Goal: Task Accomplishment & Management: Complete application form

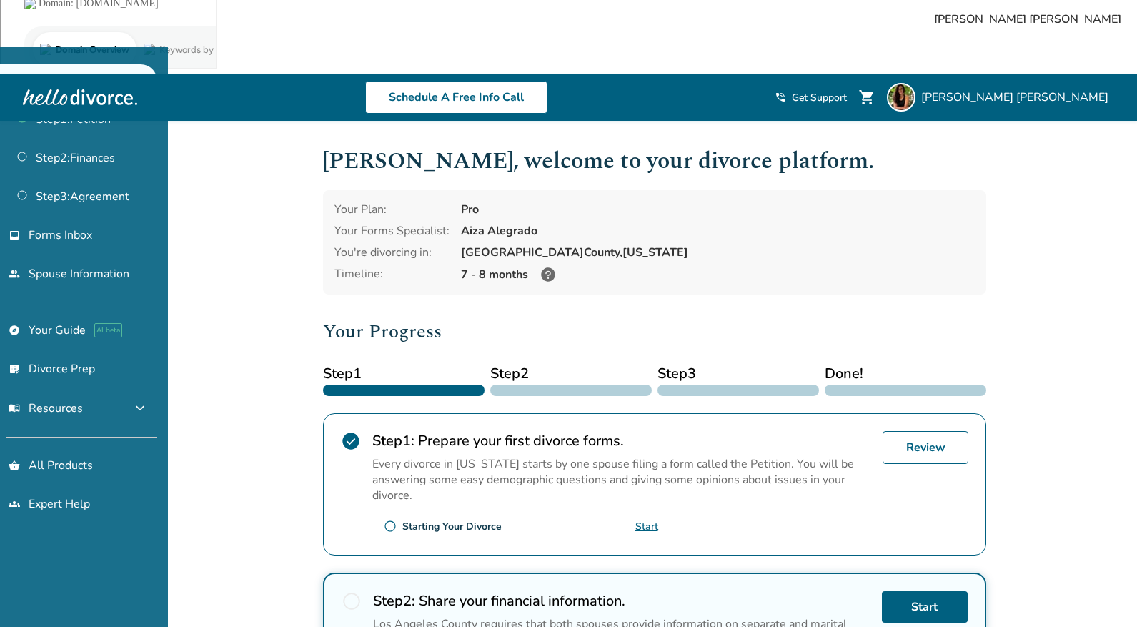
scroll to position [57, 0]
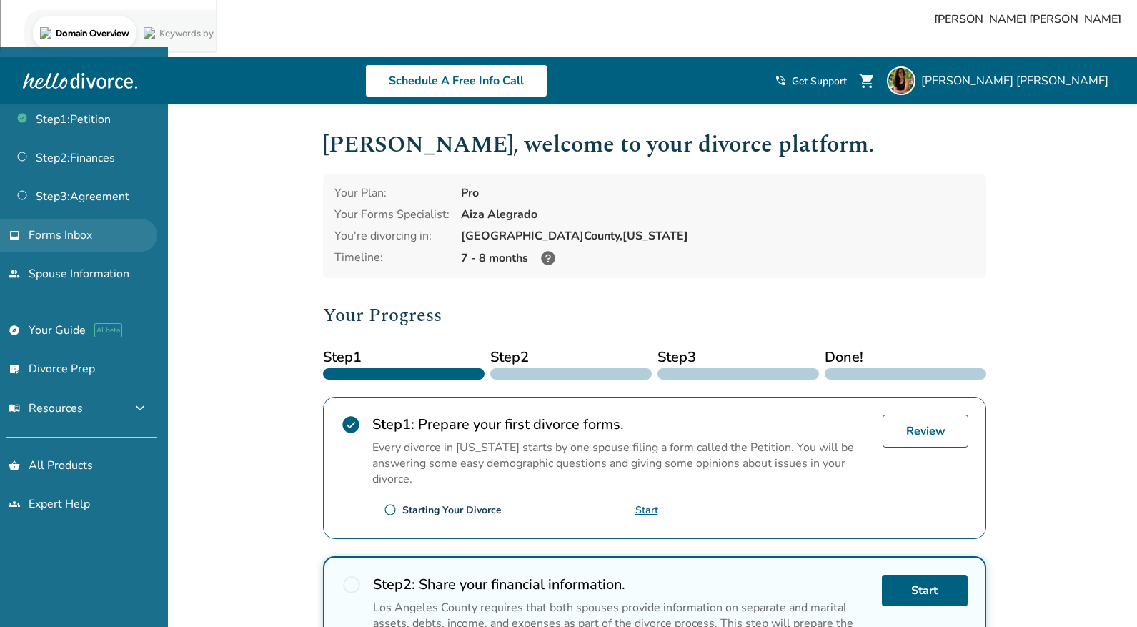
click at [61, 237] on span "Forms Inbox" at bounding box center [61, 235] width 64 height 16
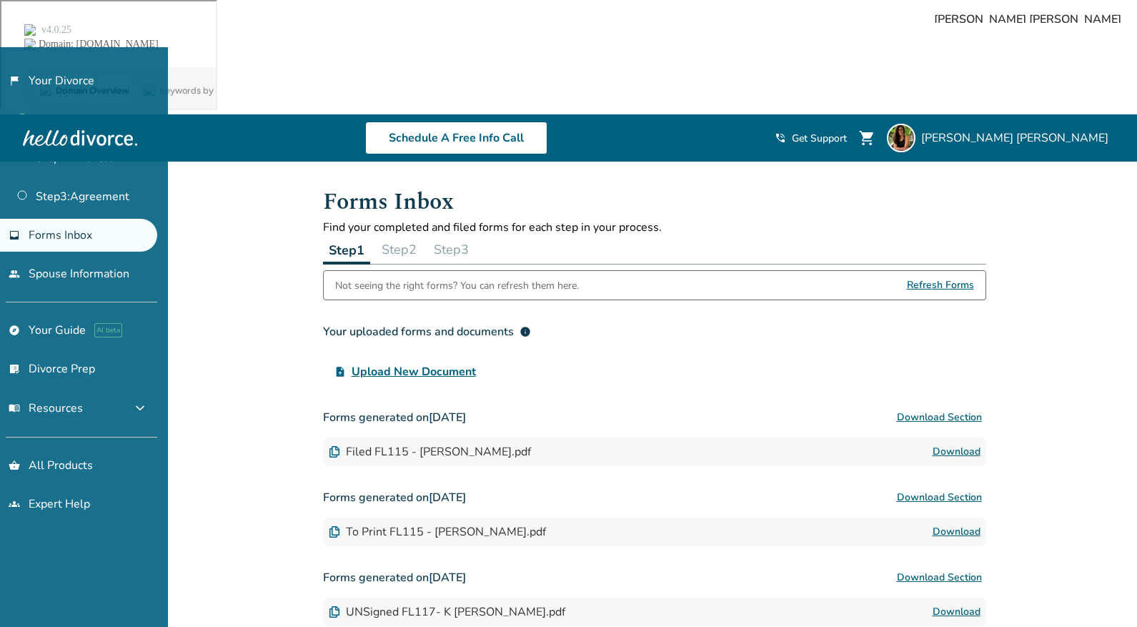
click at [399, 235] on button "Step 2" at bounding box center [399, 249] width 46 height 29
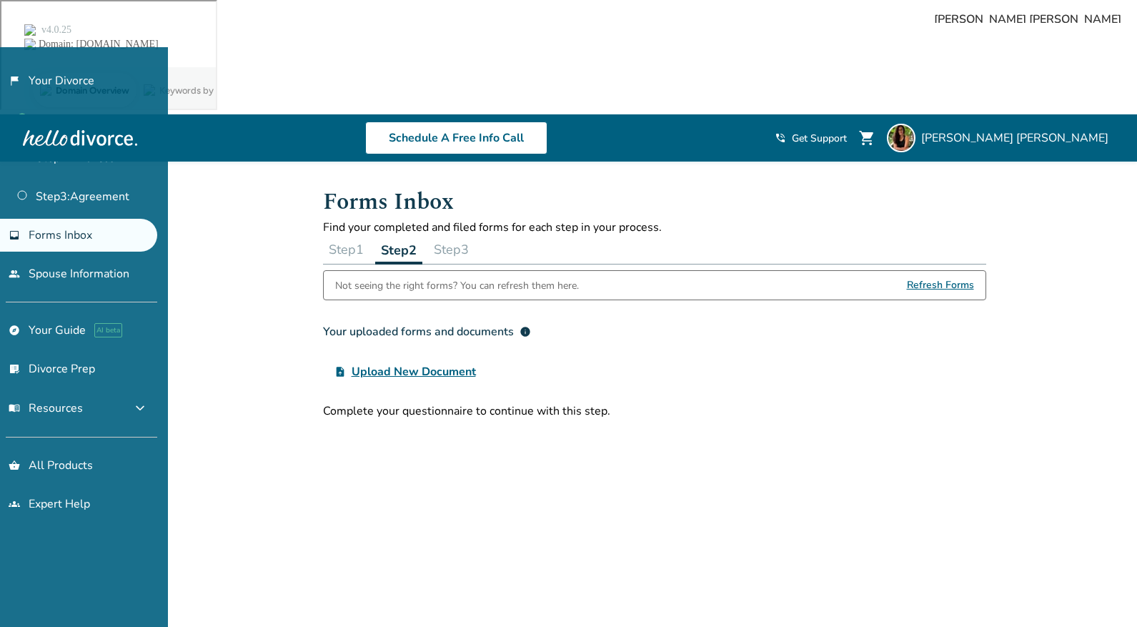
click at [475, 235] on button "Step 3" at bounding box center [451, 249] width 46 height 29
click at [343, 235] on button "Step 1" at bounding box center [346, 249] width 46 height 29
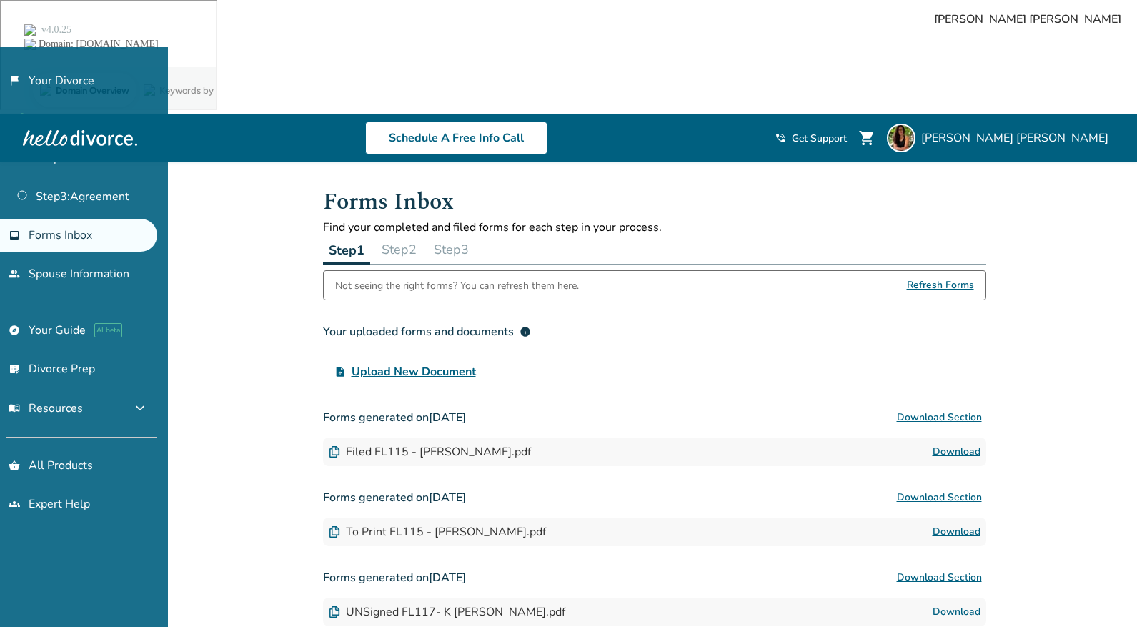
click at [398, 235] on button "Step 2" at bounding box center [399, 249] width 46 height 29
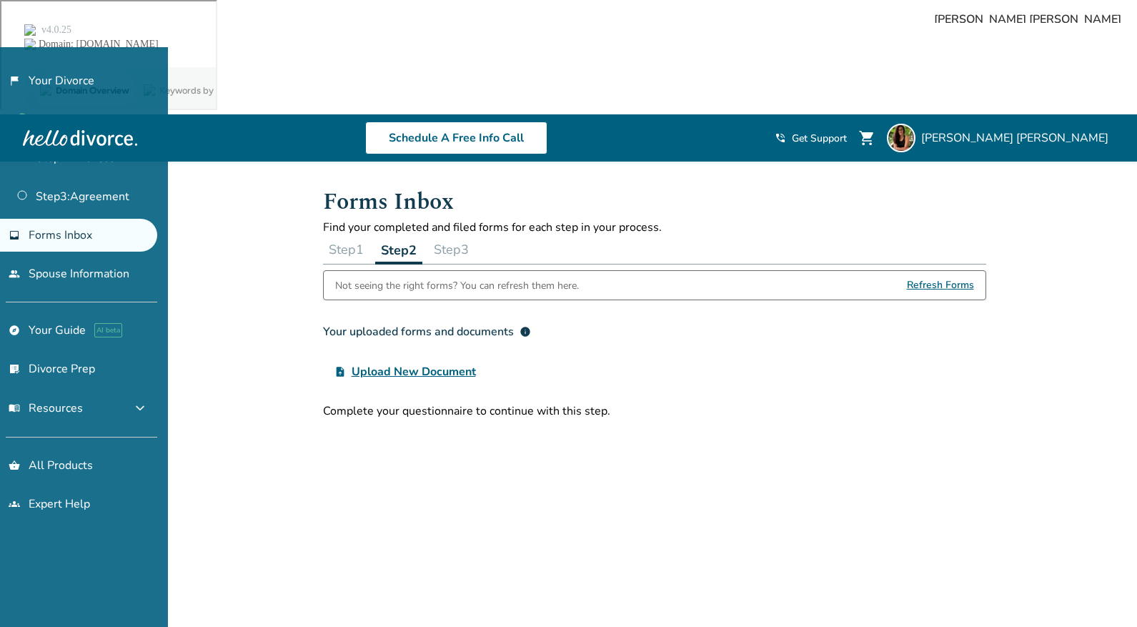
click at [464, 235] on button "Step 3" at bounding box center [451, 249] width 46 height 29
click at [57, 73] on link "flag_2 Your Divorce" at bounding box center [78, 80] width 157 height 33
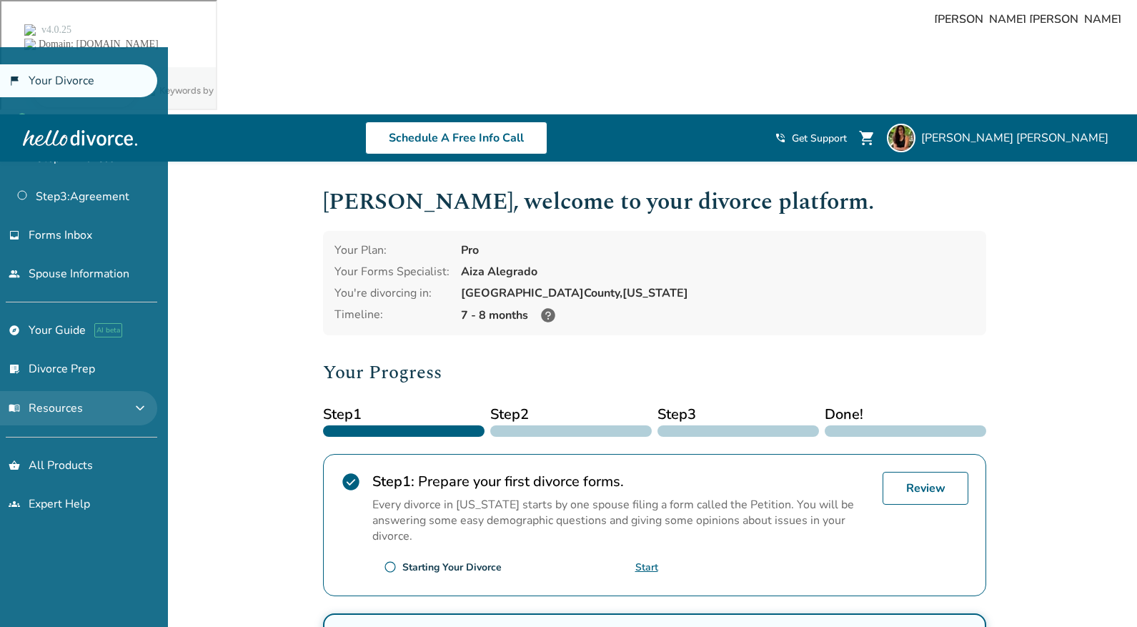
click at [149, 409] on span "expand_more" at bounding box center [140, 408] width 17 height 17
click at [149, 409] on span "expand_less" at bounding box center [140, 408] width 17 height 17
click at [85, 168] on link "Step 2 : Finances" at bounding box center [78, 158] width 157 height 33
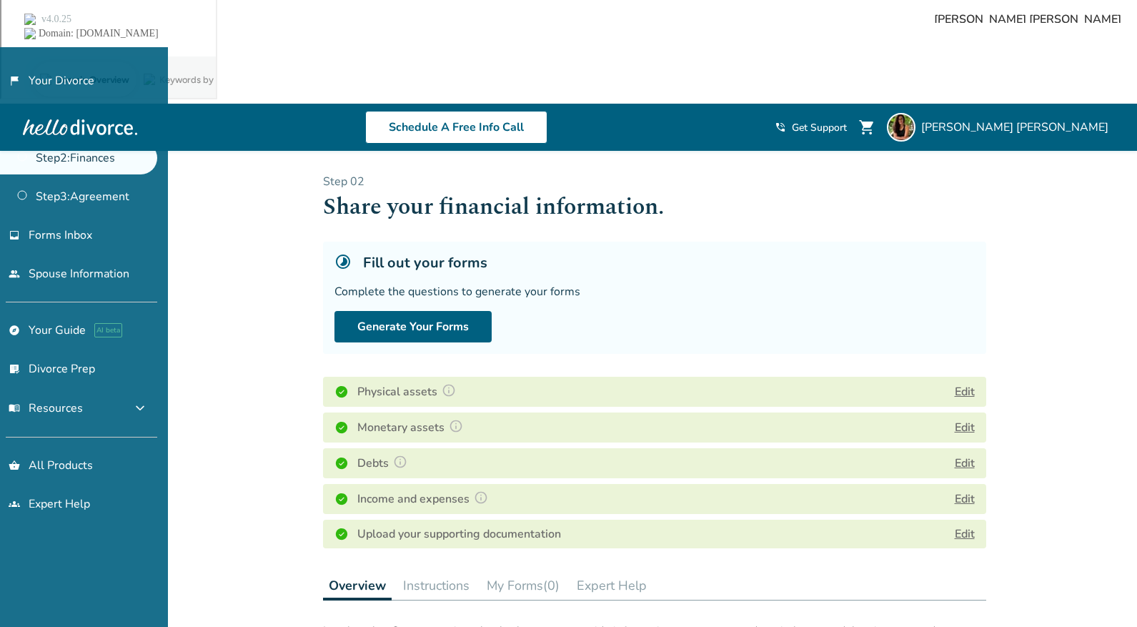
scroll to position [11, 0]
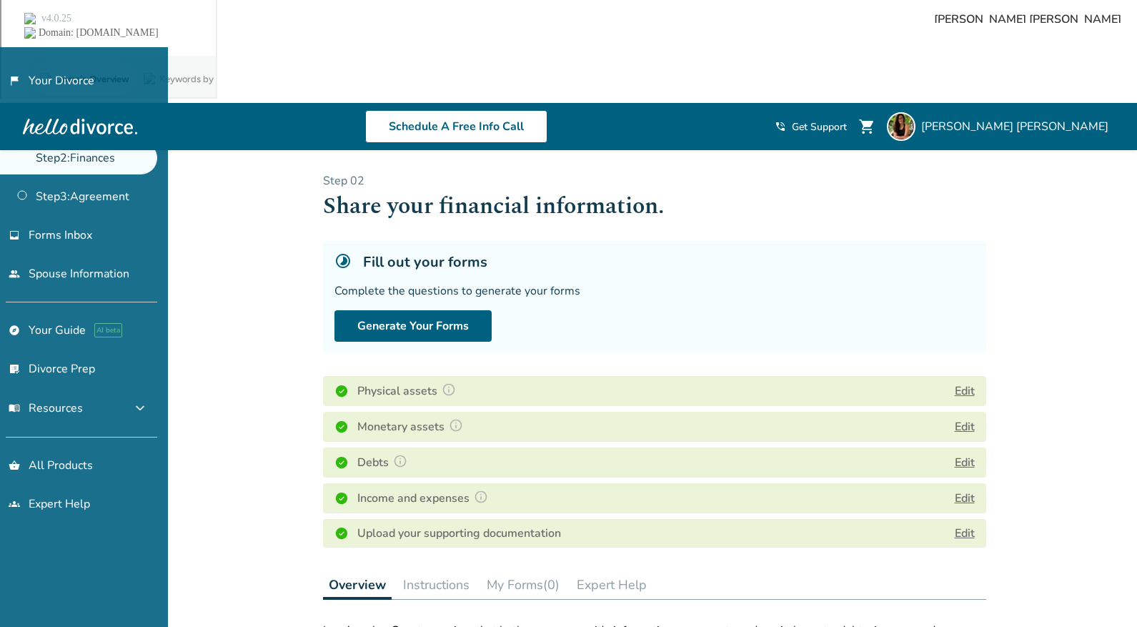
click at [517, 571] on button "My Forms (0)" at bounding box center [523, 585] width 84 height 29
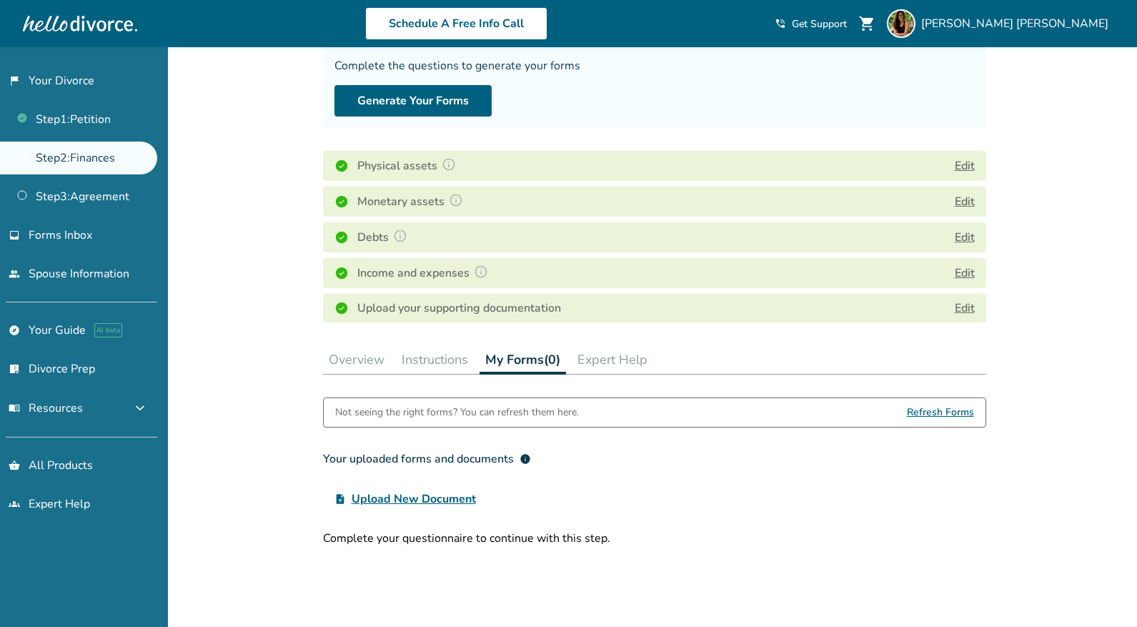
scroll to position [255, 0]
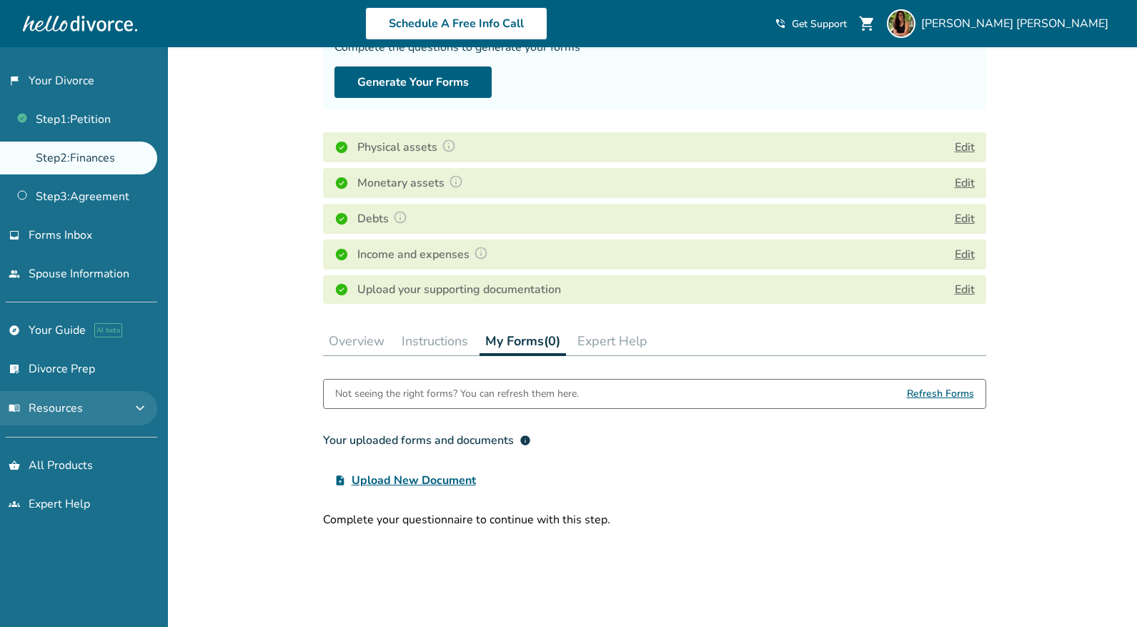
click at [77, 415] on span "menu_book Resources" at bounding box center [46, 408] width 74 height 16
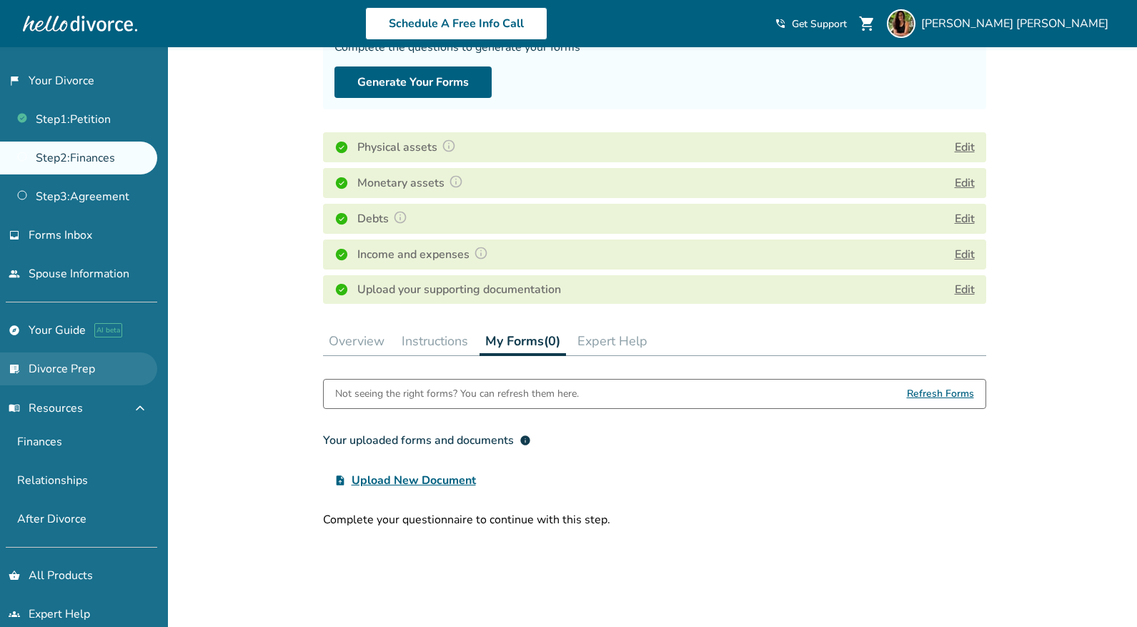
click at [84, 370] on link "list_alt_check Divorce Prep" at bounding box center [78, 368] width 157 height 33
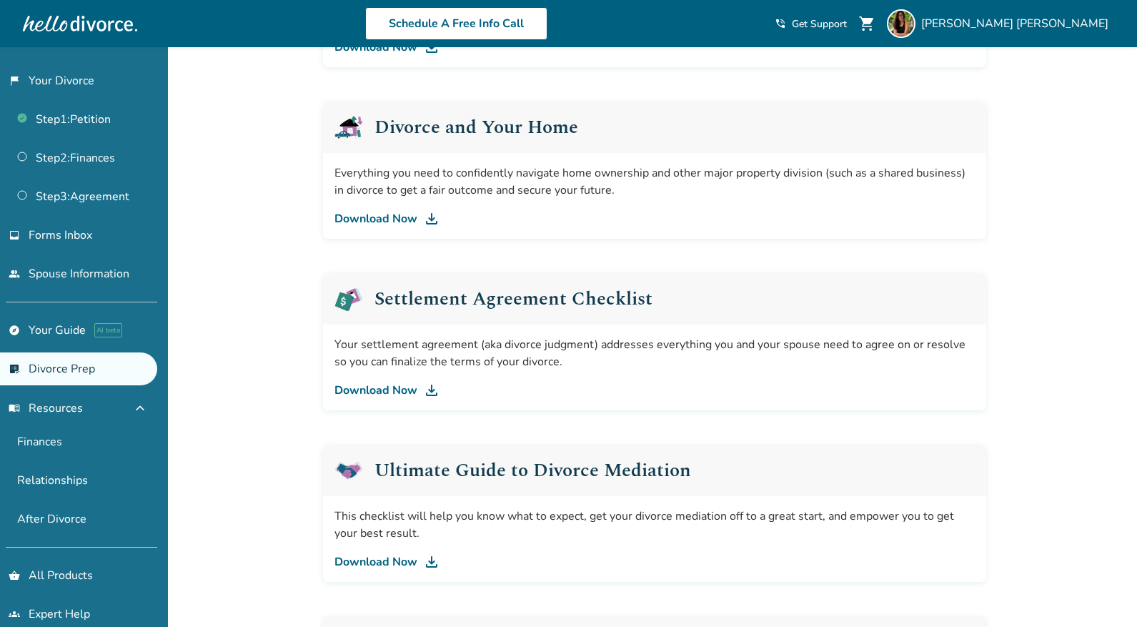
scroll to position [622, 0]
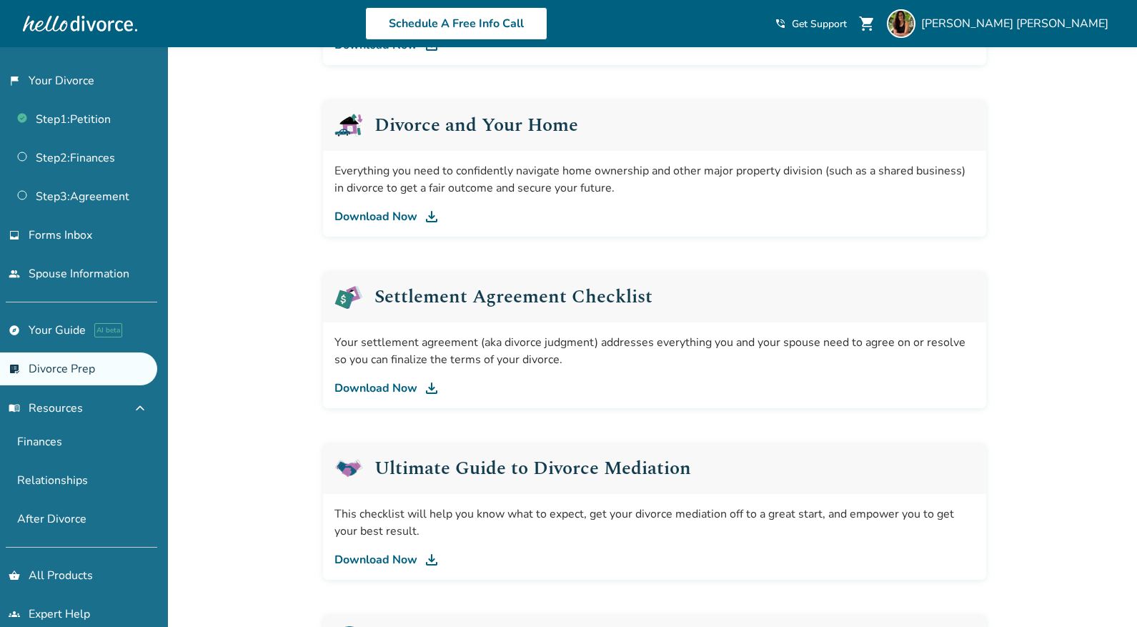
click at [431, 380] on img at bounding box center [431, 388] width 17 height 17
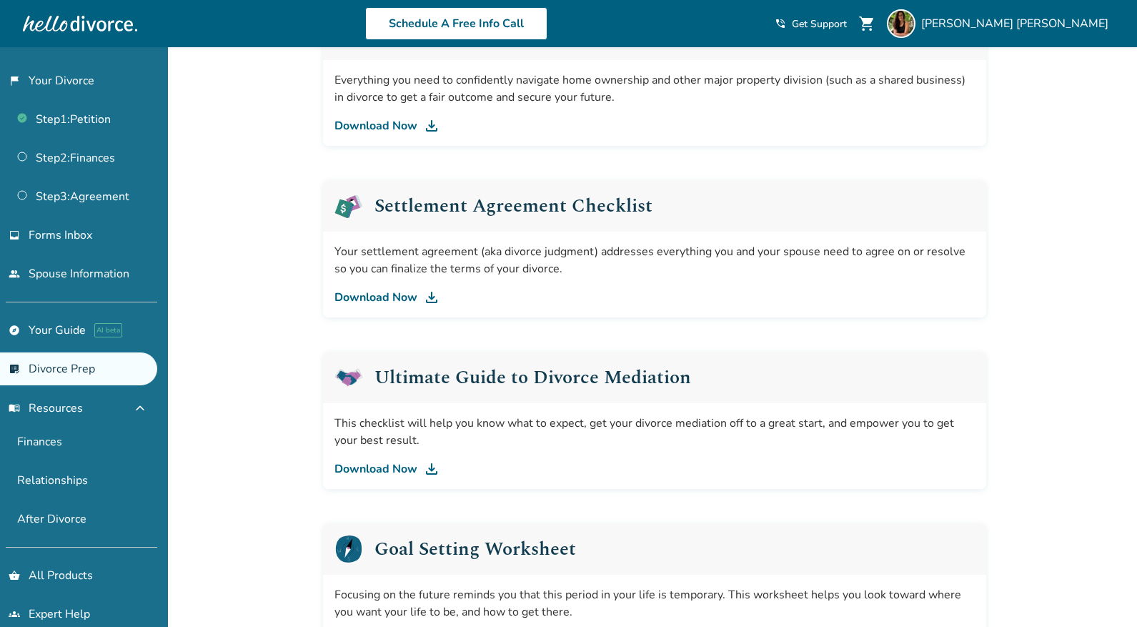
scroll to position [735, 0]
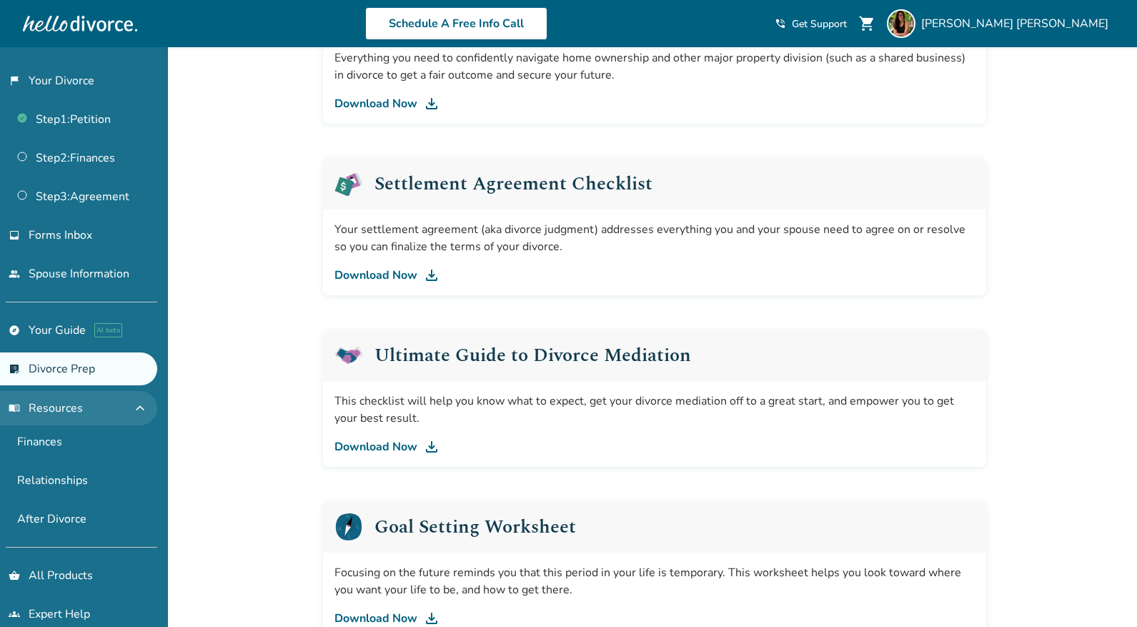
click at [127, 410] on button "menu_book Resources expand_less" at bounding box center [78, 408] width 157 height 34
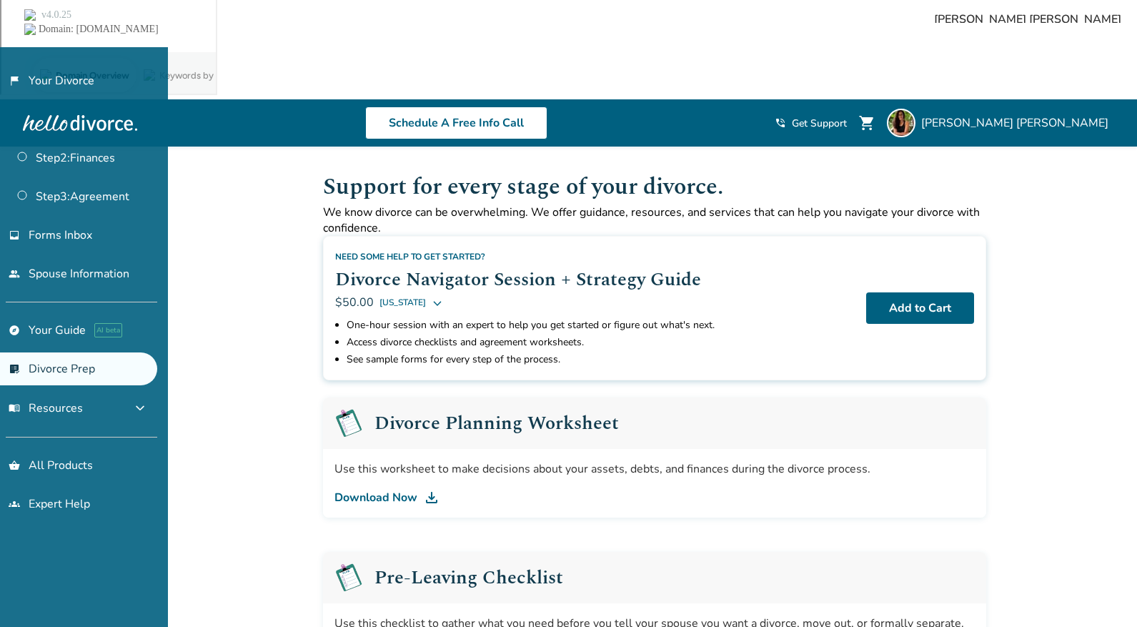
scroll to position [0, 0]
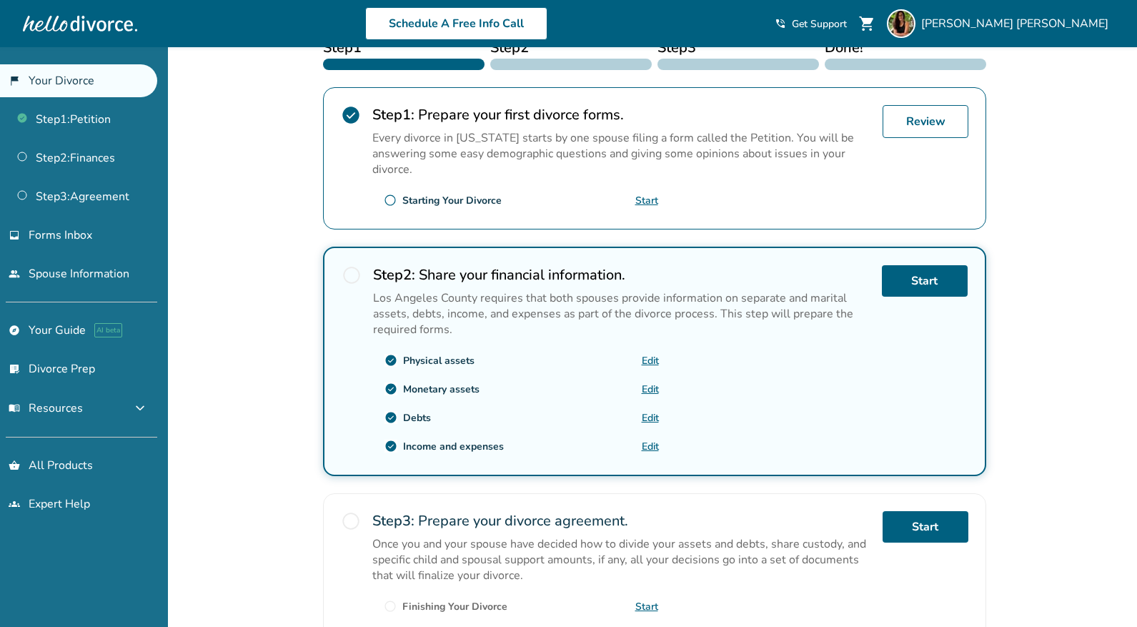
scroll to position [413, 0]
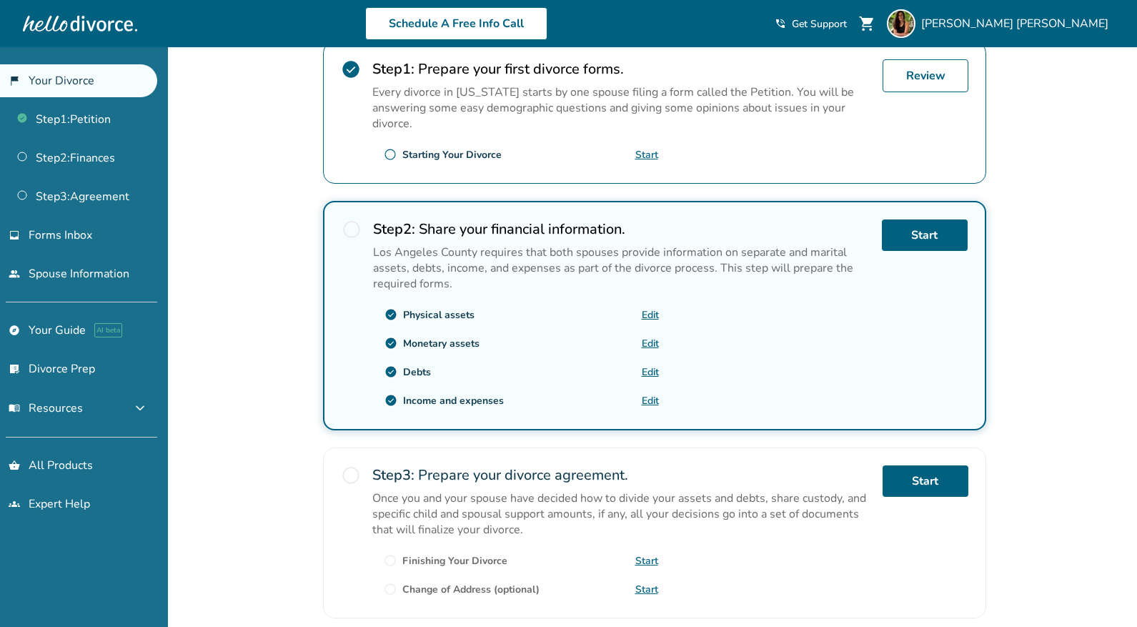
click at [645, 308] on link "Edit" at bounding box center [650, 315] width 17 height 14
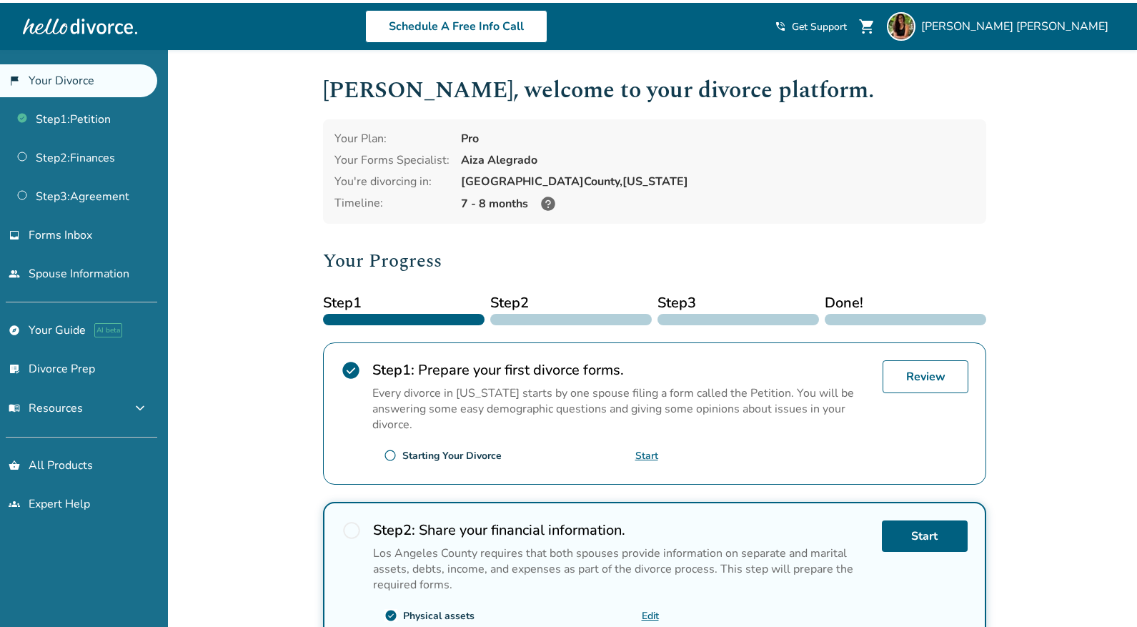
scroll to position [0, 0]
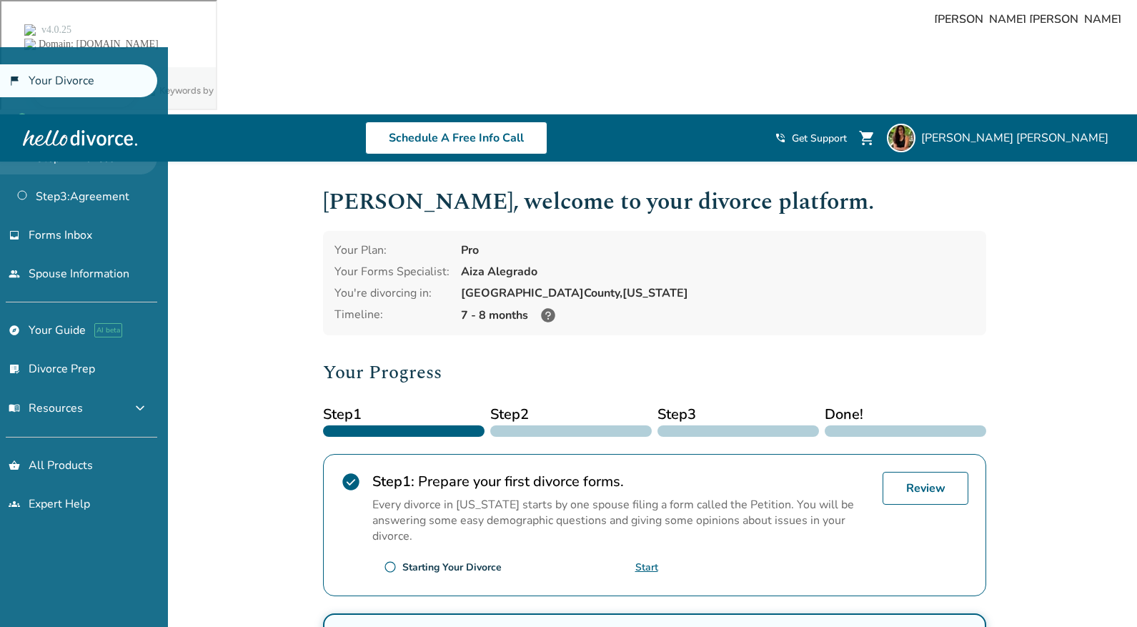
click at [89, 161] on link "Step 2 : Finances" at bounding box center [78, 158] width 157 height 33
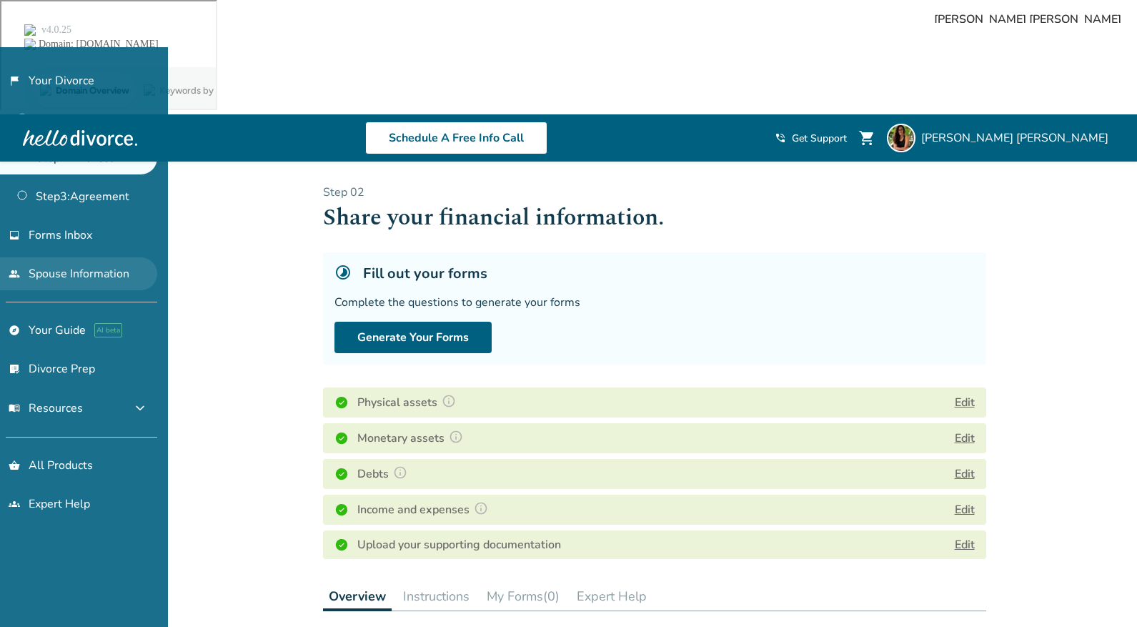
click at [104, 286] on link "people Spouse Information" at bounding box center [78, 273] width 157 height 33
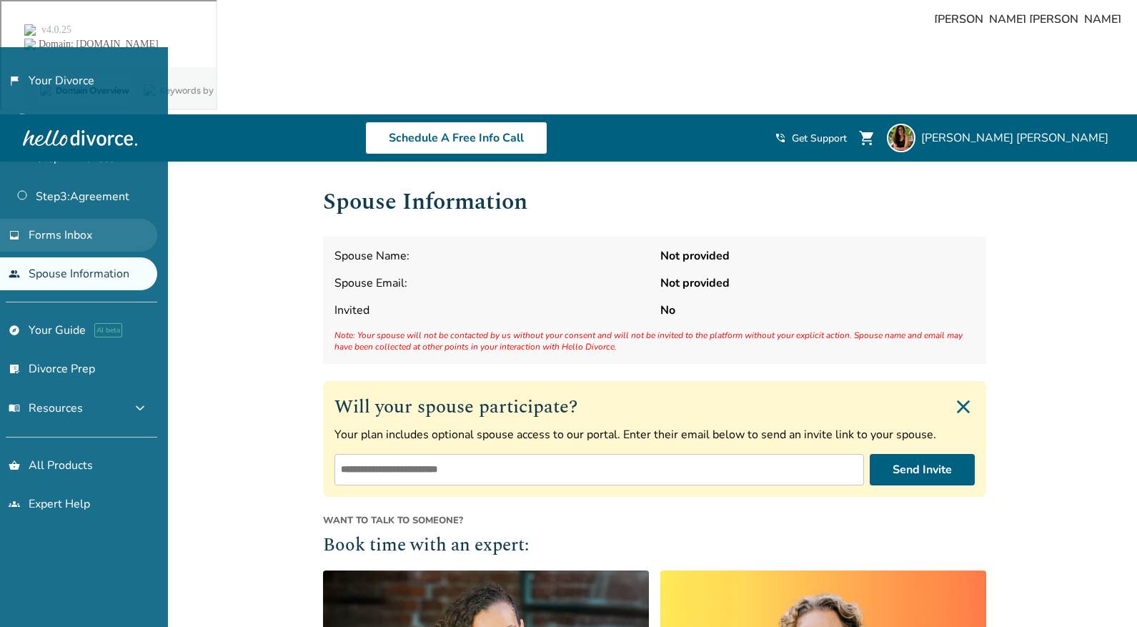
click at [109, 240] on link "inbox Forms Inbox" at bounding box center [78, 235] width 157 height 33
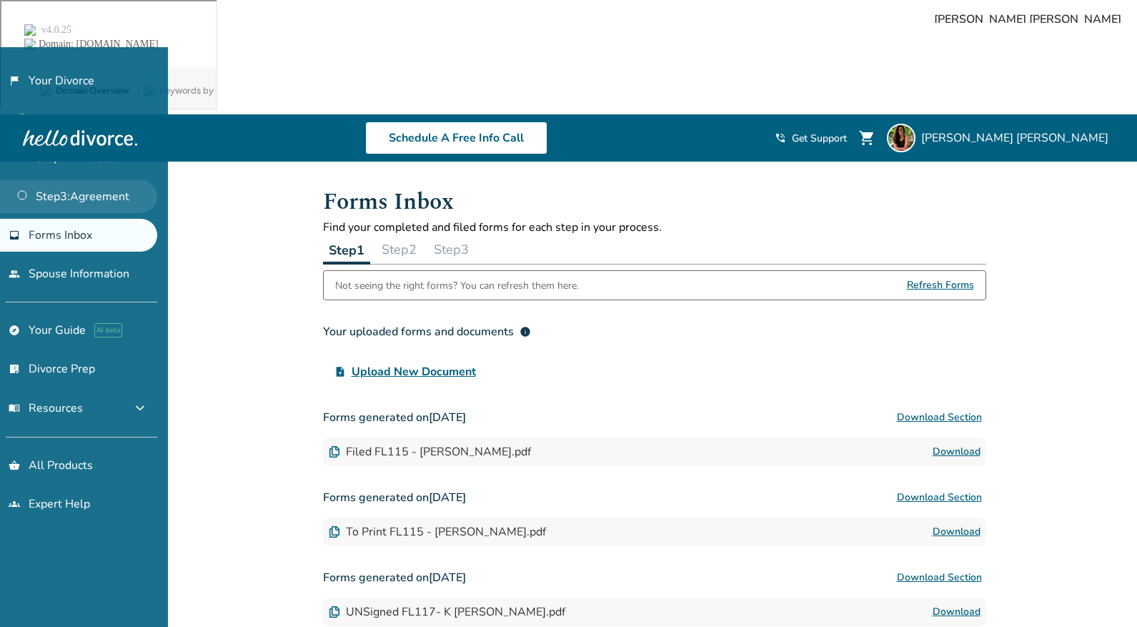
click at [113, 199] on link "Step 3 : Agreement" at bounding box center [78, 196] width 157 height 33
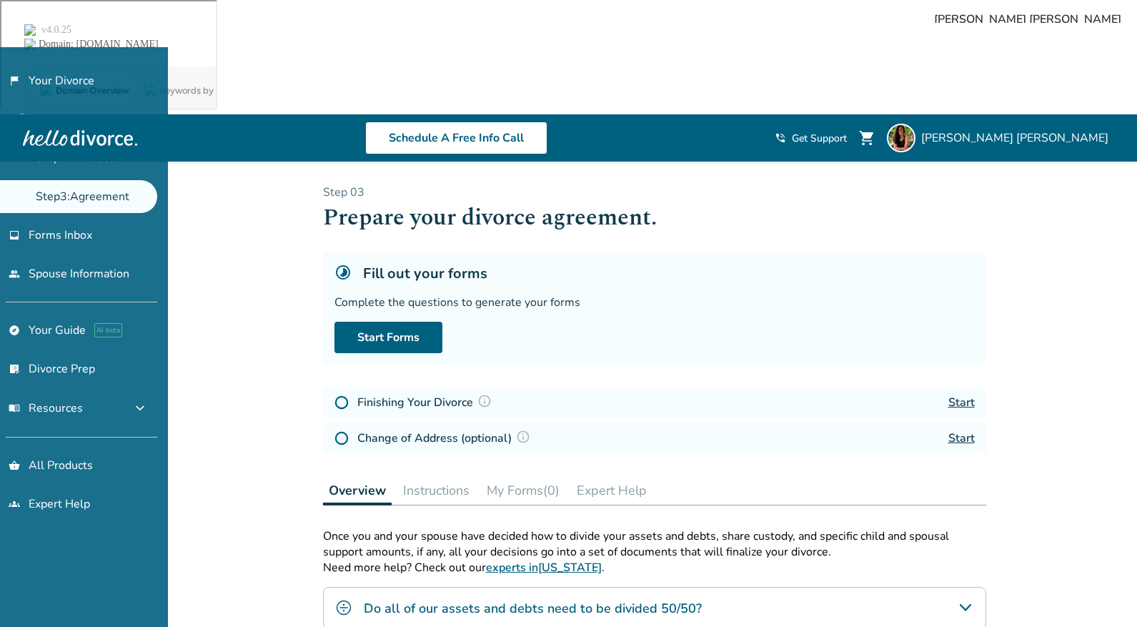
click at [383, 599] on h4 "Do all of our assets and debts need to be divided 50/50?" at bounding box center [533, 608] width 338 height 19
click at [123, 157] on link "Step 2 : Finances" at bounding box center [78, 158] width 157 height 33
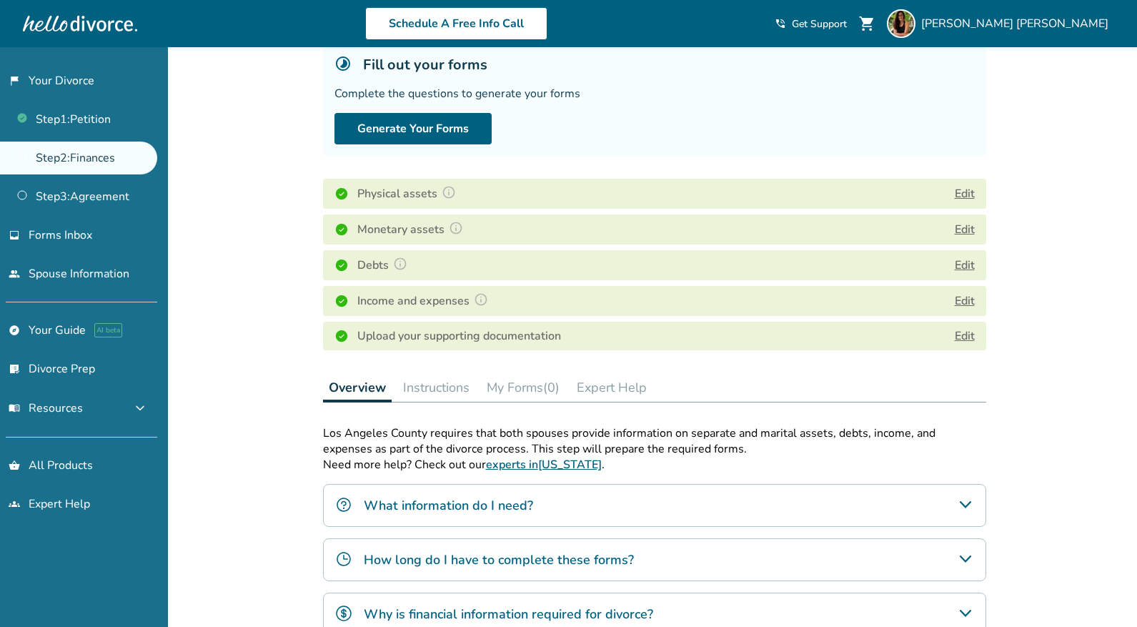
scroll to position [221, 0]
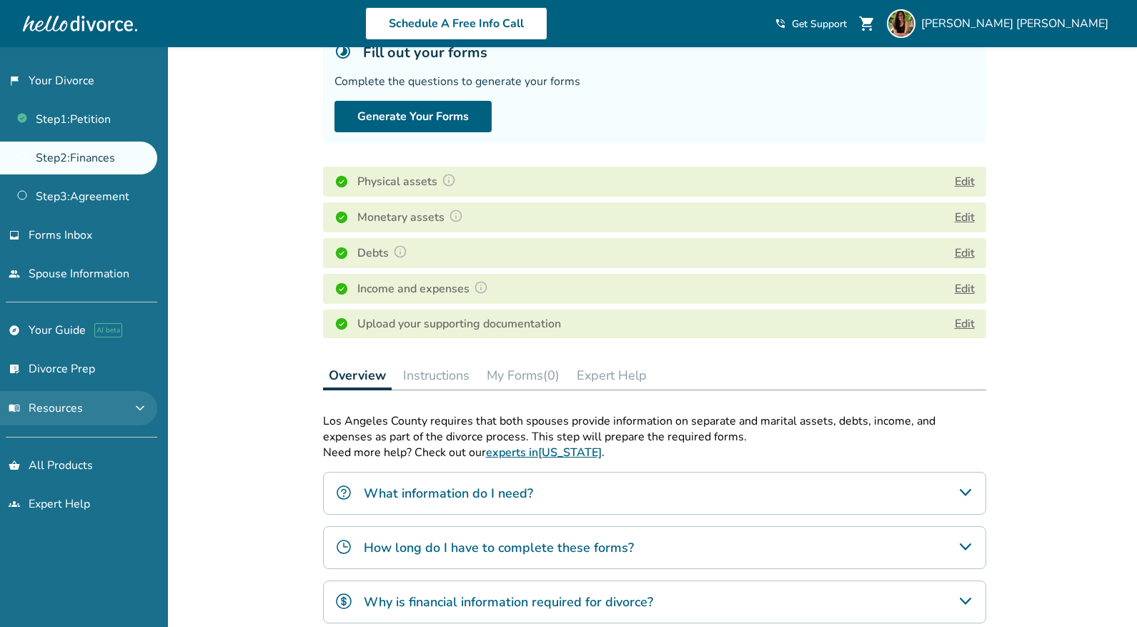
click at [102, 403] on button "menu_book Resources expand_more" at bounding box center [78, 408] width 157 height 34
click at [129, 420] on button "menu_book Resources expand_less" at bounding box center [78, 408] width 157 height 34
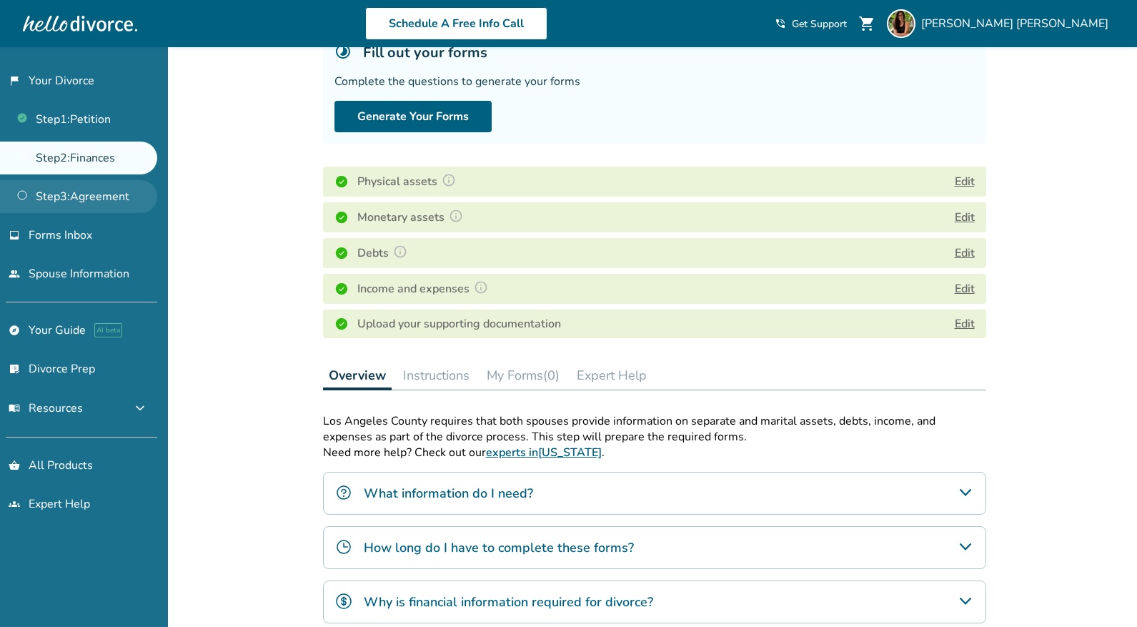
click at [108, 205] on link "Step 3 : Agreement" at bounding box center [78, 196] width 157 height 33
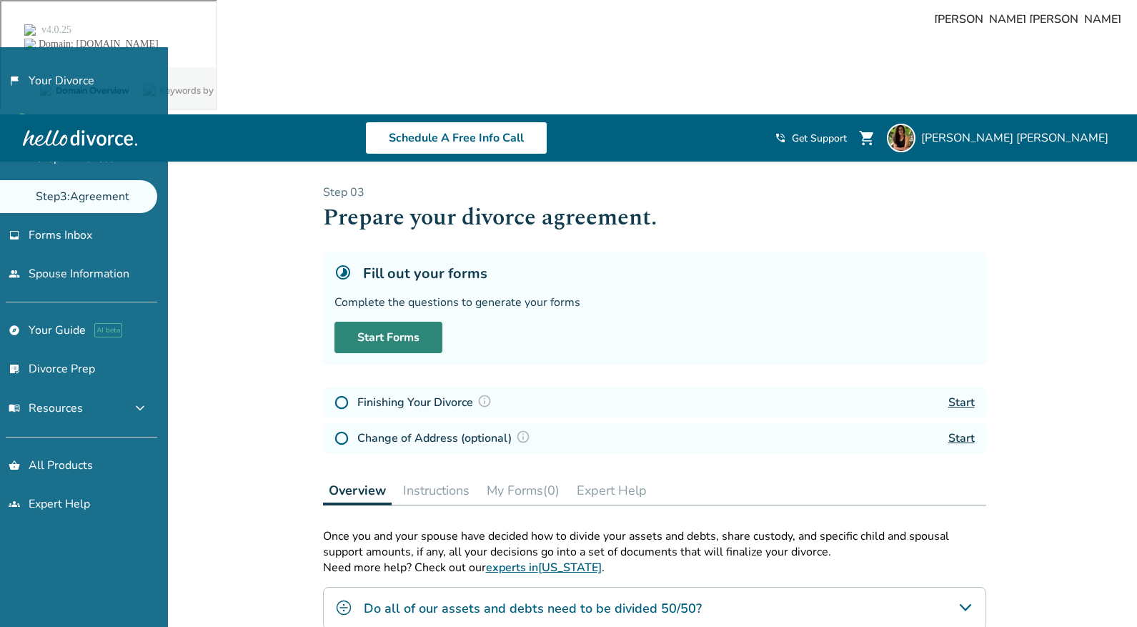
click at [396, 322] on link "Start Forms" at bounding box center [389, 337] width 108 height 31
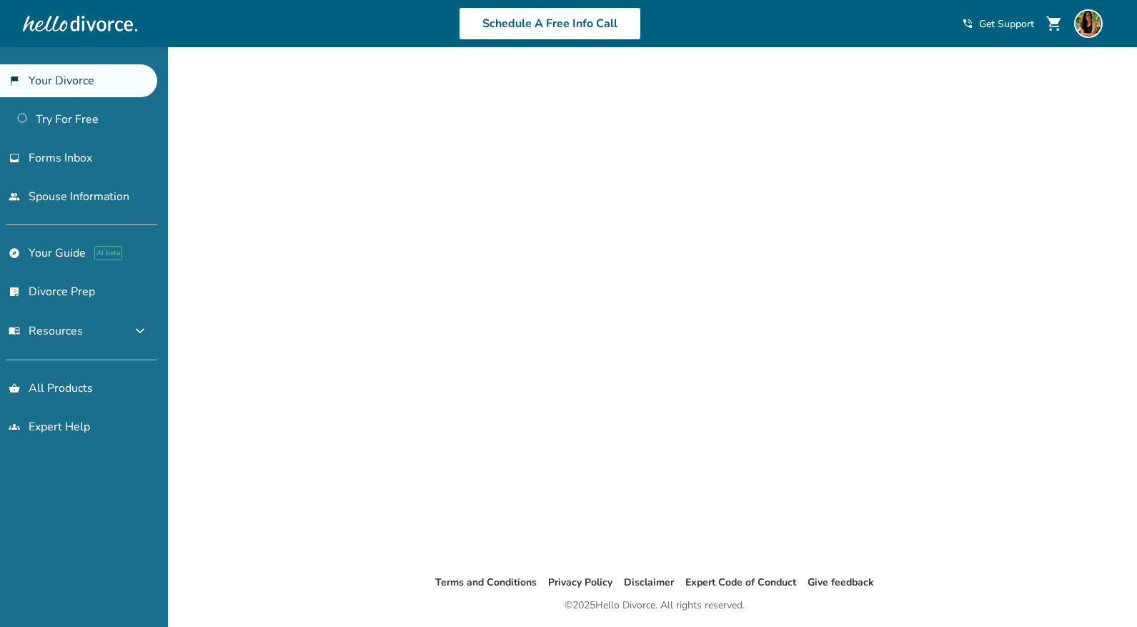
click at [74, 78] on link "flag_2 Your Divorce" at bounding box center [78, 80] width 157 height 33
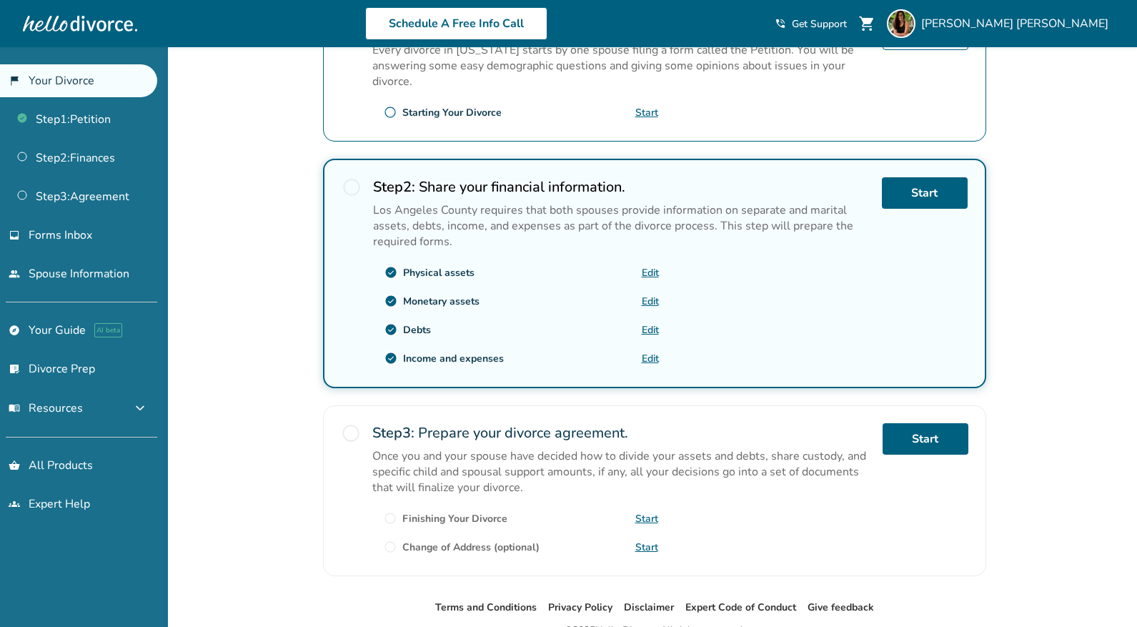
scroll to position [354, 0]
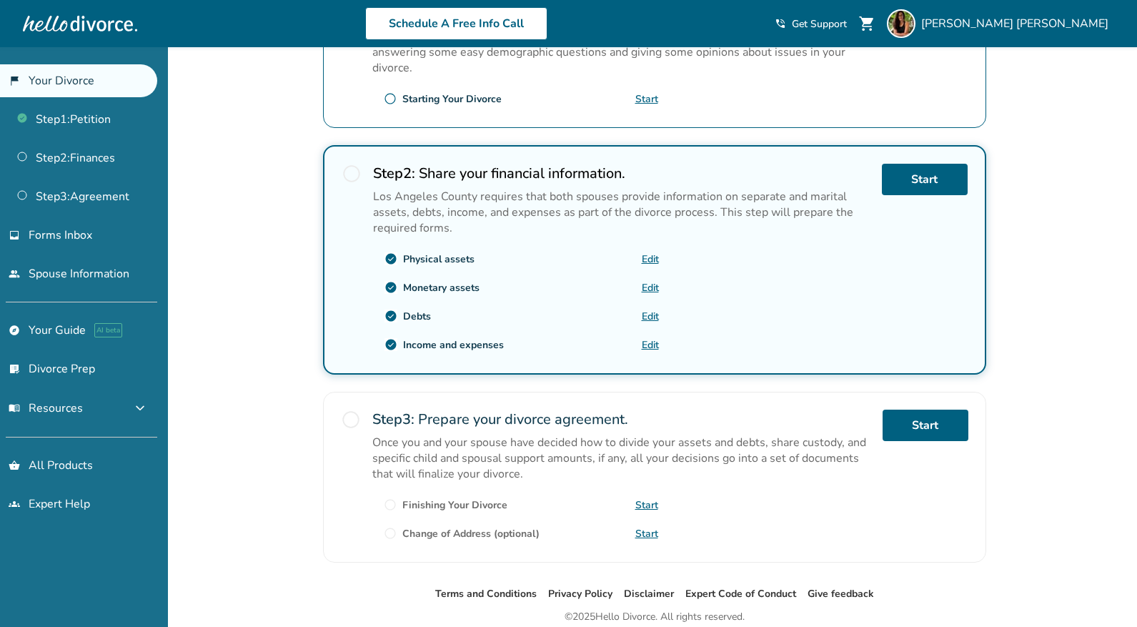
click at [650, 285] on link "Edit" at bounding box center [650, 288] width 17 height 14
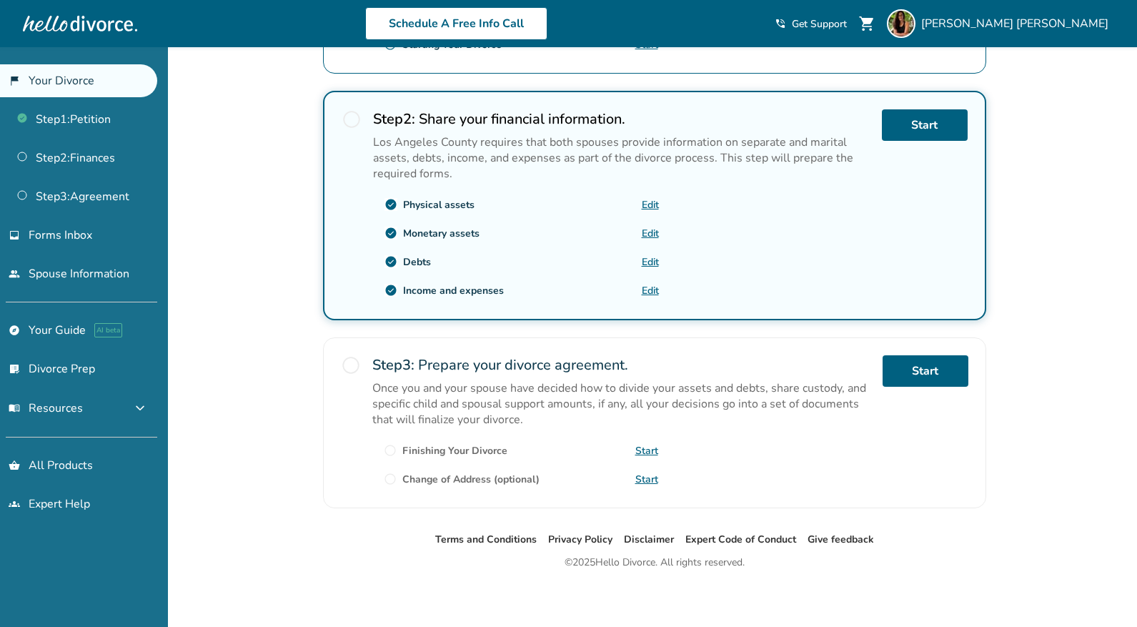
scroll to position [413, 0]
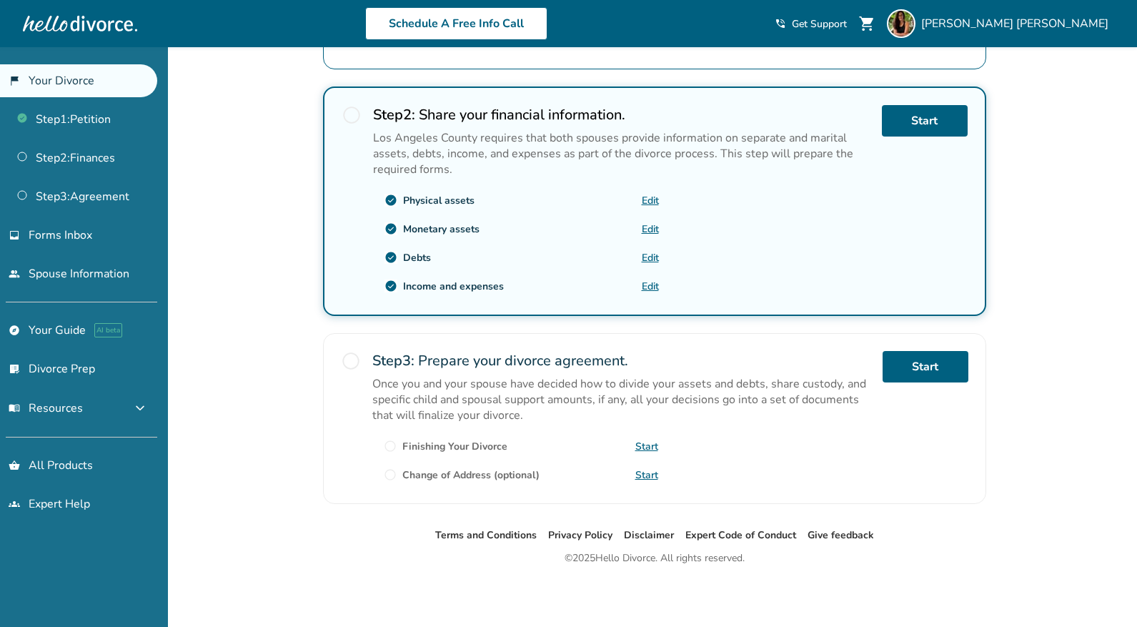
click at [650, 230] on link "Edit" at bounding box center [650, 229] width 17 height 14
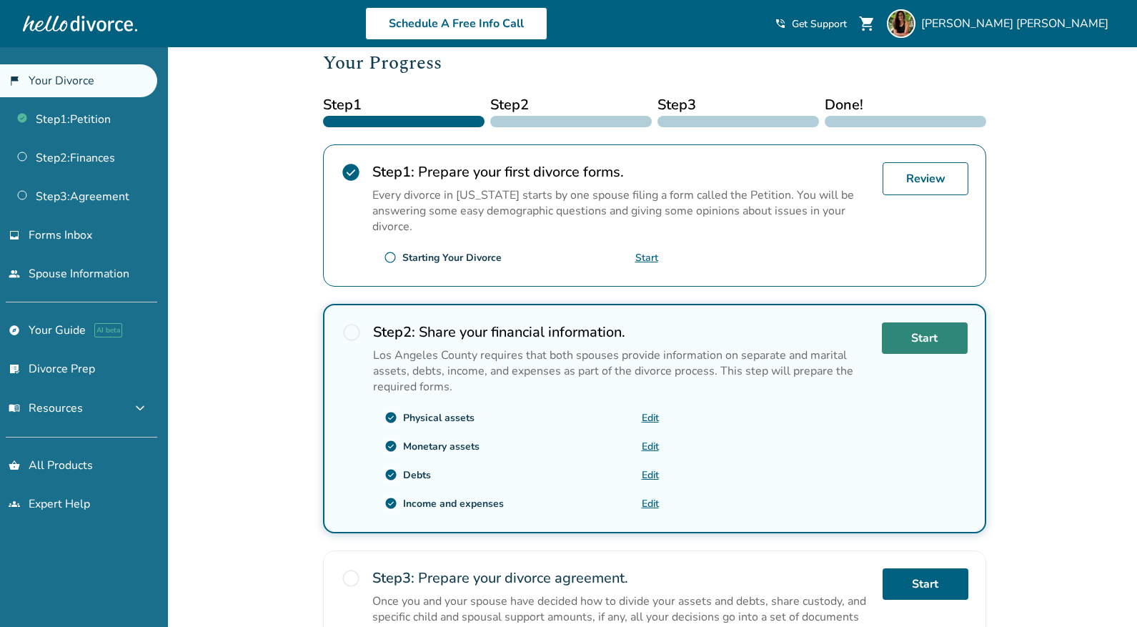
scroll to position [85, 0]
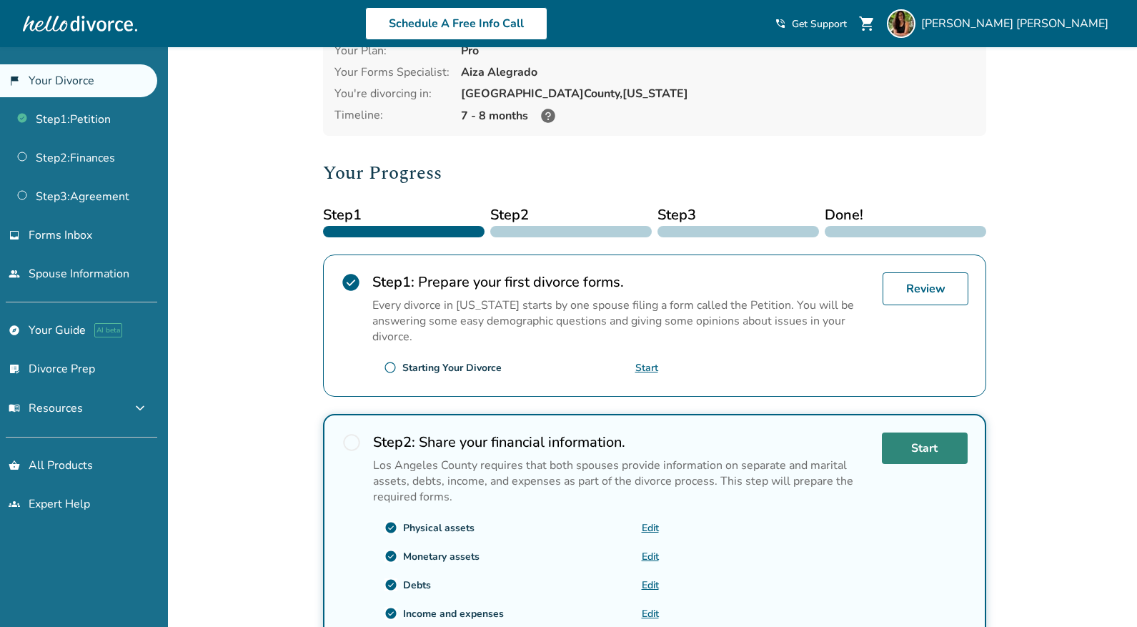
click at [933, 453] on link "Start" at bounding box center [925, 448] width 86 height 31
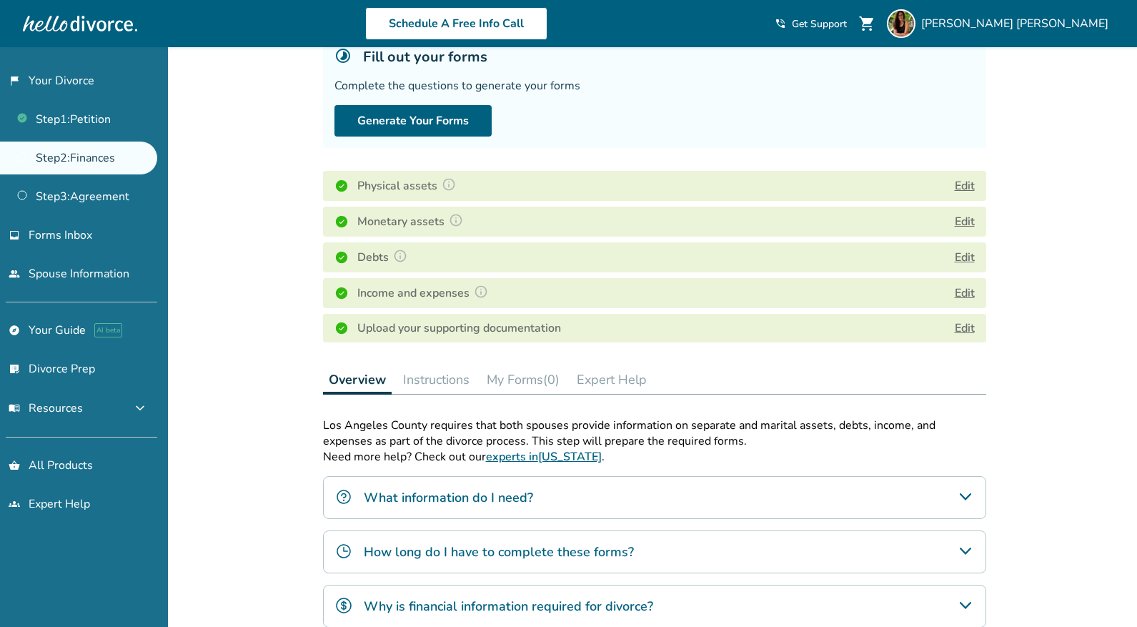
scroll to position [99, 0]
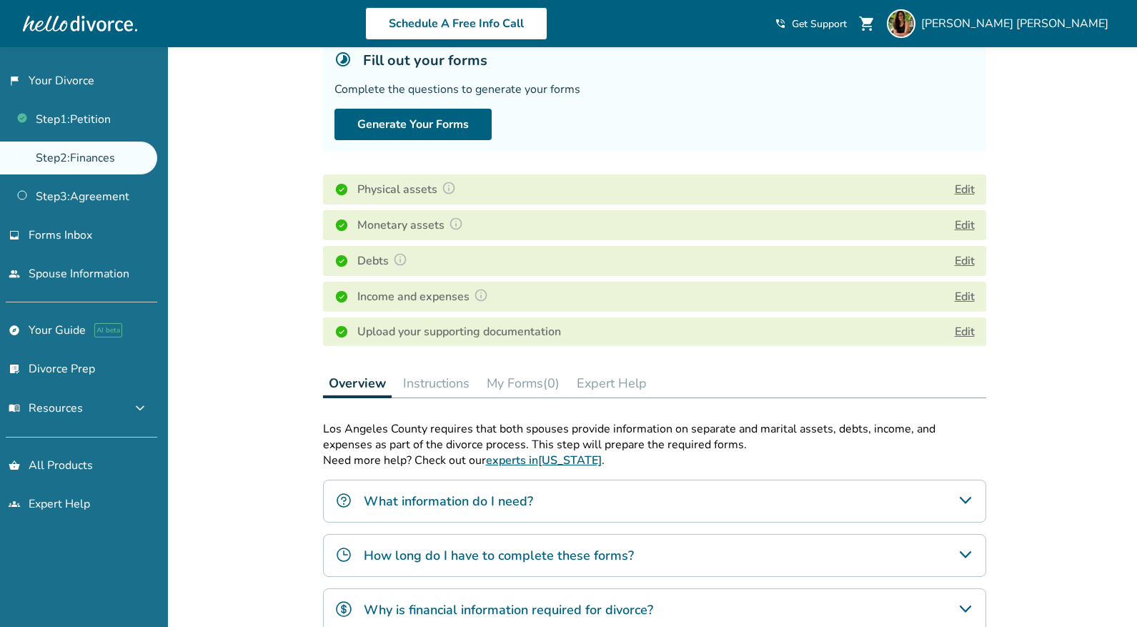
click at [966, 296] on button "Edit" at bounding box center [965, 296] width 20 height 17
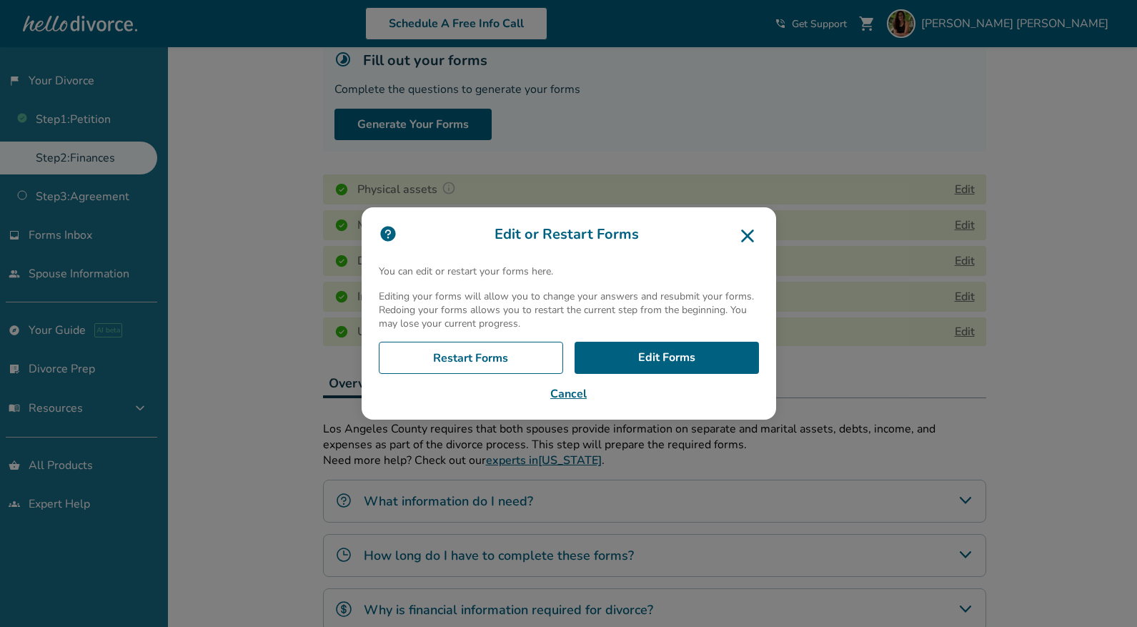
click at [751, 236] on icon at bounding box center [747, 235] width 23 height 23
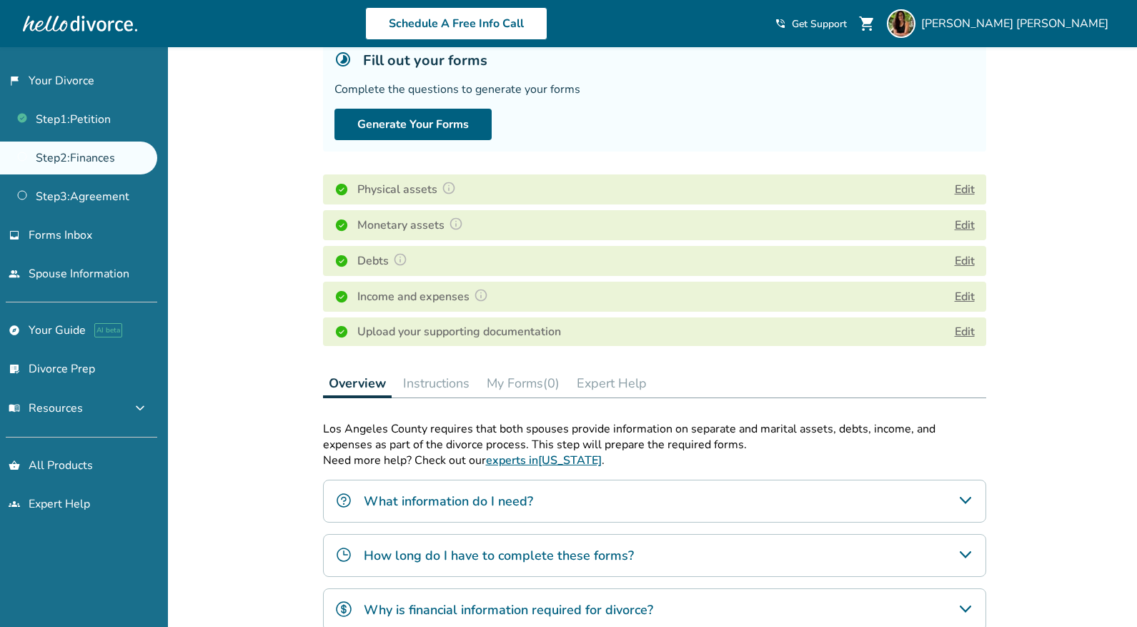
click at [966, 188] on button "Edit" at bounding box center [965, 189] width 20 height 17
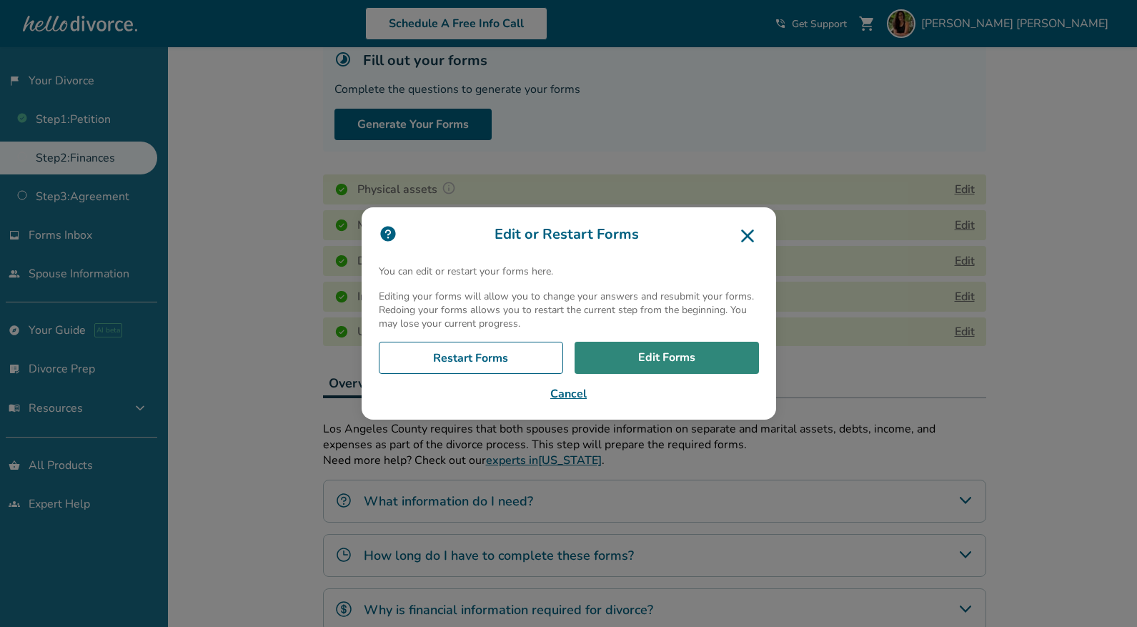
click at [709, 350] on link "Edit Forms" at bounding box center [667, 358] width 184 height 33
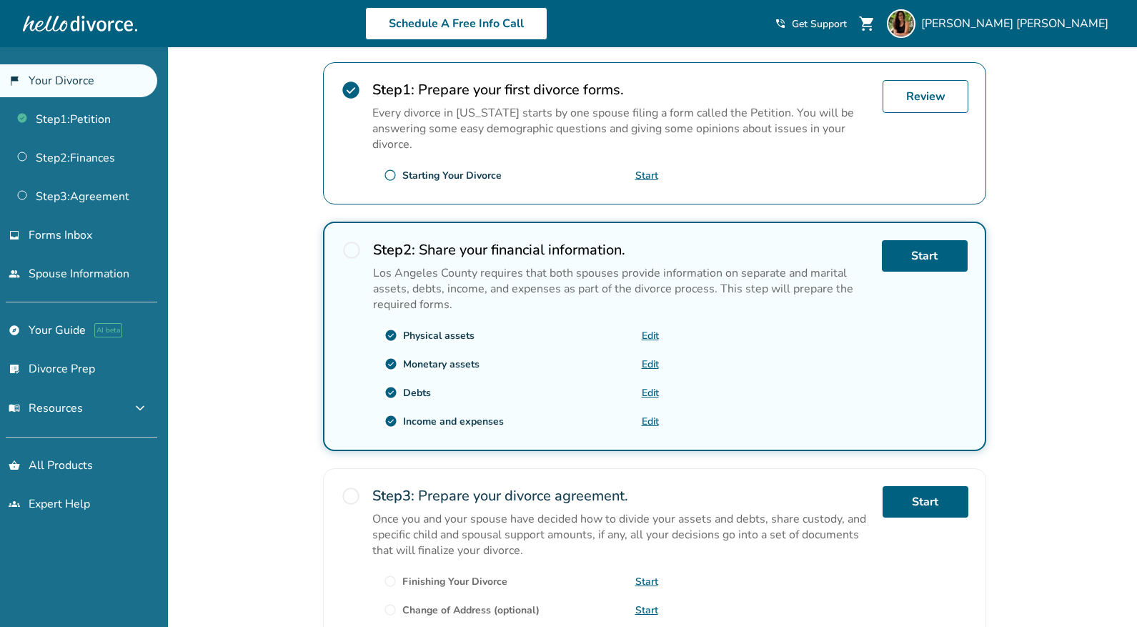
scroll to position [398, 0]
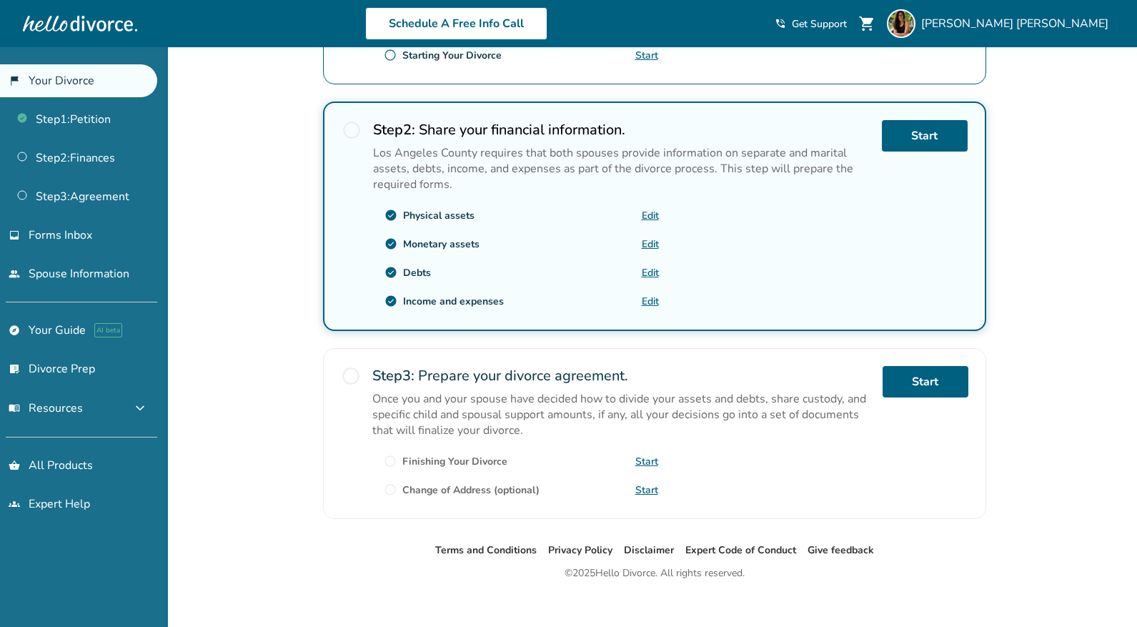
click at [649, 272] on link "Edit" at bounding box center [650, 273] width 17 height 14
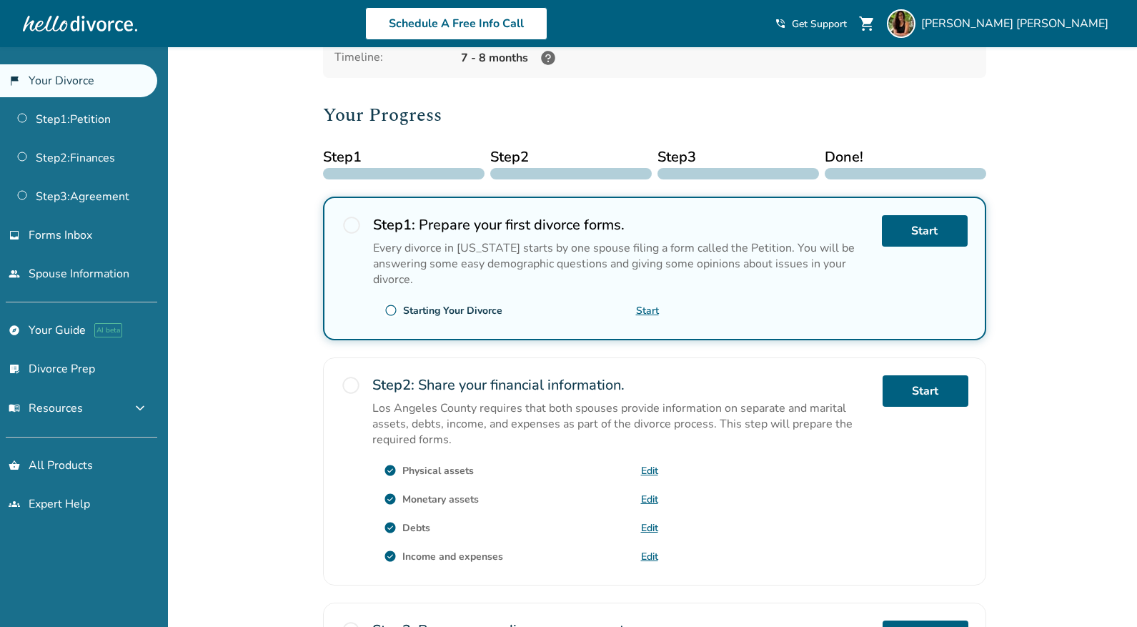
scroll to position [285, 0]
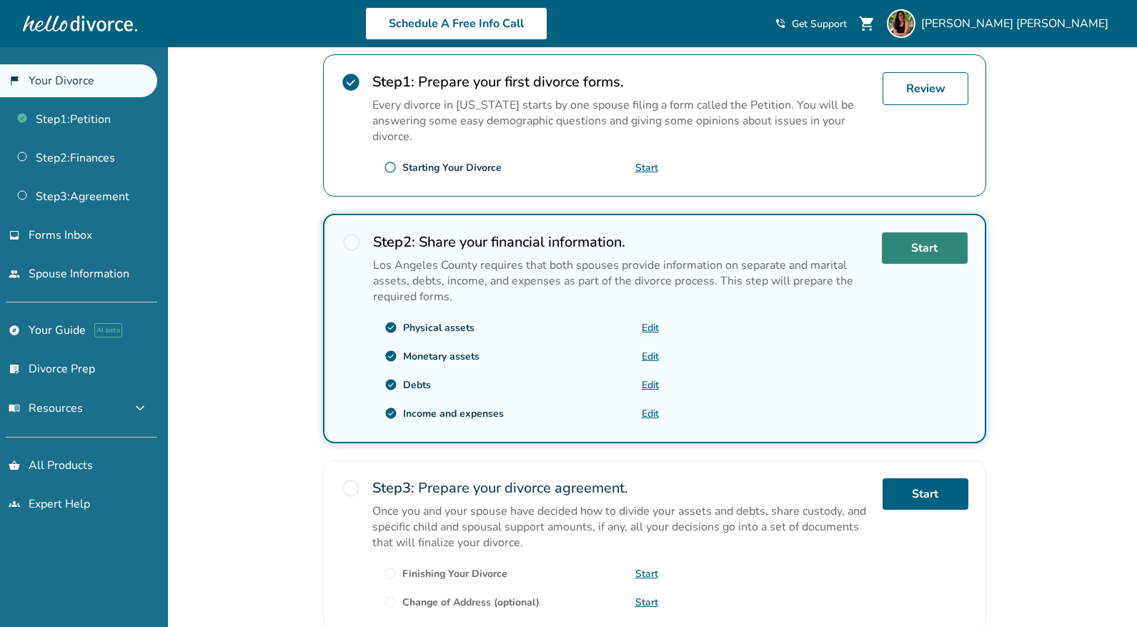
click at [924, 250] on link "Start" at bounding box center [925, 247] width 86 height 31
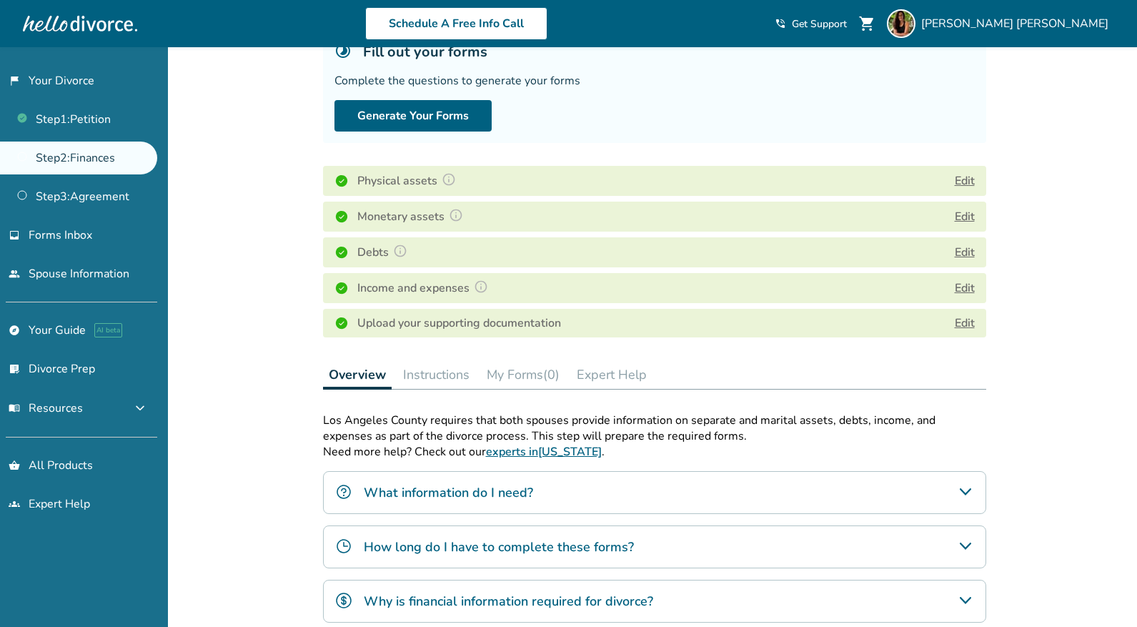
scroll to position [102, 0]
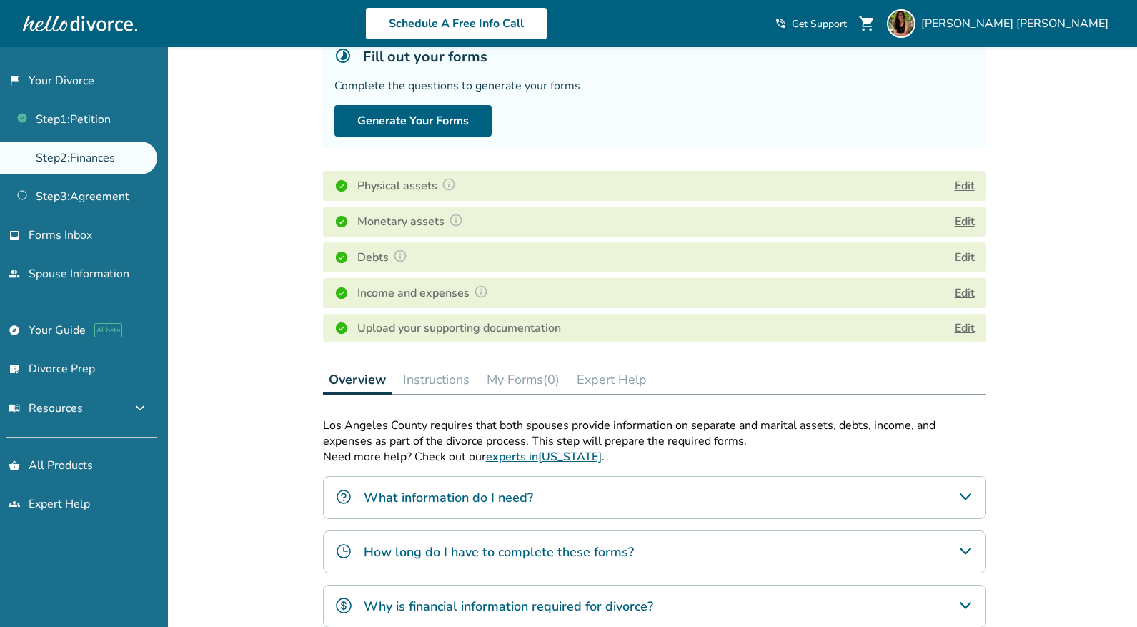
click at [965, 300] on button "Edit" at bounding box center [965, 293] width 20 height 17
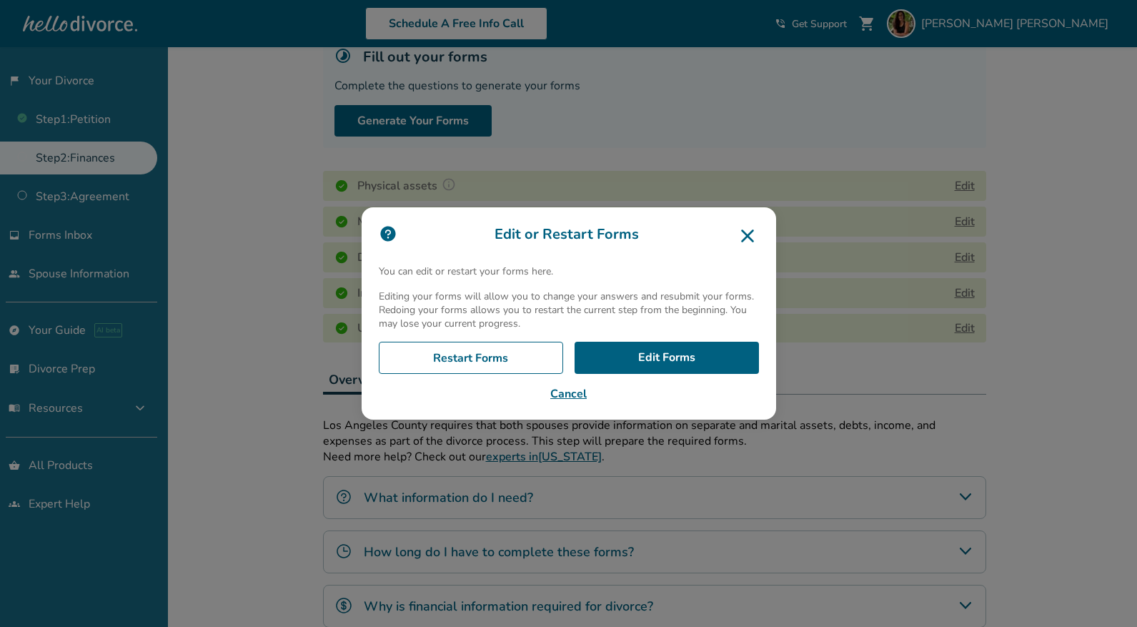
click at [749, 236] on icon at bounding box center [747, 236] width 13 height 13
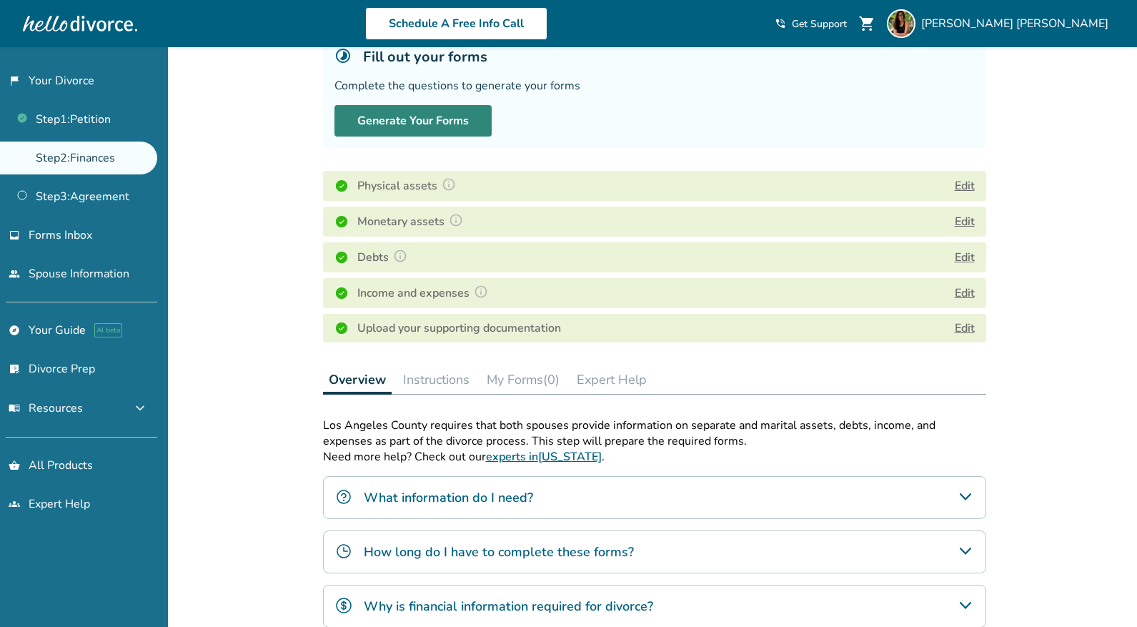
click at [423, 111] on button "Generate Your Forms" at bounding box center [413, 120] width 157 height 31
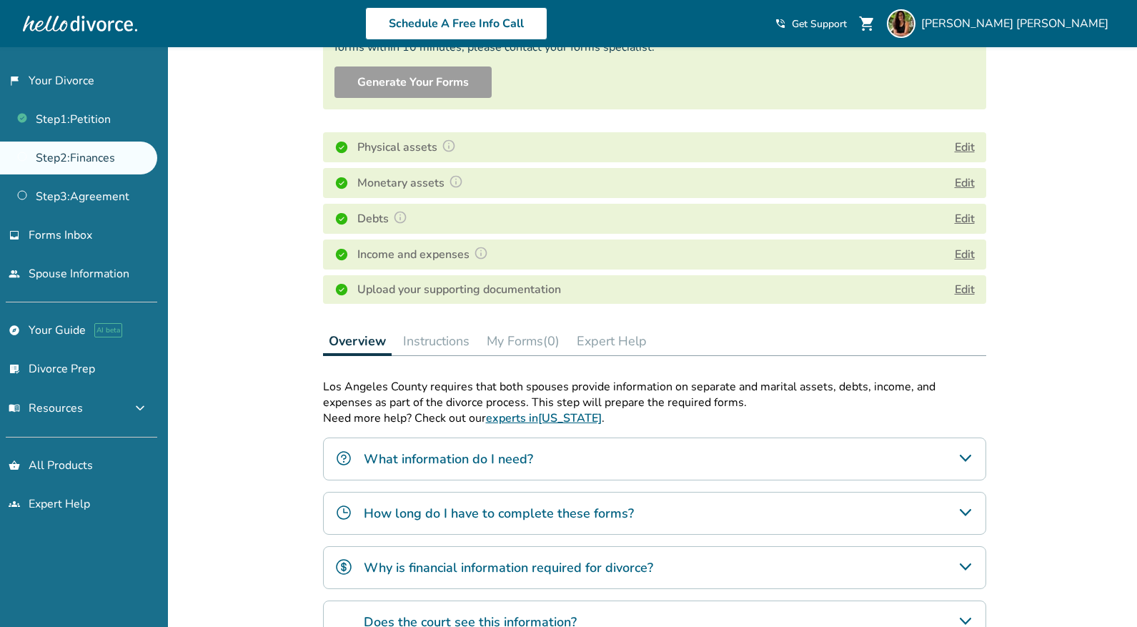
scroll to position [159, 0]
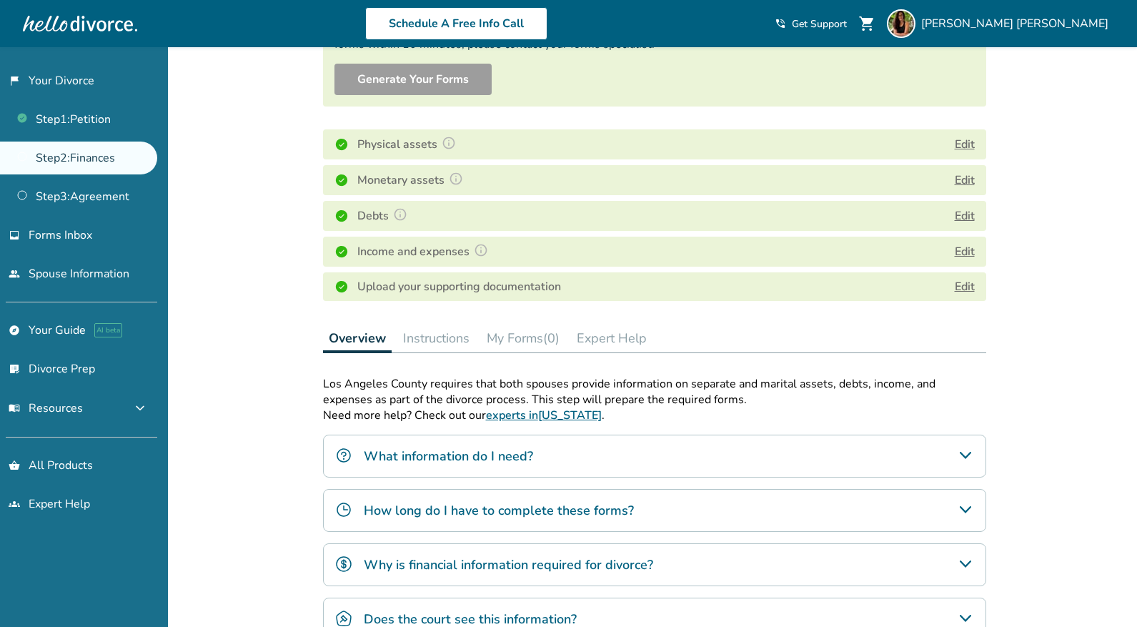
click at [517, 332] on button "My Forms (0)" at bounding box center [523, 338] width 84 height 29
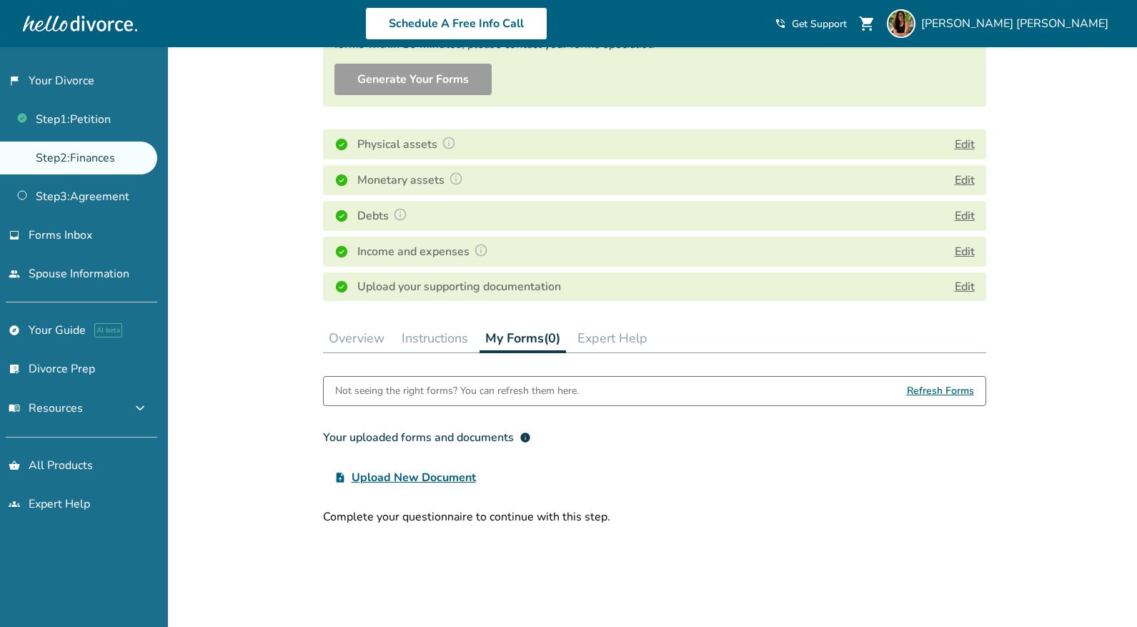
click at [455, 330] on button "Instructions" at bounding box center [435, 338] width 78 height 29
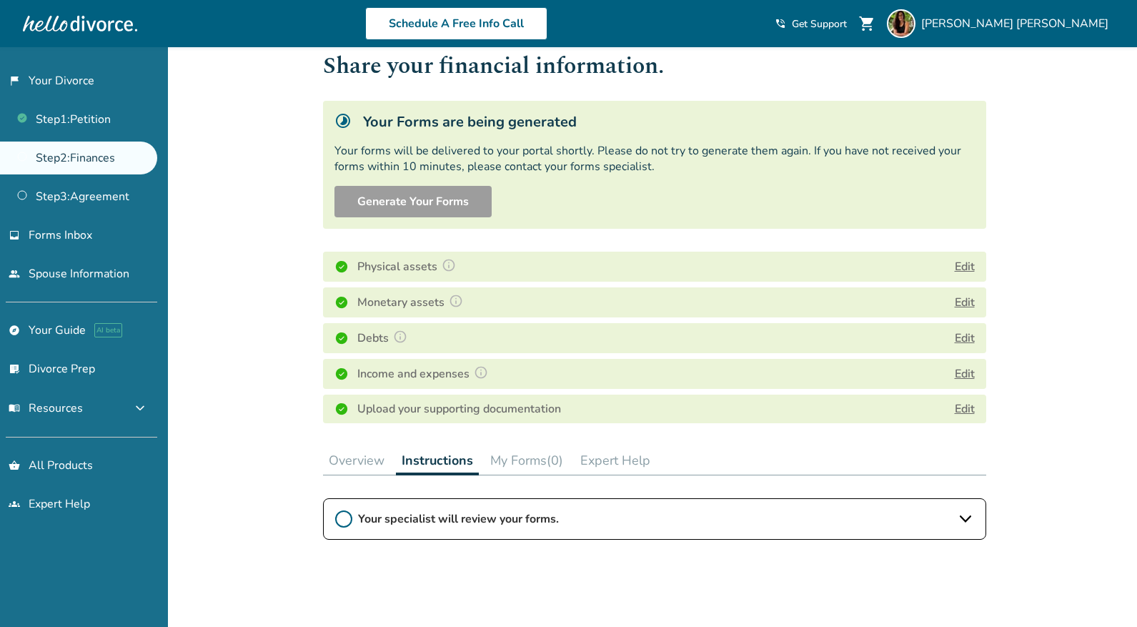
scroll to position [38, 0]
click at [527, 455] on button "My Forms (0)" at bounding box center [527, 459] width 84 height 29
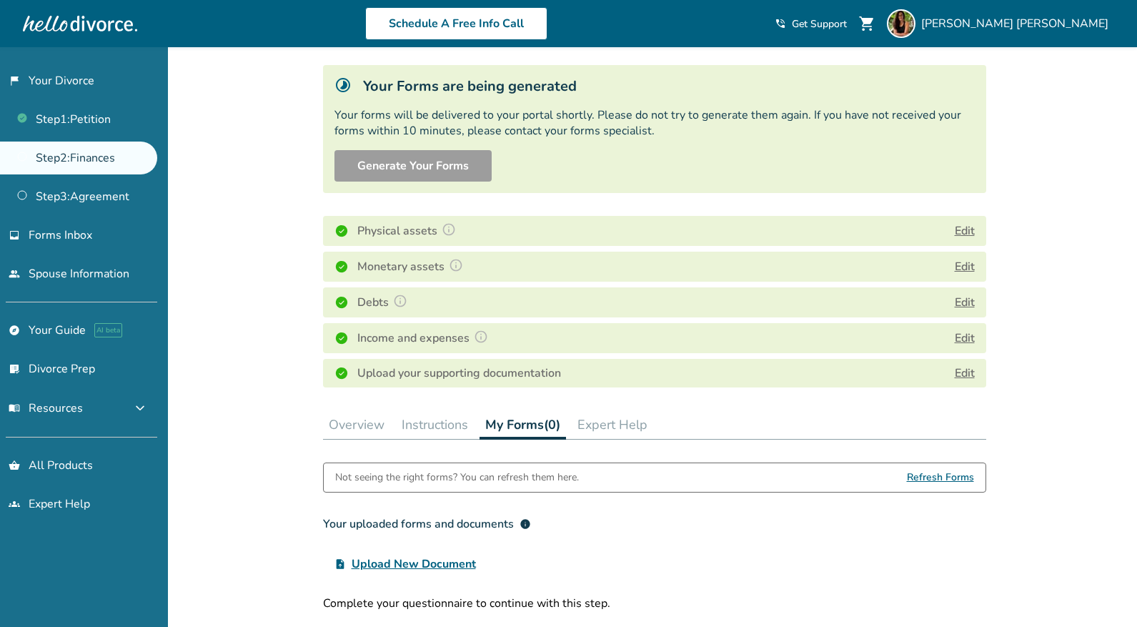
scroll to position [24, 0]
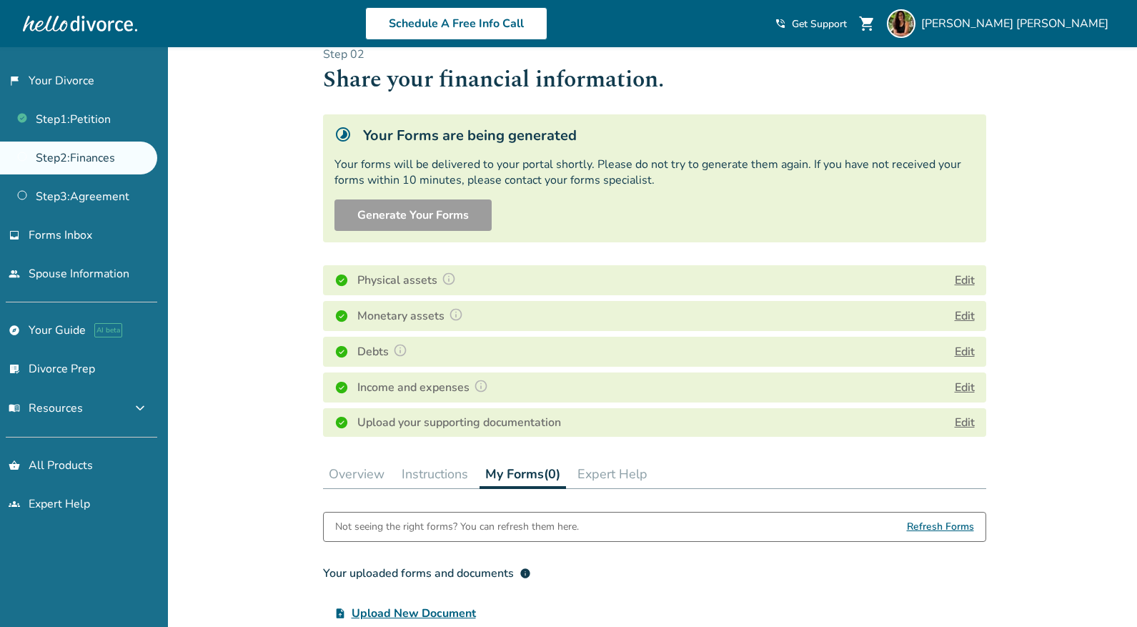
click at [370, 479] on button "Overview" at bounding box center [356, 474] width 67 height 29
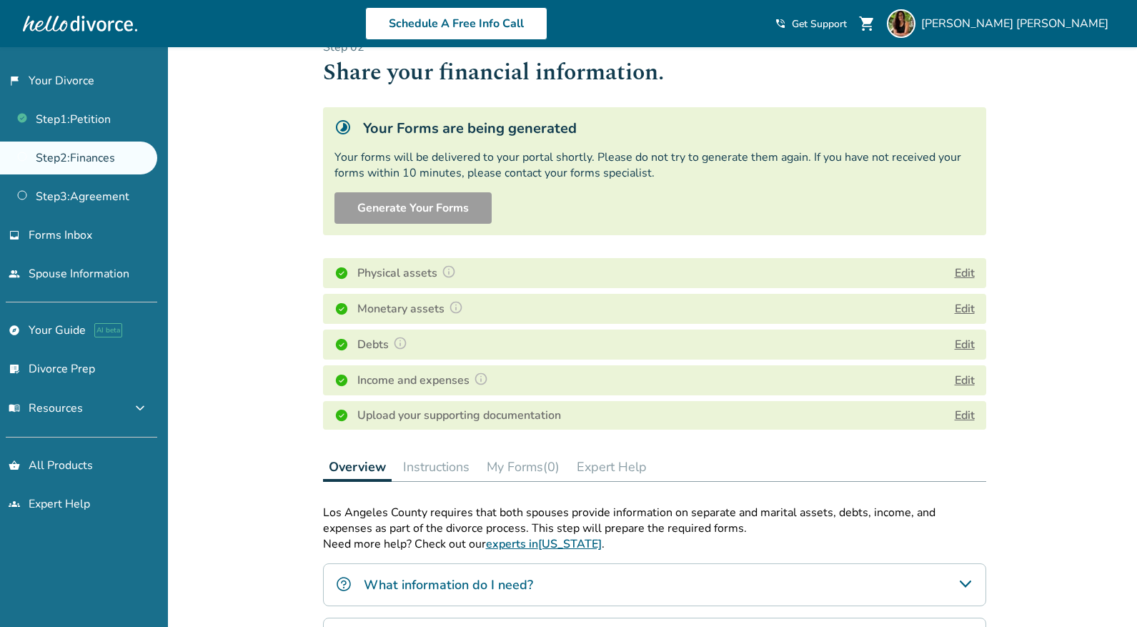
scroll to position [35, 0]
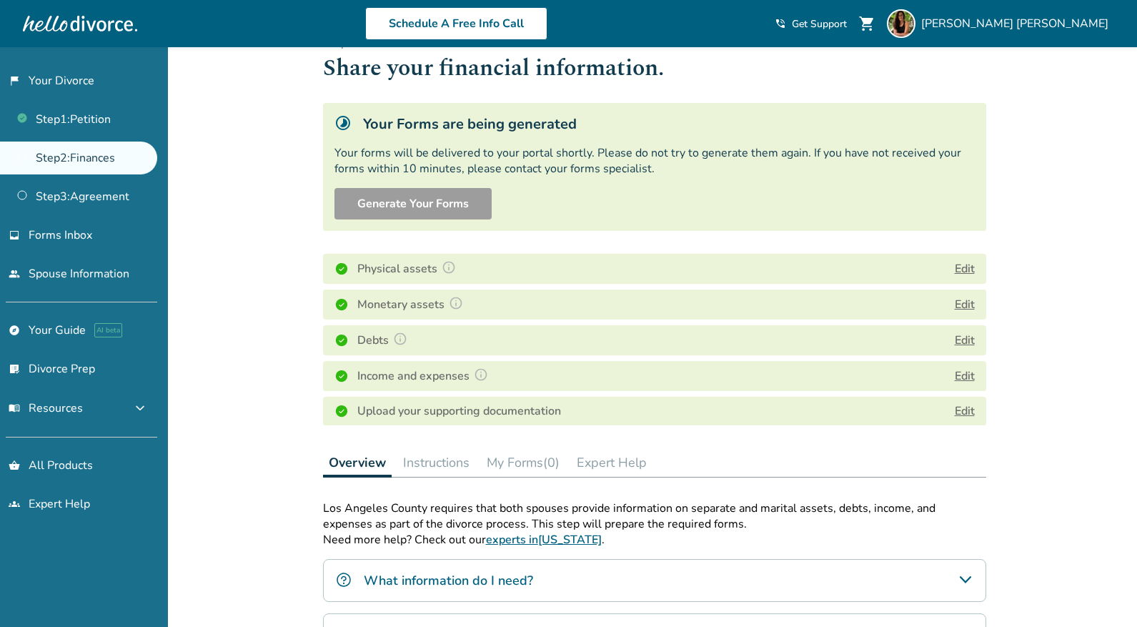
click at [111, 161] on link "Step 2 : Finances" at bounding box center [78, 158] width 157 height 33
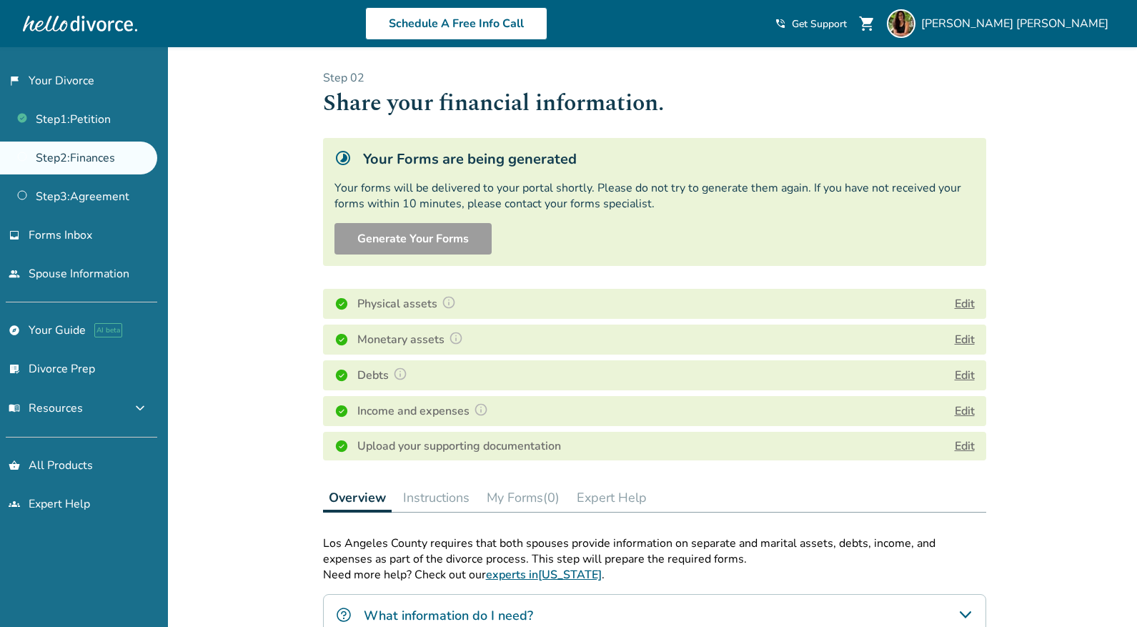
click at [112, 18] on div at bounding box center [80, 23] width 114 height 29
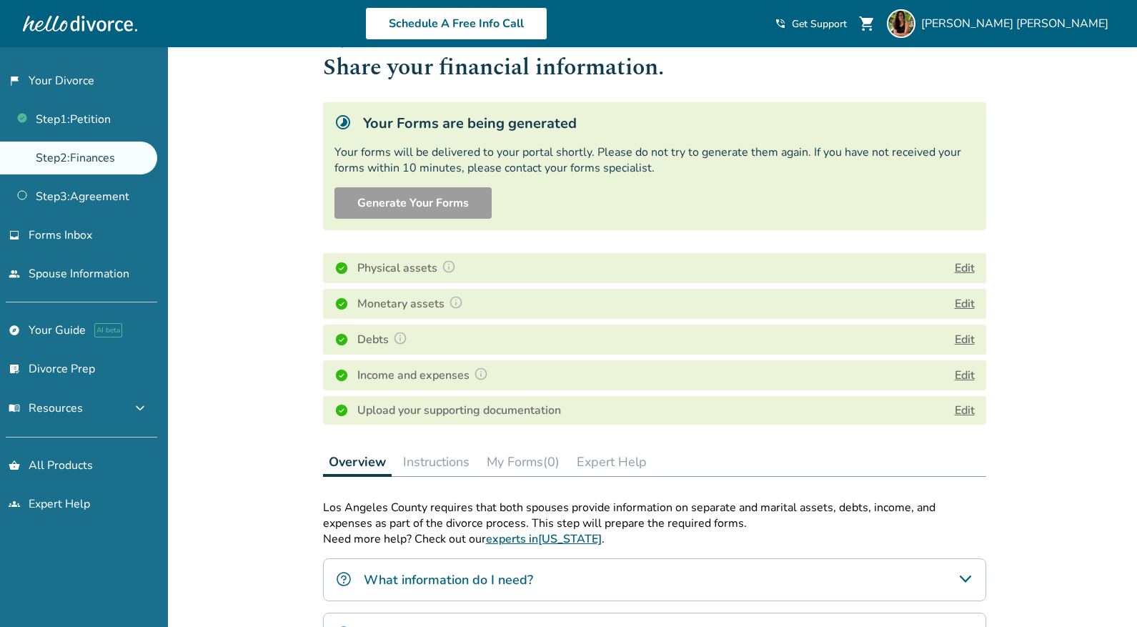
click at [452, 469] on button "Instructions" at bounding box center [437, 462] width 78 height 29
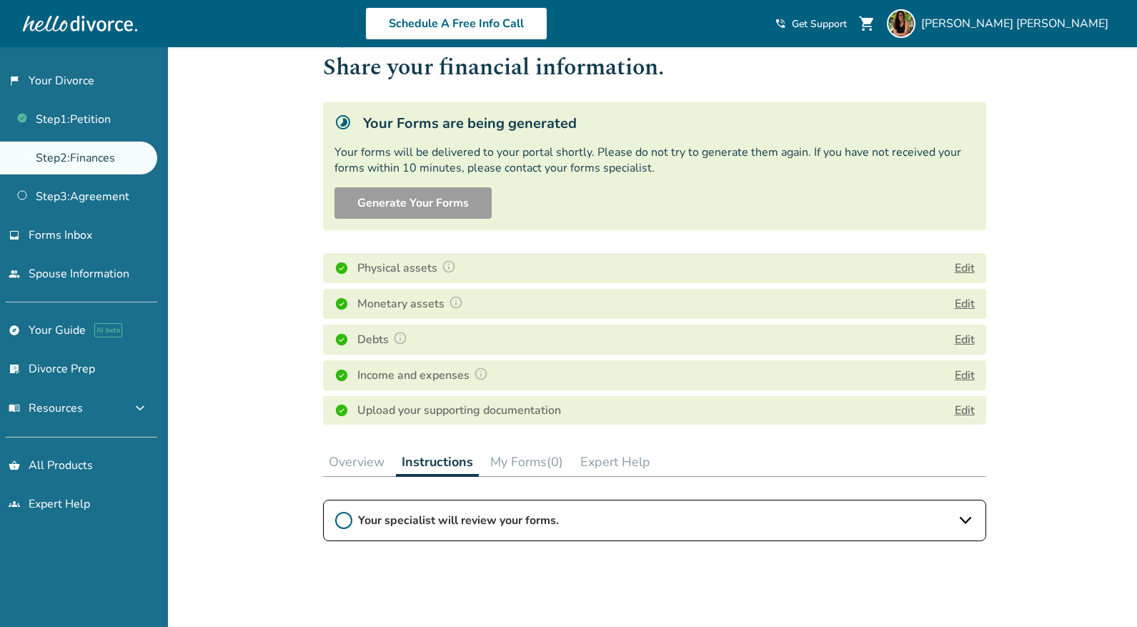
click at [521, 466] on button "My Forms (0)" at bounding box center [527, 462] width 84 height 29
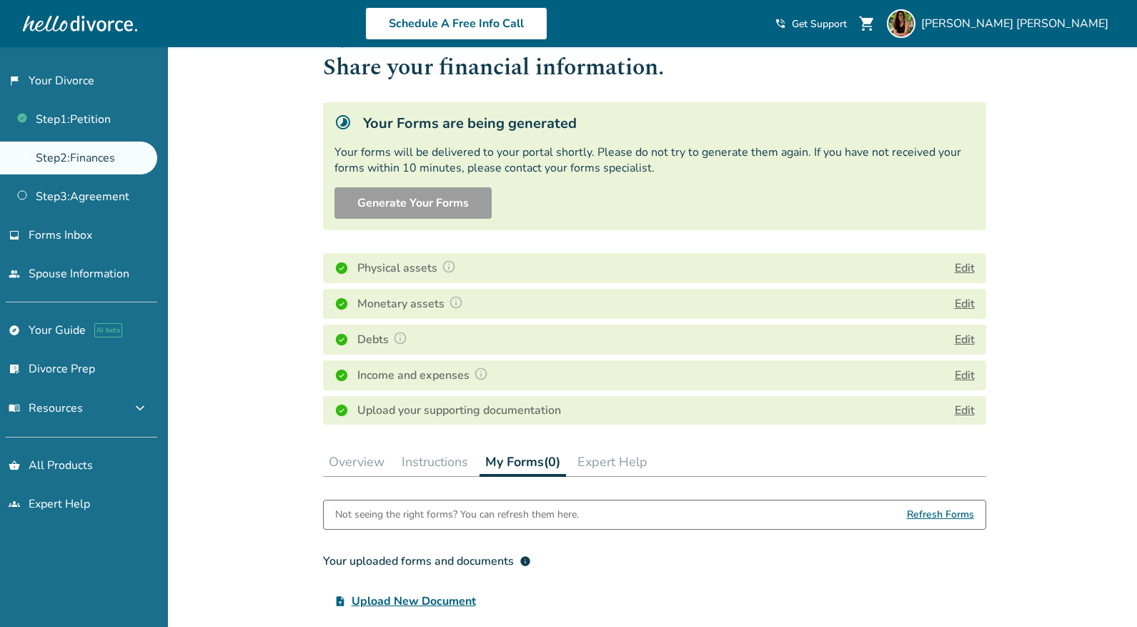
click at [347, 467] on button "Overview" at bounding box center [356, 462] width 67 height 29
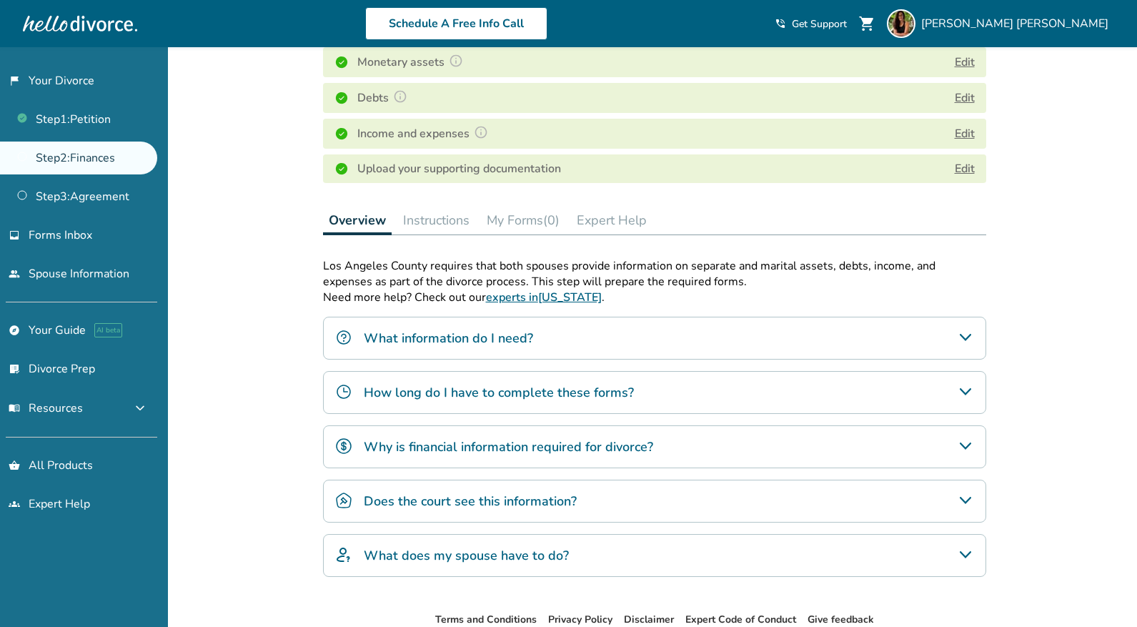
scroll to position [286, 0]
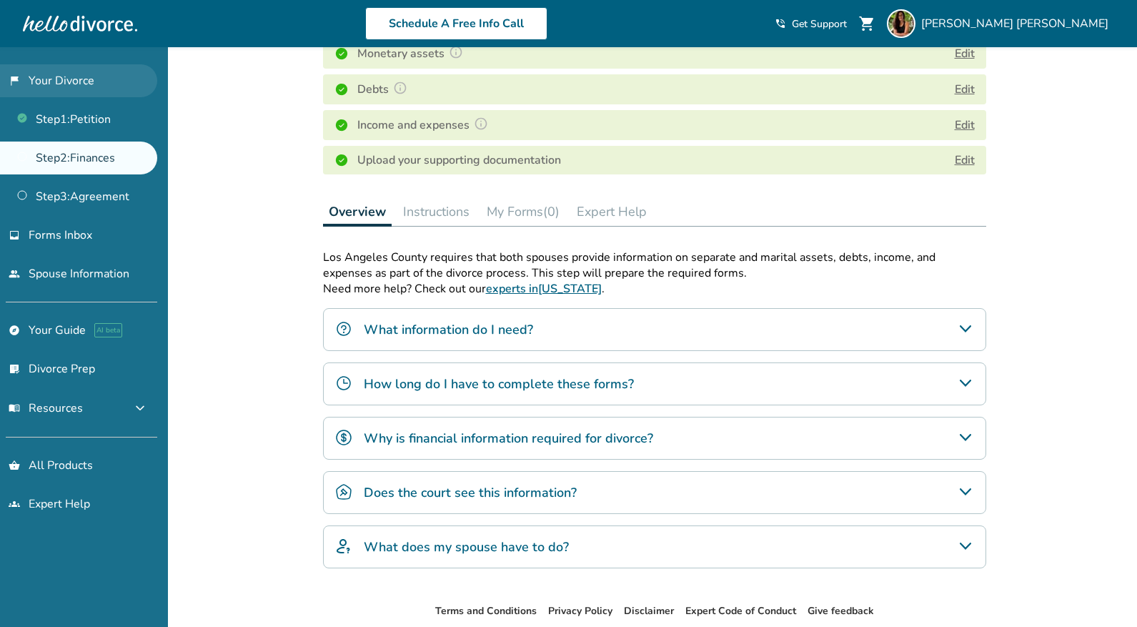
click at [92, 69] on link "flag_2 Your Divorce" at bounding box center [78, 80] width 157 height 33
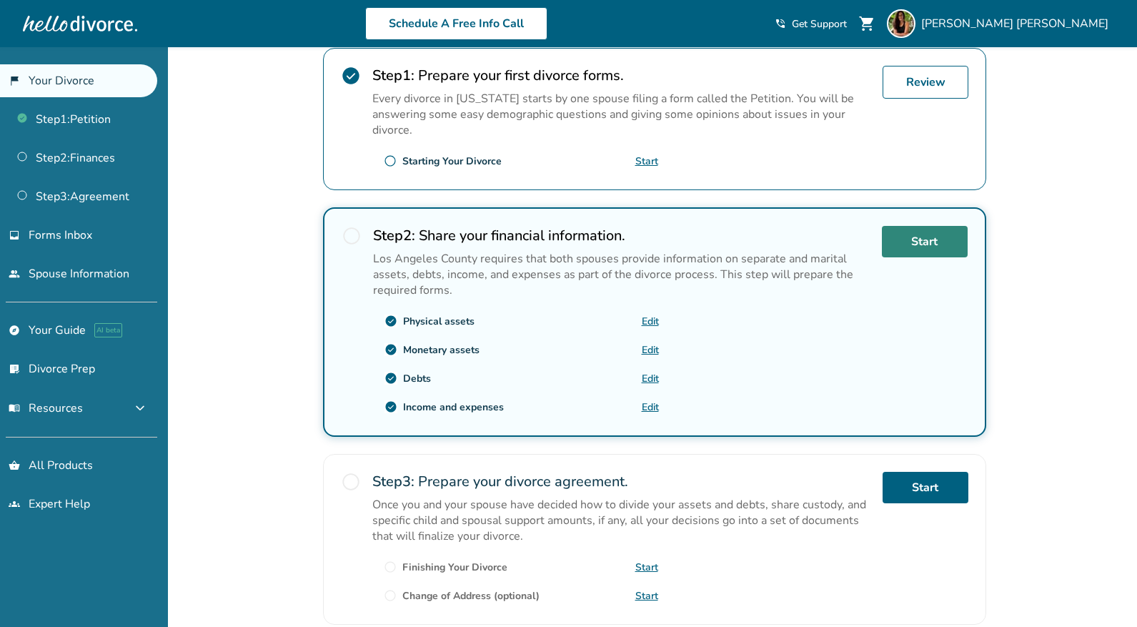
scroll to position [290, 0]
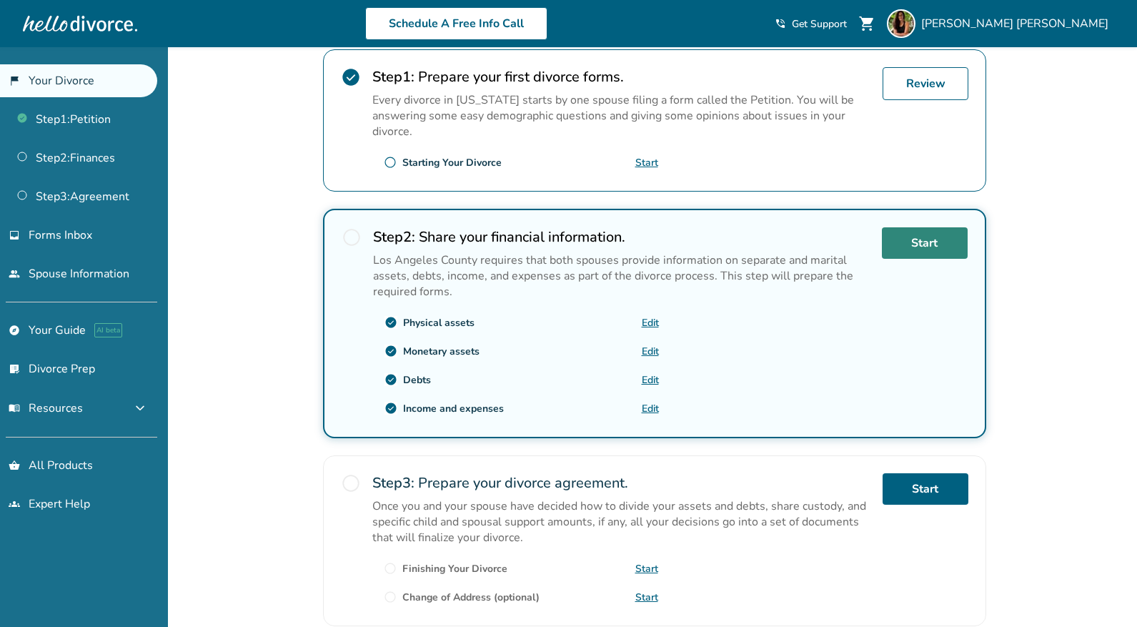
click at [948, 250] on link "Start" at bounding box center [925, 242] width 86 height 31
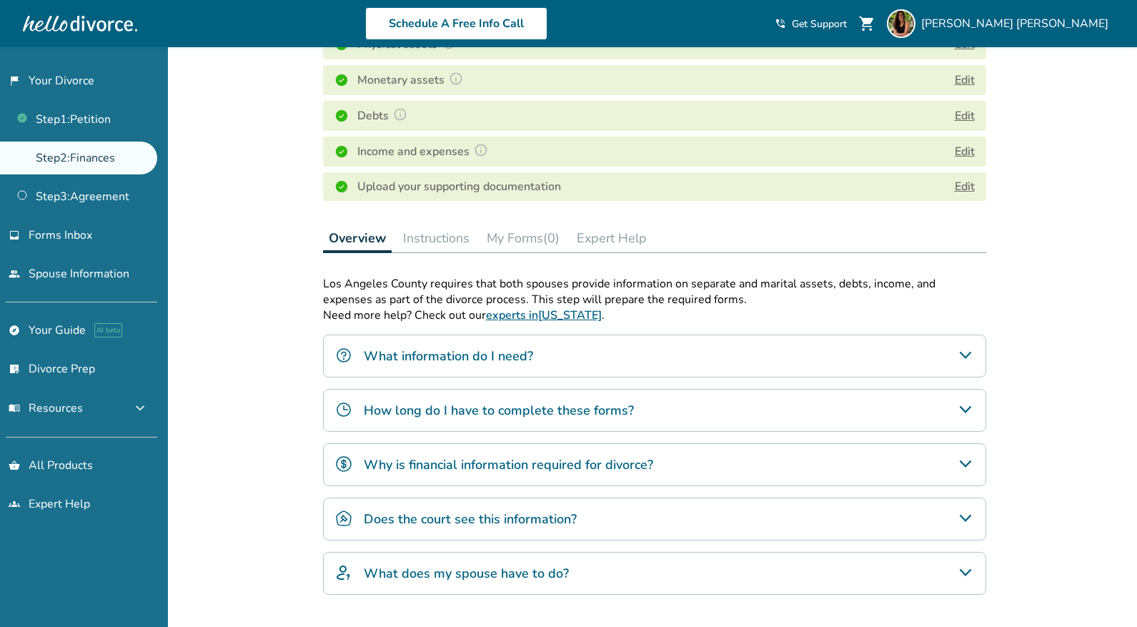
scroll to position [316, 0]
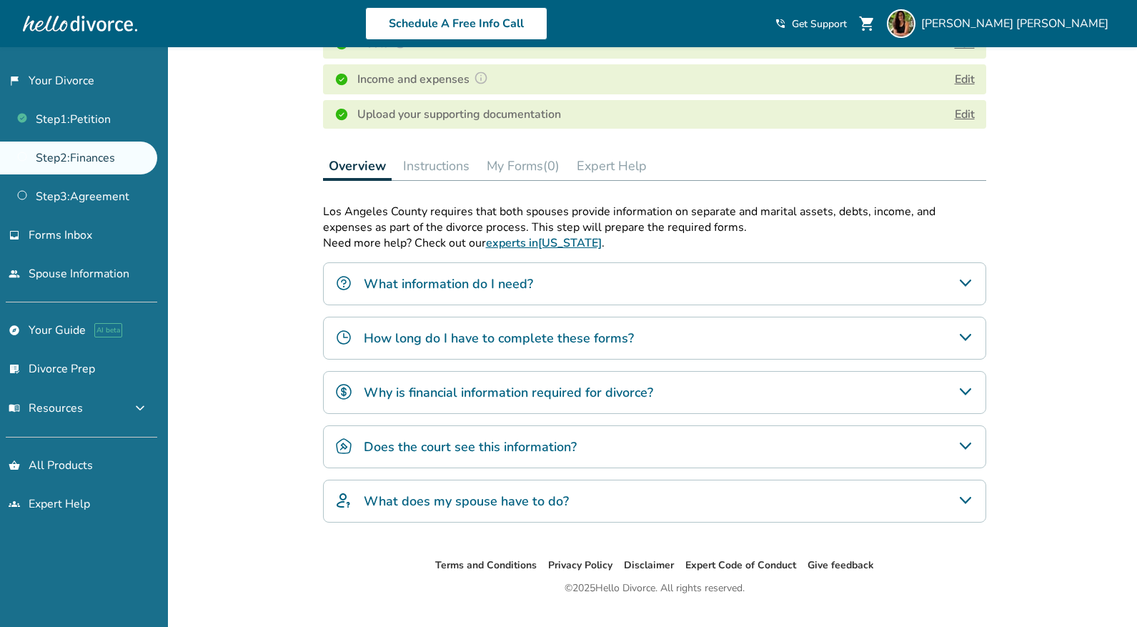
click at [513, 148] on div "Step 0 2 Share your financial information. Fill out your forms Complete the que…" at bounding box center [654, 144] width 663 height 780
click at [515, 164] on button "My Forms (0)" at bounding box center [523, 166] width 84 height 29
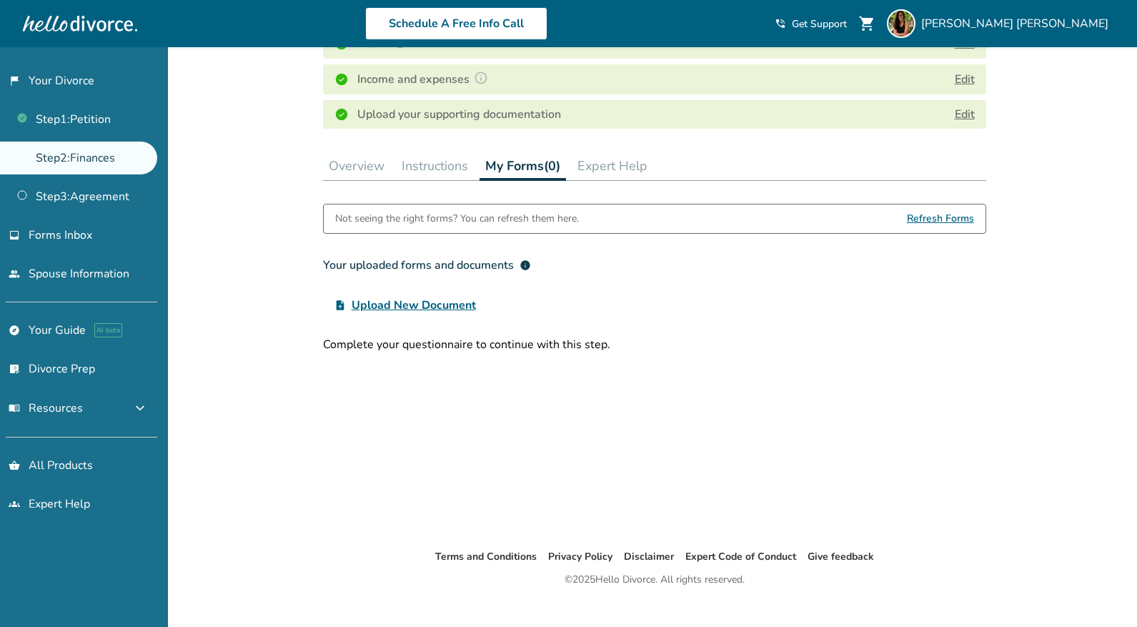
click at [447, 165] on button "Instructions" at bounding box center [435, 166] width 78 height 29
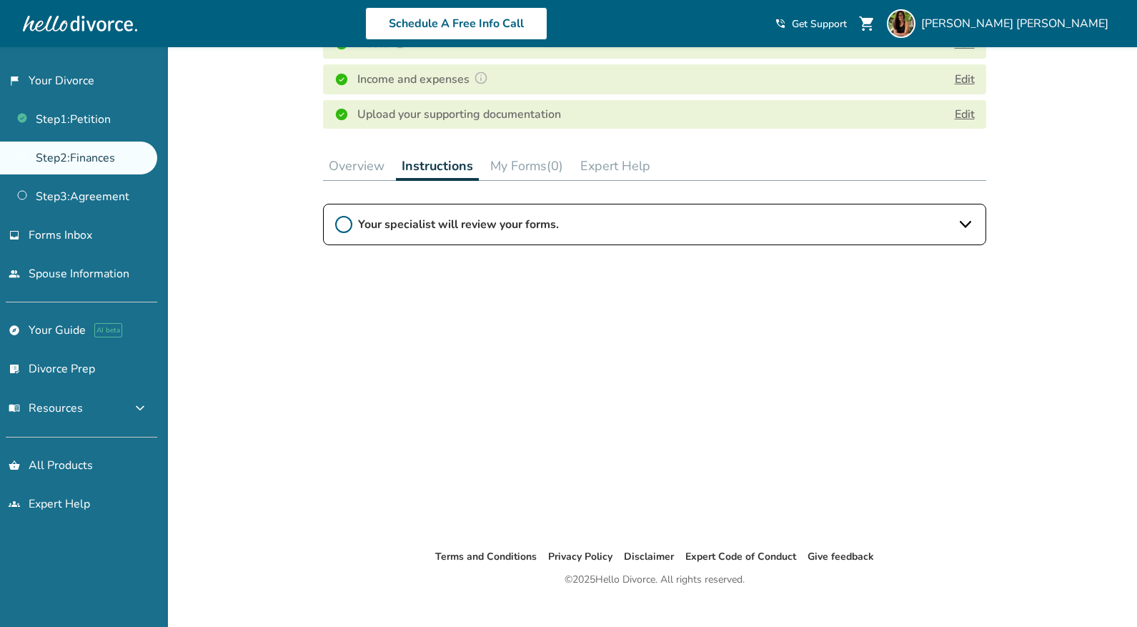
click at [602, 172] on button "Expert Help" at bounding box center [616, 166] width 82 height 29
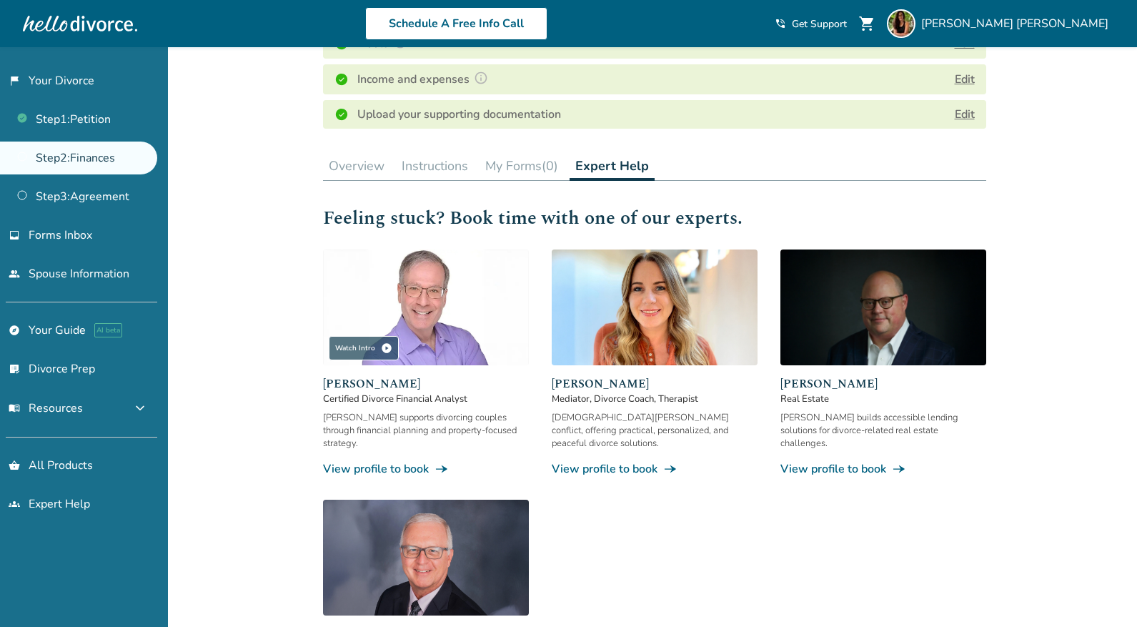
click at [371, 169] on button "Overview" at bounding box center [356, 166] width 67 height 29
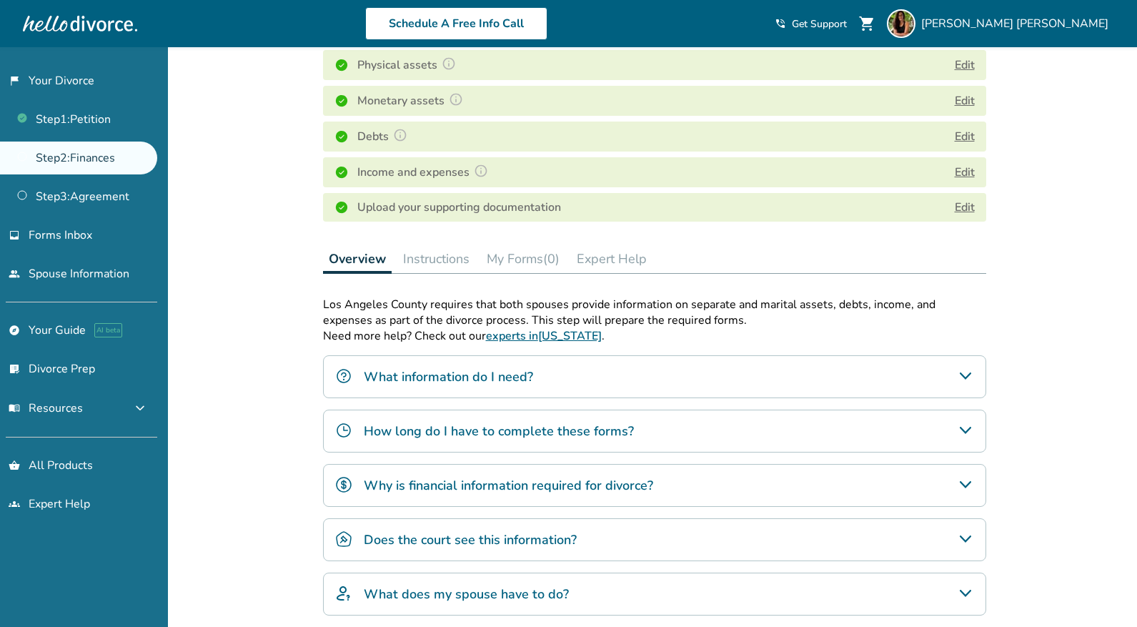
scroll to position [346, 0]
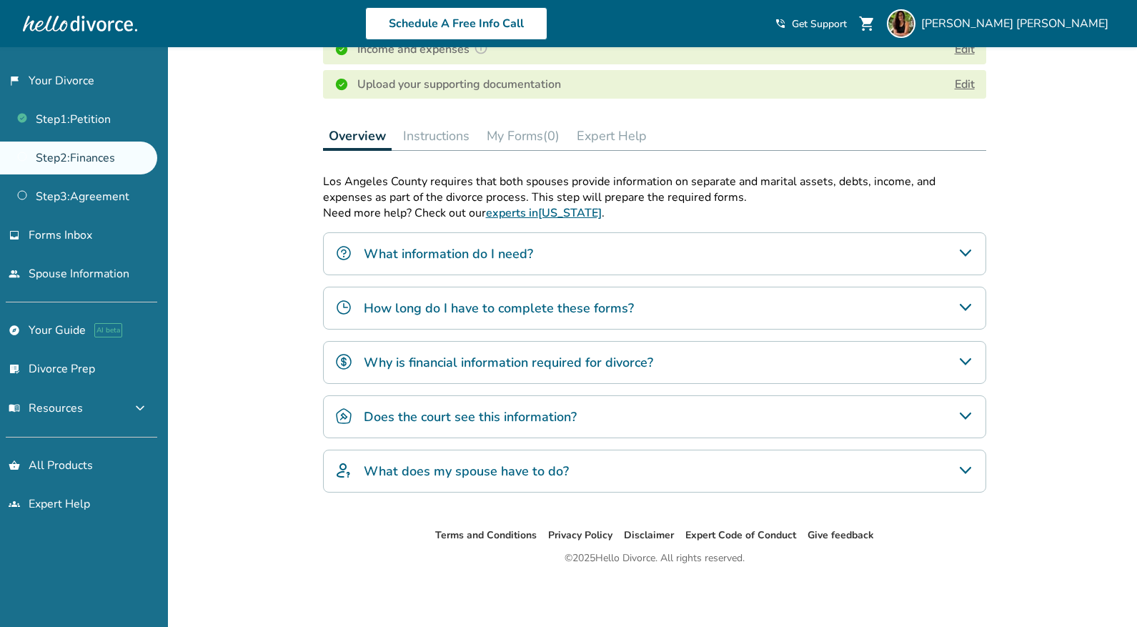
click at [435, 146] on button "Instructions" at bounding box center [437, 136] width 78 height 29
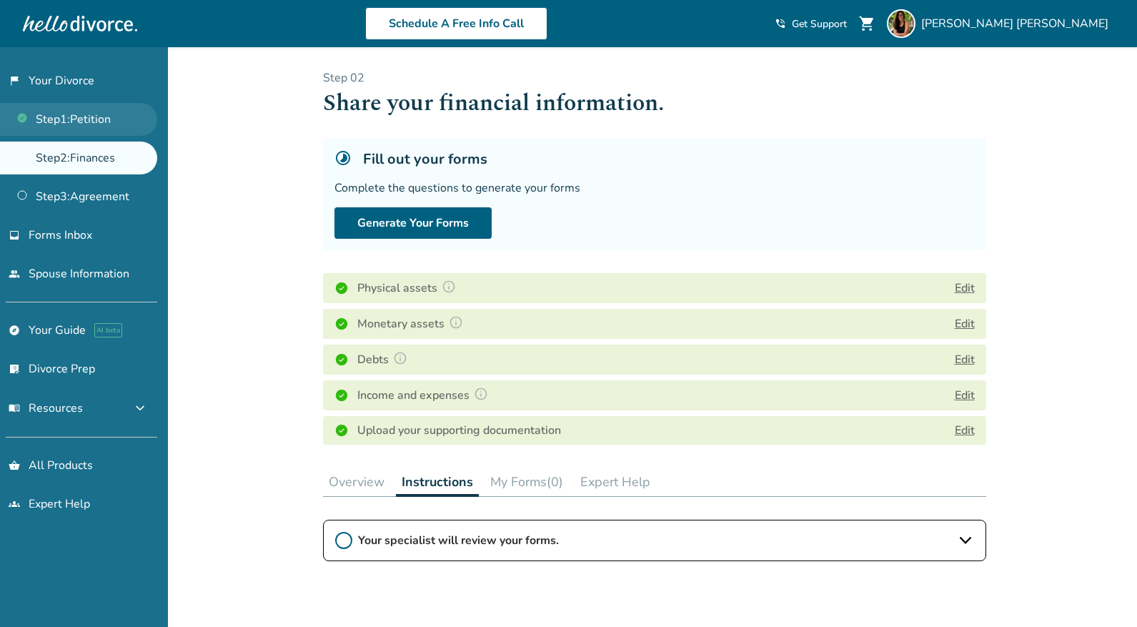
click at [47, 114] on link "Step 1 : Petition" at bounding box center [78, 119] width 157 height 33
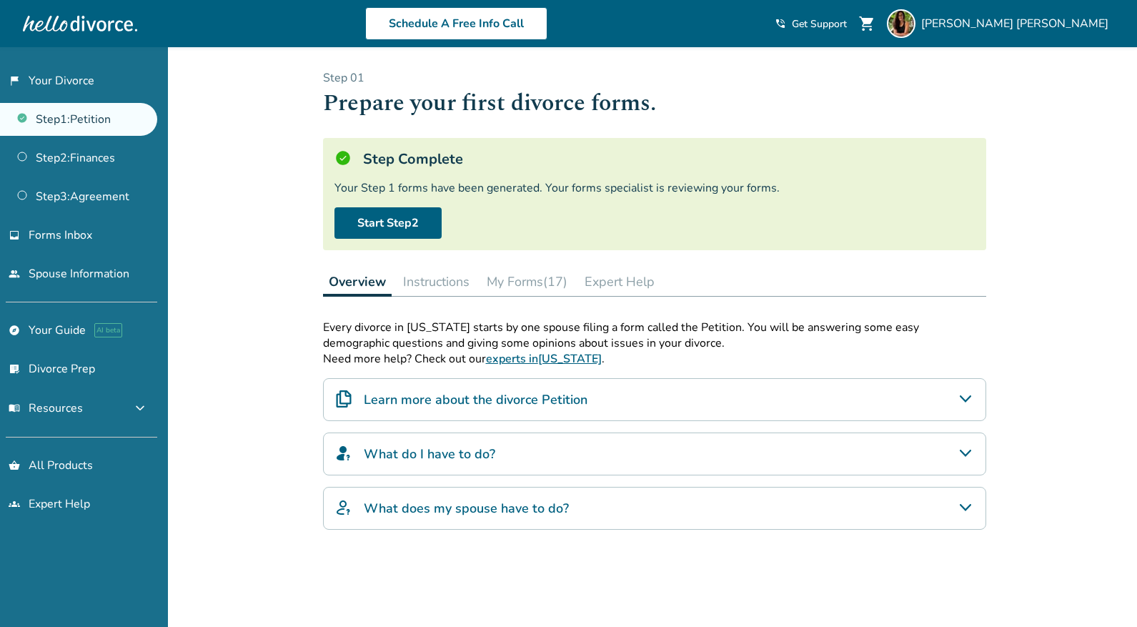
click at [578, 283] on div "Overview Instructions My Forms (17) Expert Help" at bounding box center [654, 281] width 663 height 29
click at [561, 286] on button "My Forms (17)" at bounding box center [527, 281] width 92 height 29
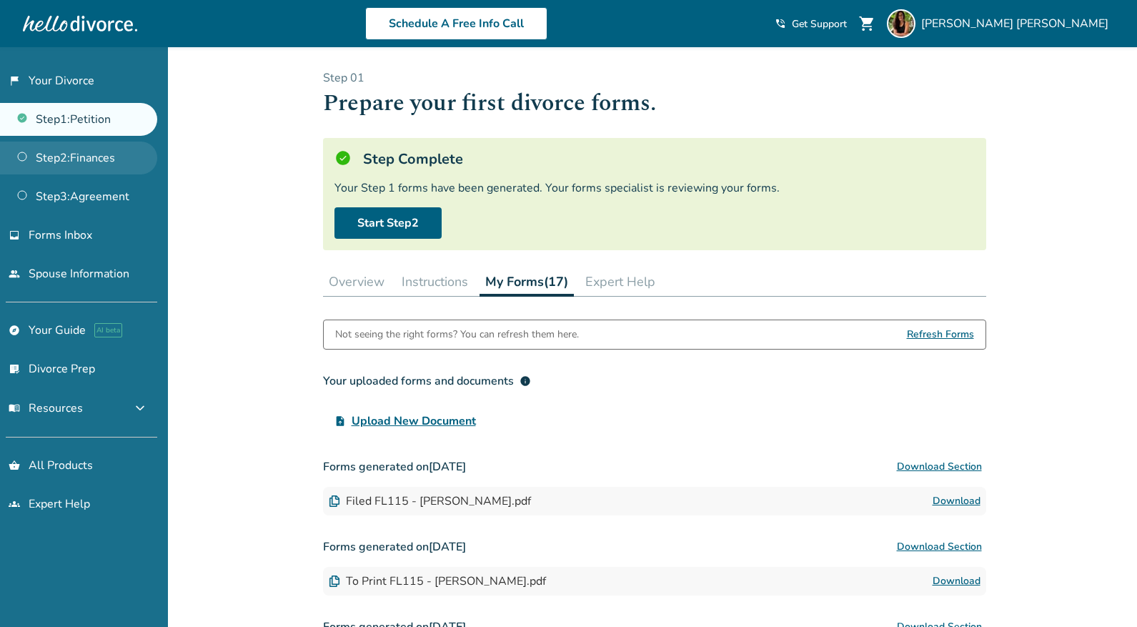
click at [59, 169] on link "Step 2 : Finances" at bounding box center [78, 158] width 157 height 33
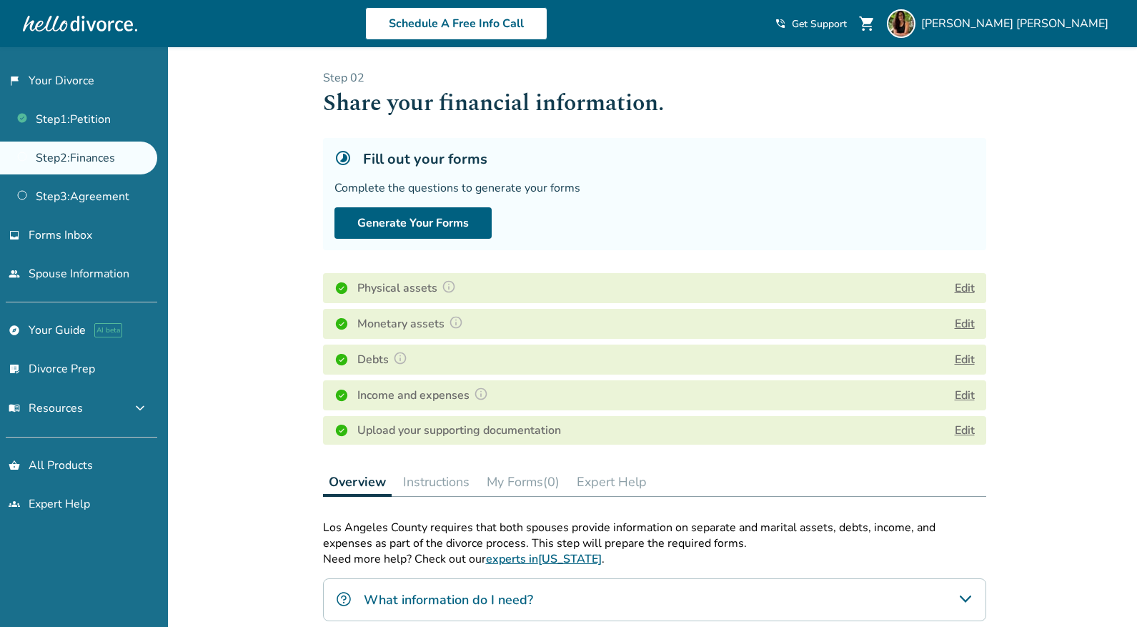
click at [510, 482] on button "My Forms (0)" at bounding box center [523, 482] width 84 height 29
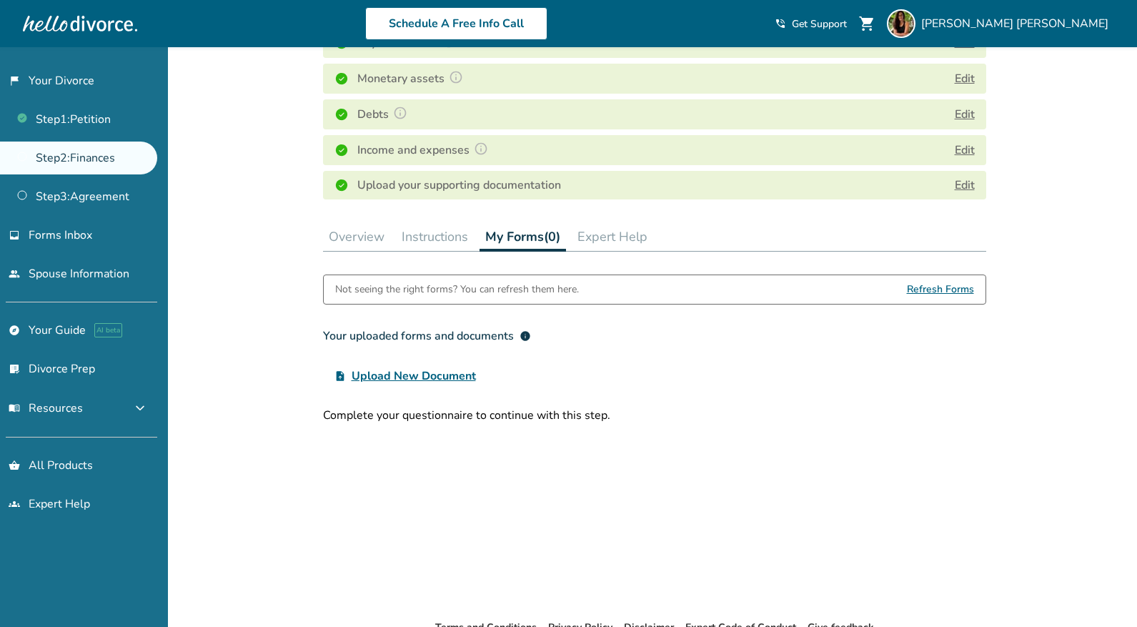
scroll to position [268, 0]
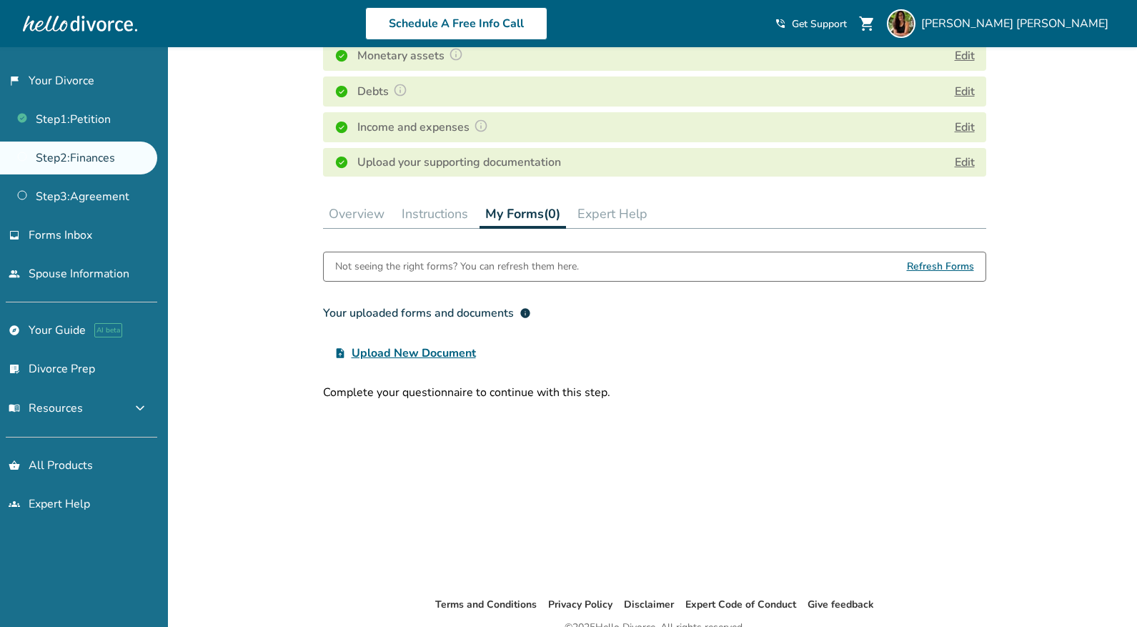
click at [408, 211] on button "Instructions" at bounding box center [435, 213] width 78 height 29
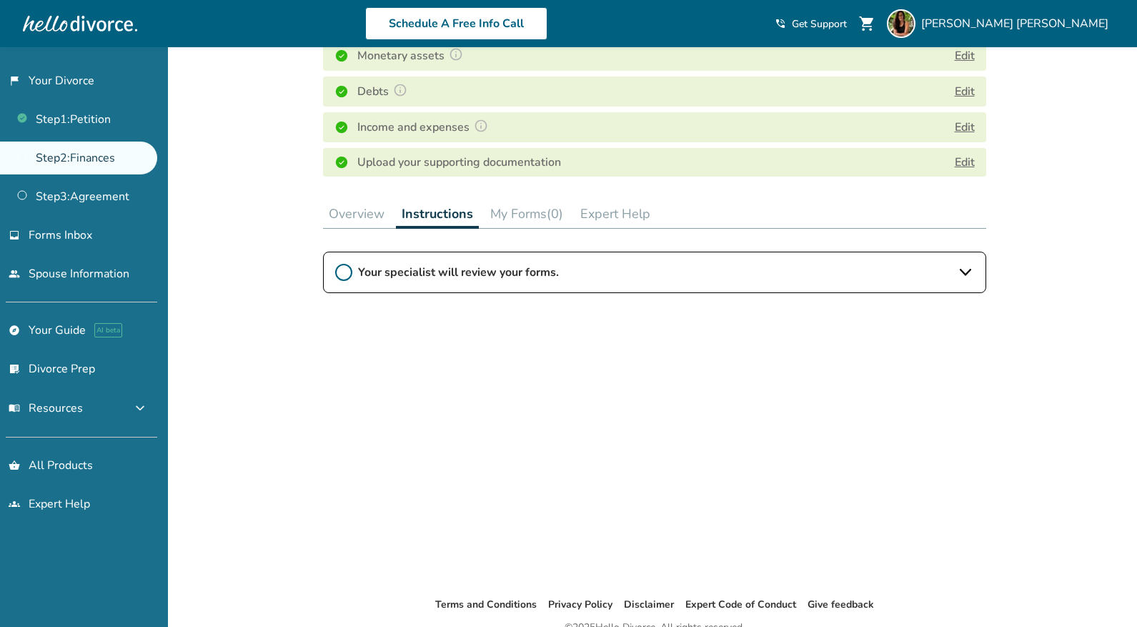
click at [331, 222] on button "Overview" at bounding box center [356, 213] width 67 height 29
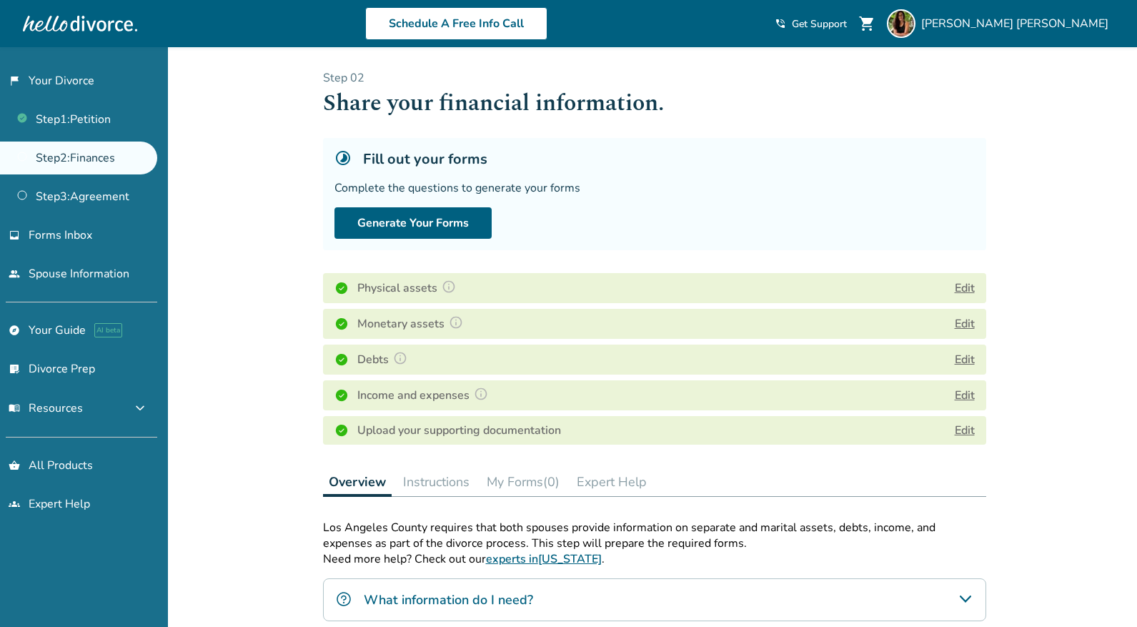
click at [541, 488] on button "My Forms (0)" at bounding box center [523, 482] width 84 height 29
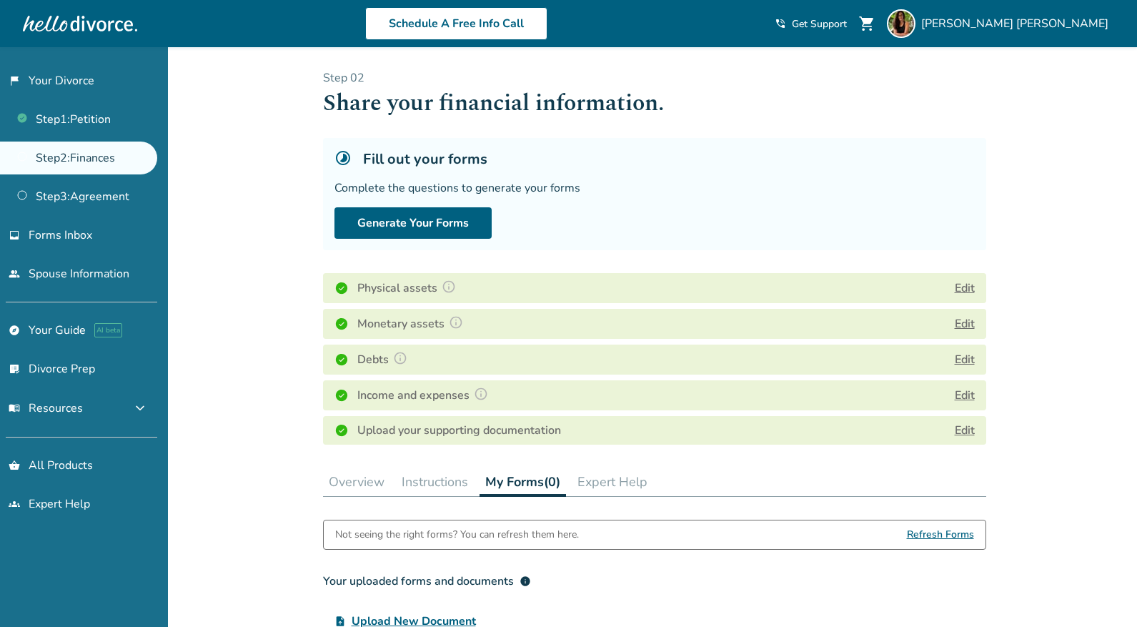
click at [409, 486] on button "Instructions" at bounding box center [435, 482] width 78 height 29
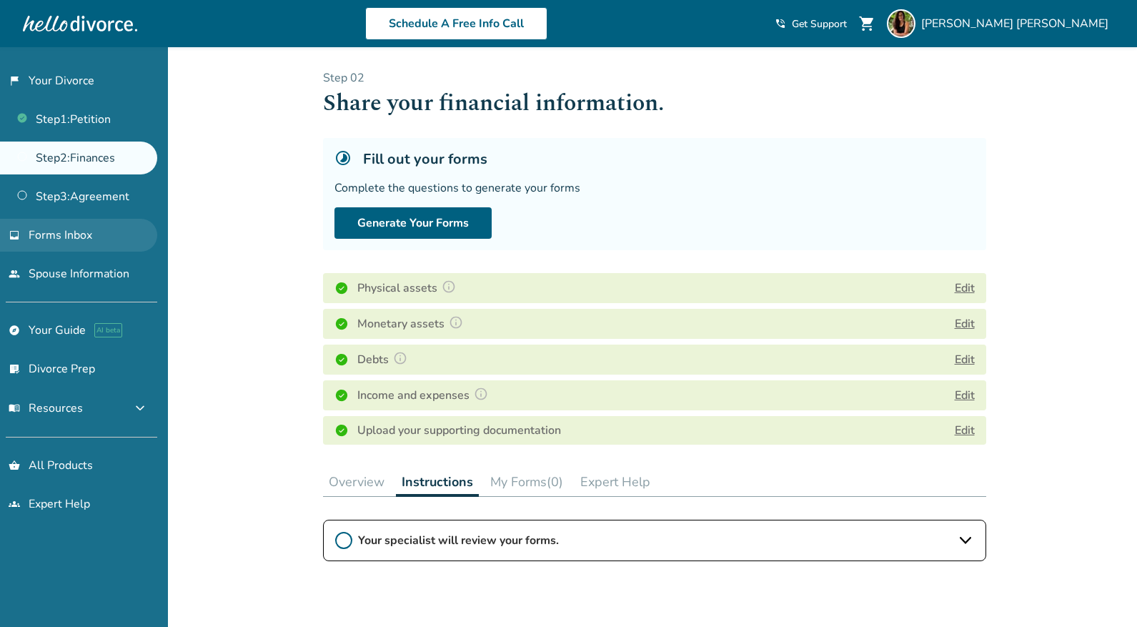
click at [57, 232] on span "Forms Inbox" at bounding box center [61, 235] width 64 height 16
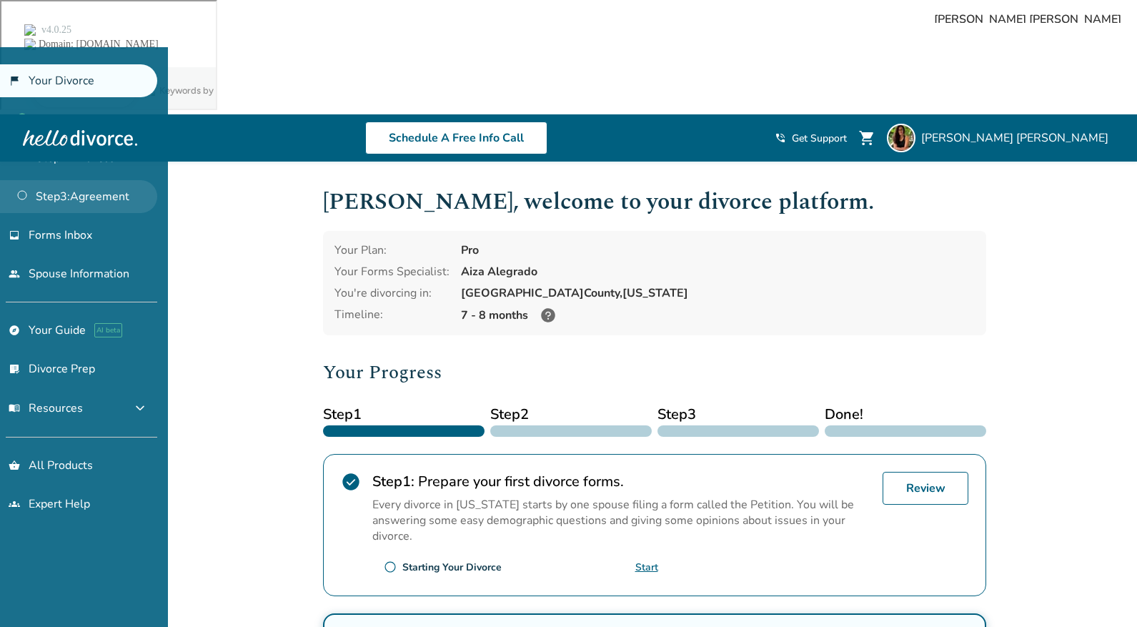
click at [134, 206] on link "Step 3 : Agreement" at bounding box center [78, 196] width 157 height 33
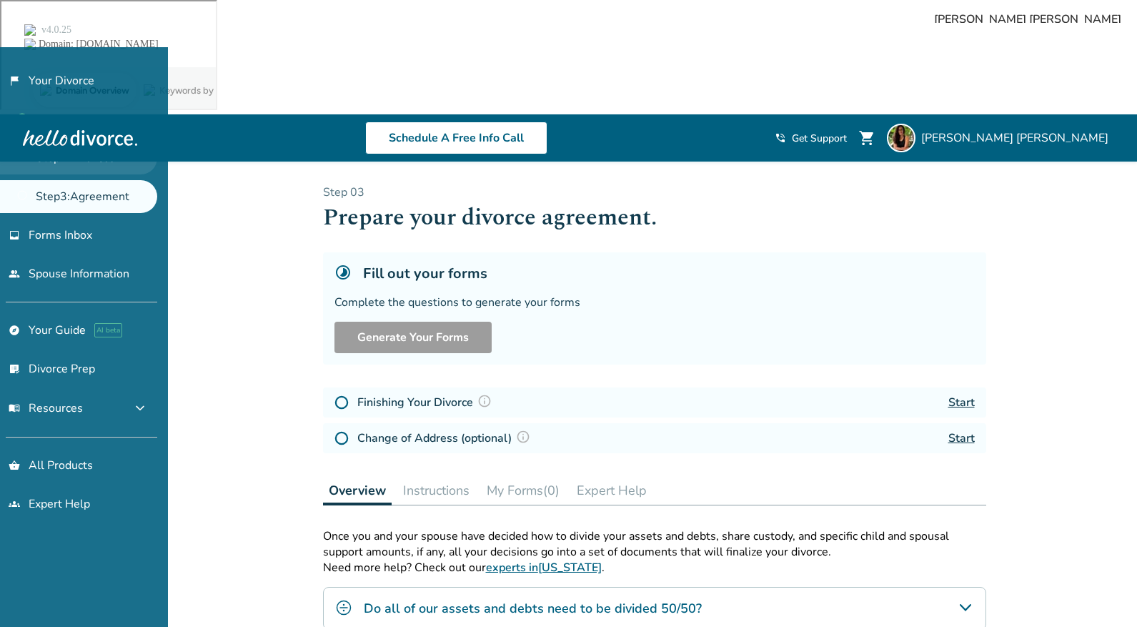
click at [126, 153] on link "Step 2 : Finances" at bounding box center [78, 158] width 157 height 33
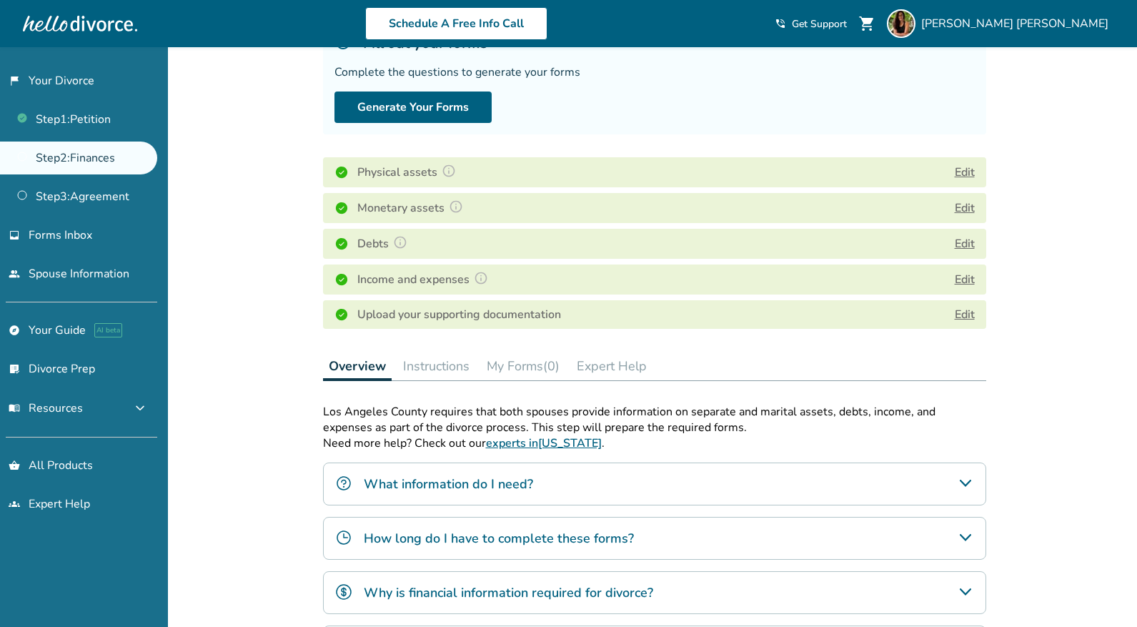
scroll to position [228, 0]
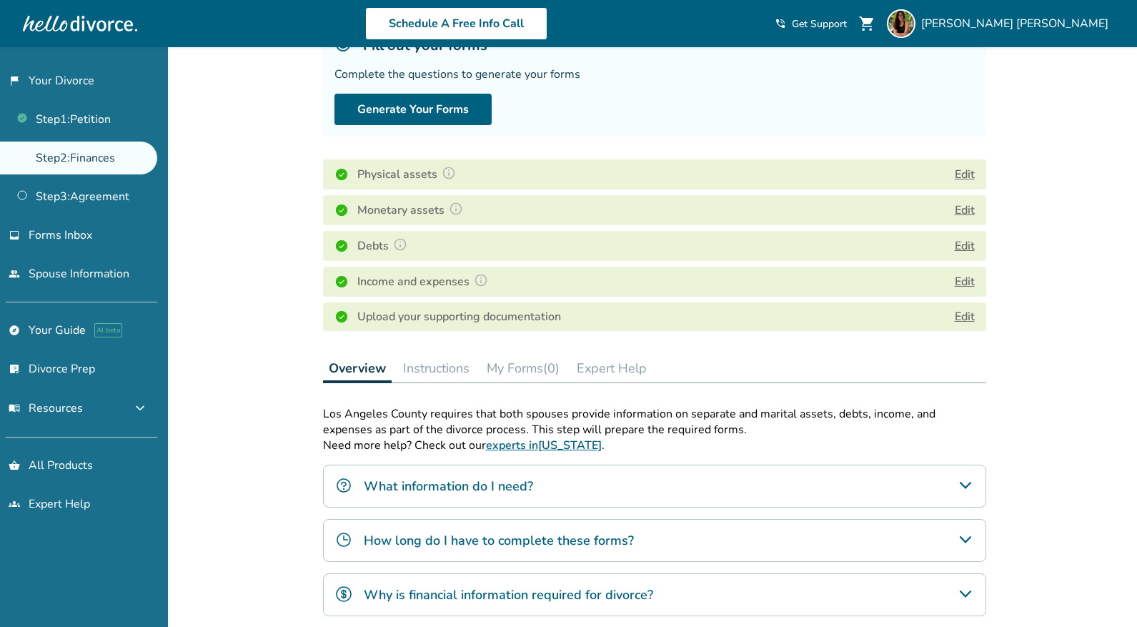
click at [451, 354] on button "Instructions" at bounding box center [437, 368] width 78 height 29
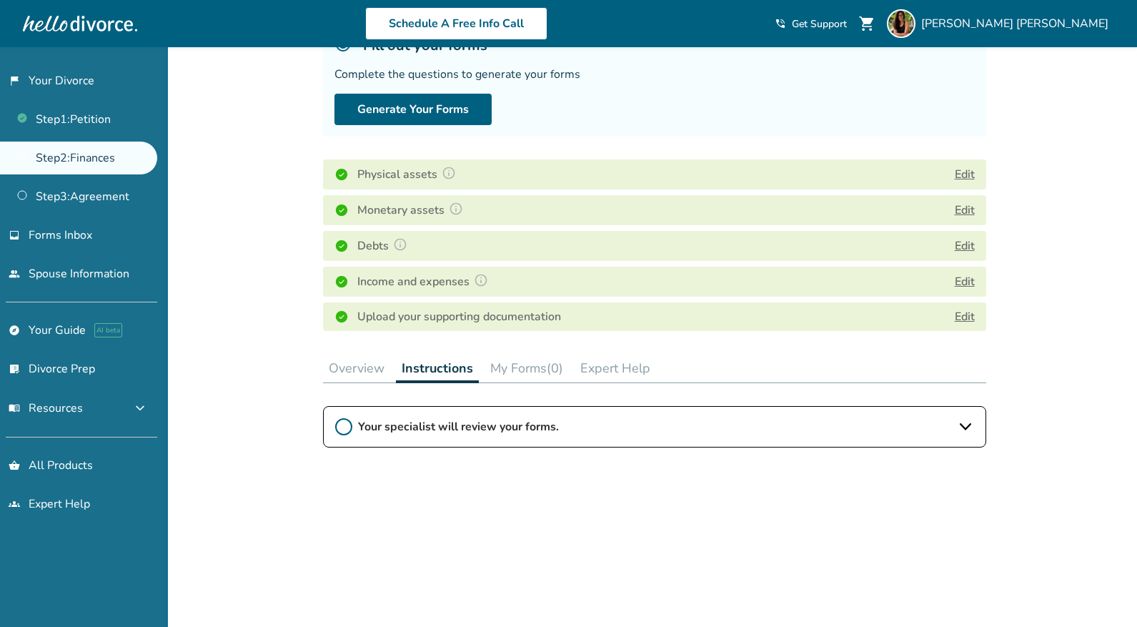
click at [518, 354] on button "My Forms (0)" at bounding box center [527, 368] width 84 height 29
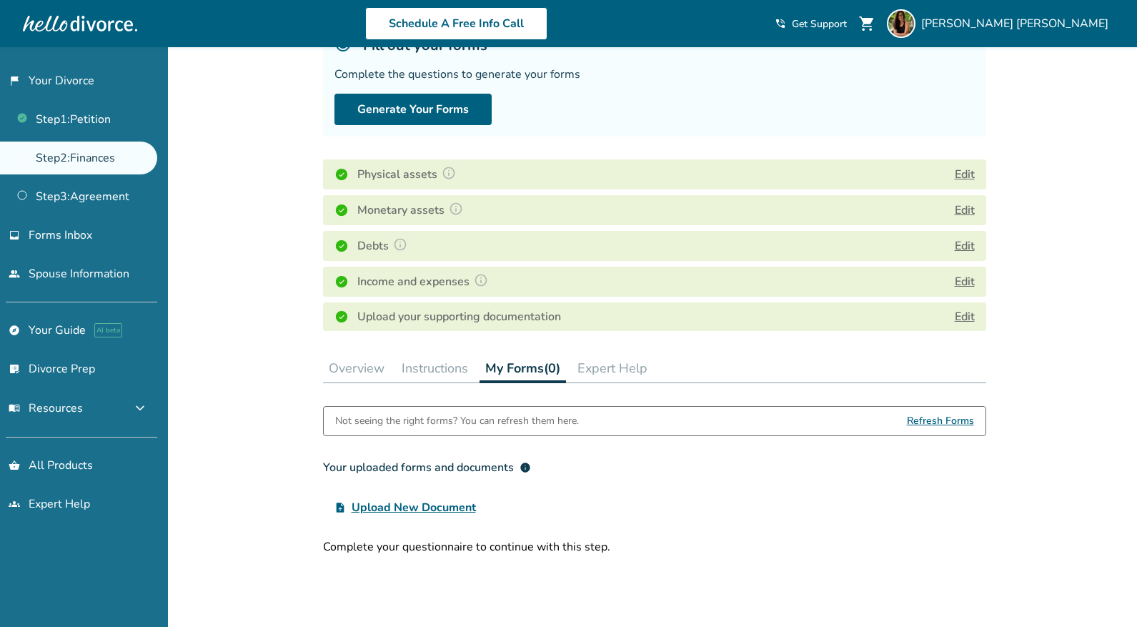
click at [622, 354] on button "Expert Help" at bounding box center [613, 368] width 82 height 29
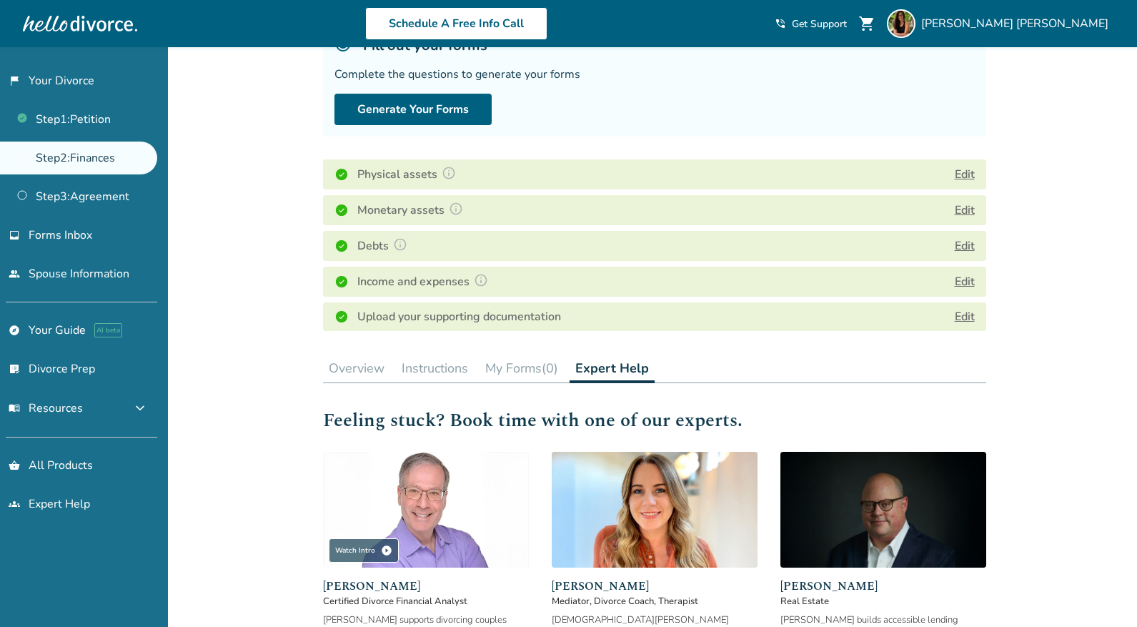
click at [342, 354] on button "Overview" at bounding box center [356, 368] width 67 height 29
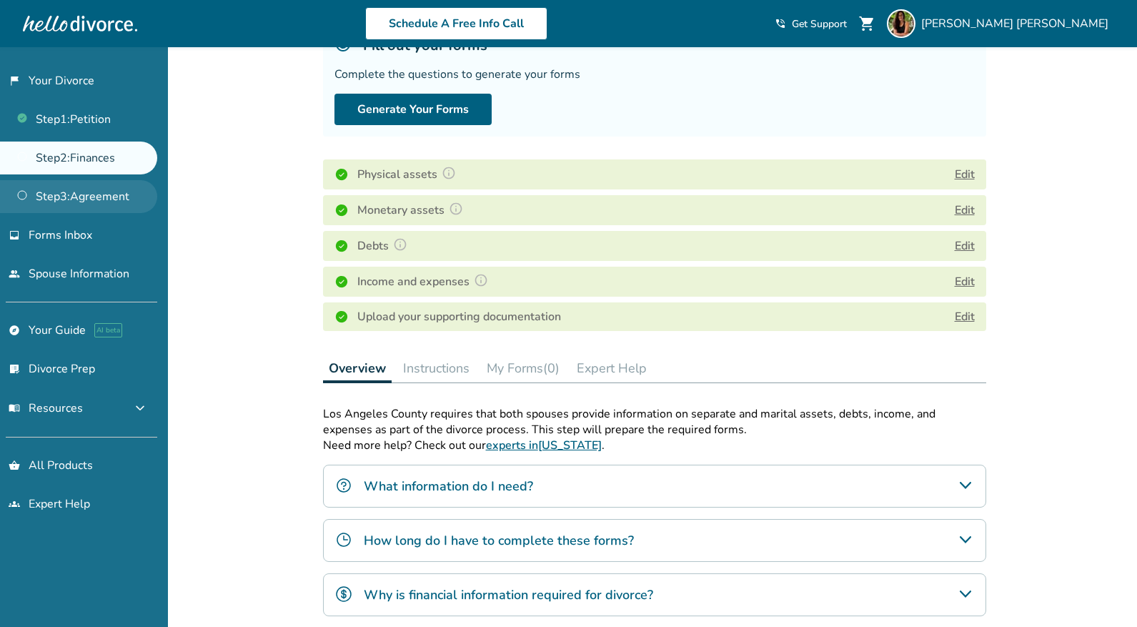
click at [54, 196] on link "Step 3 : Agreement" at bounding box center [78, 196] width 157 height 33
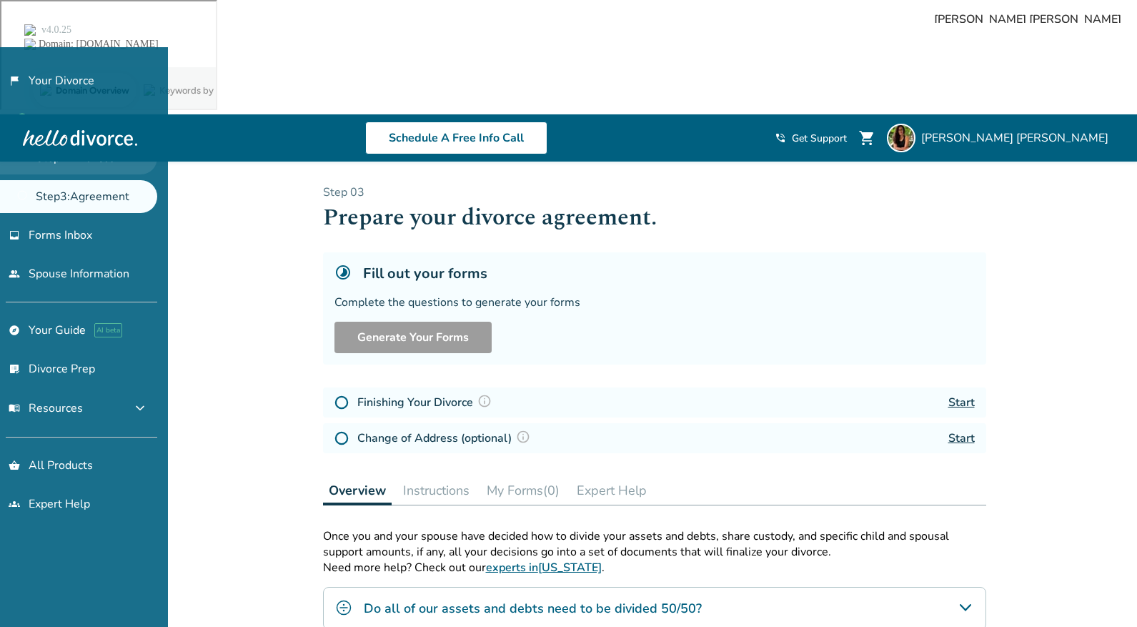
click at [91, 144] on link "Step 2 : Finances" at bounding box center [78, 158] width 157 height 33
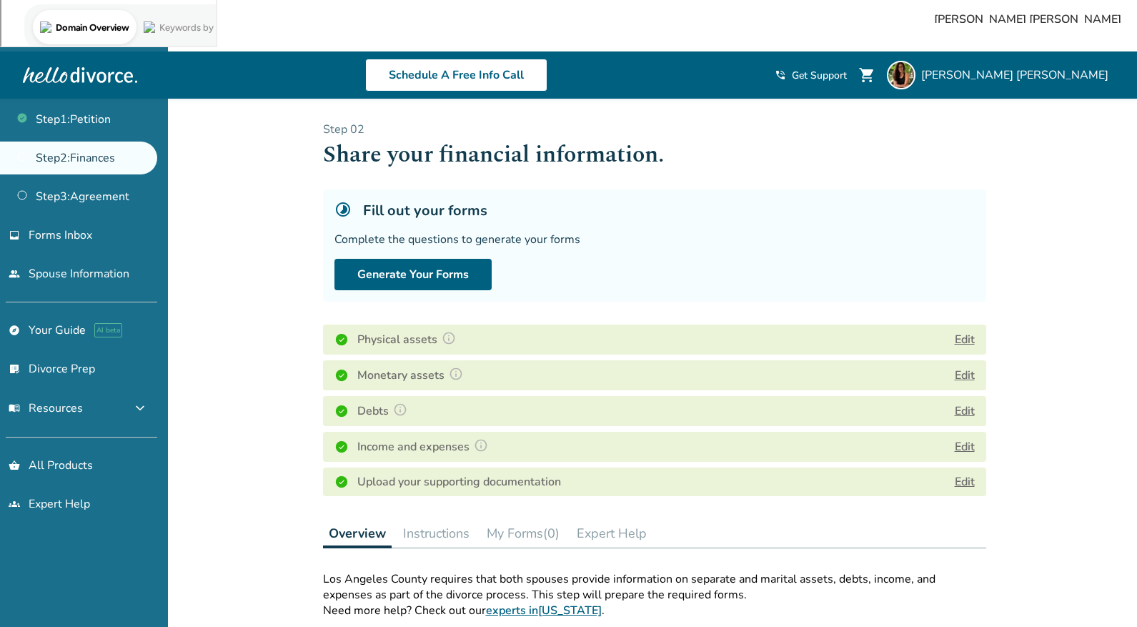
scroll to position [64, 0]
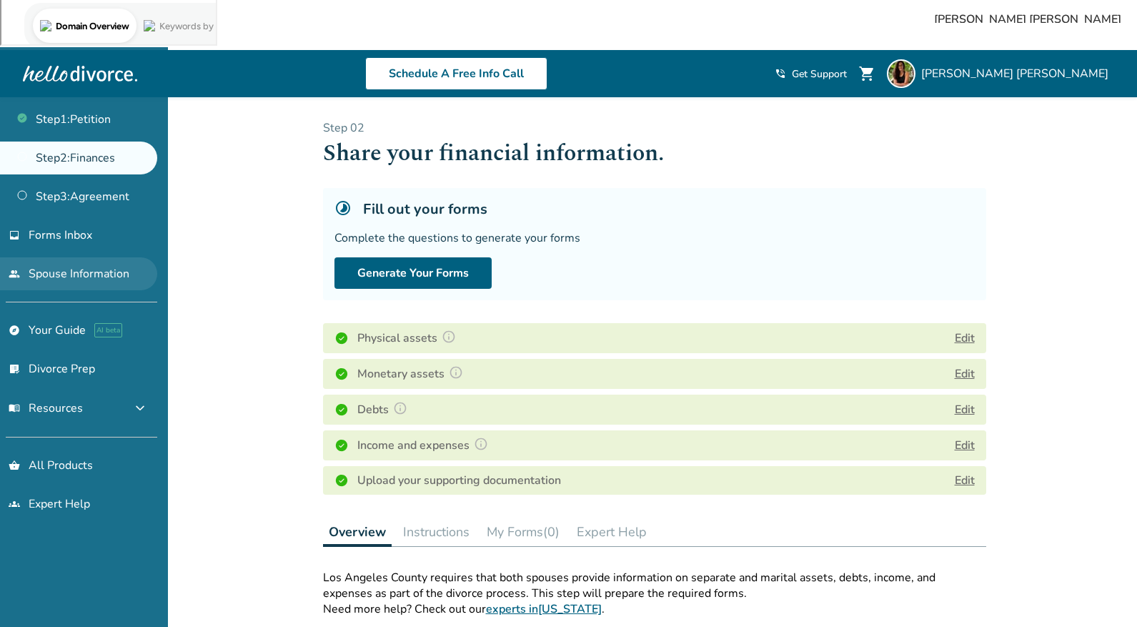
click at [96, 261] on link "people Spouse Information" at bounding box center [78, 273] width 157 height 33
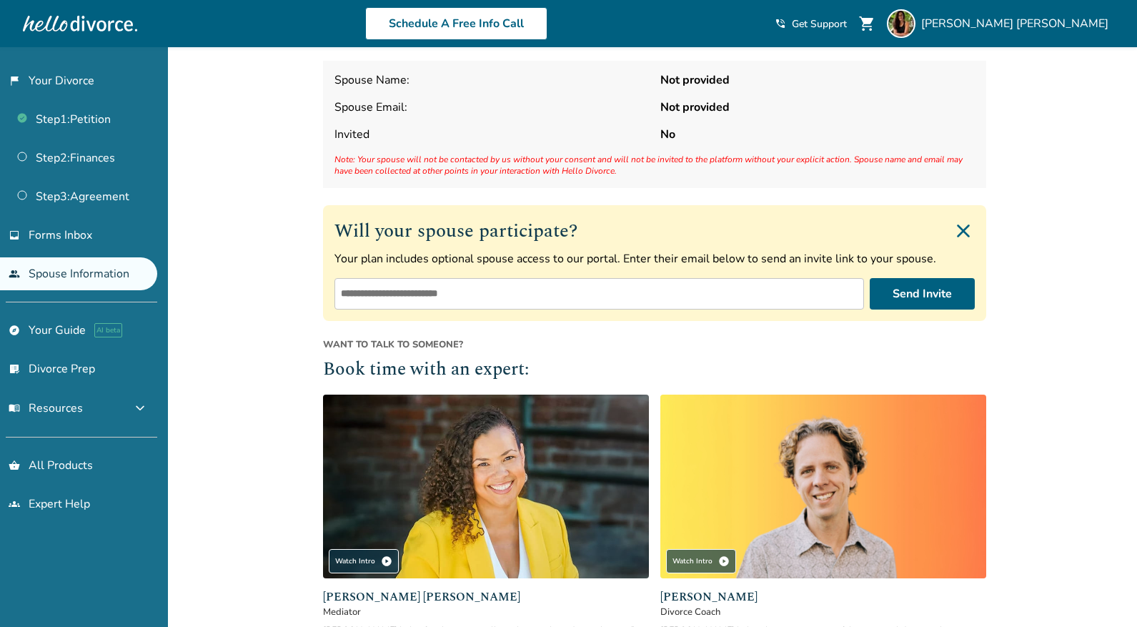
scroll to position [192, 0]
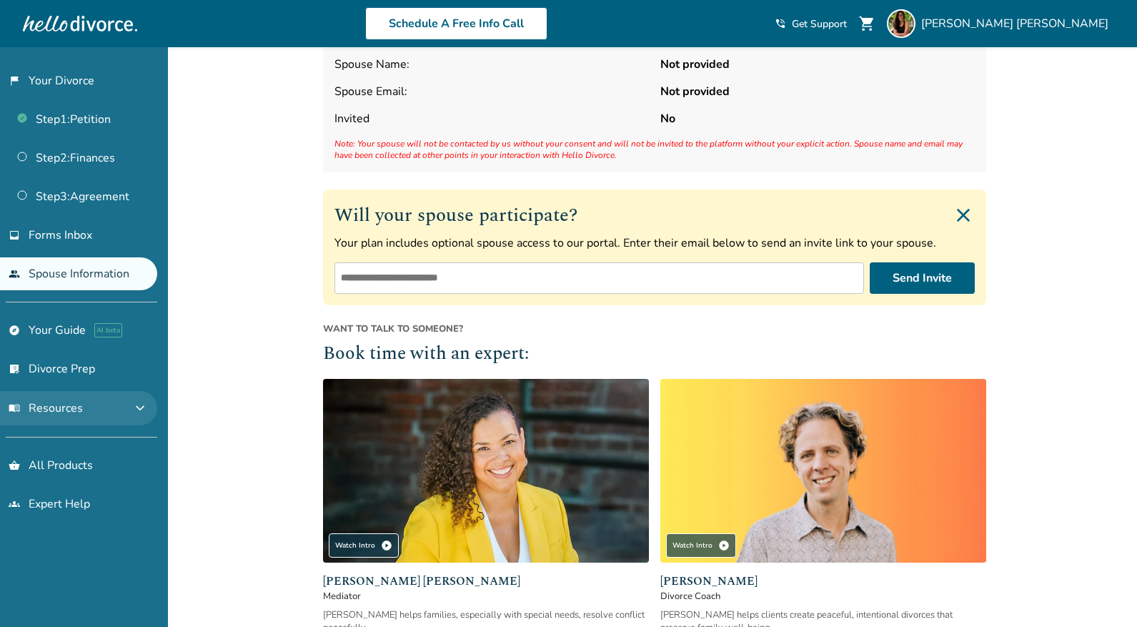
click at [107, 410] on button "menu_book Resources expand_more" at bounding box center [78, 408] width 157 height 34
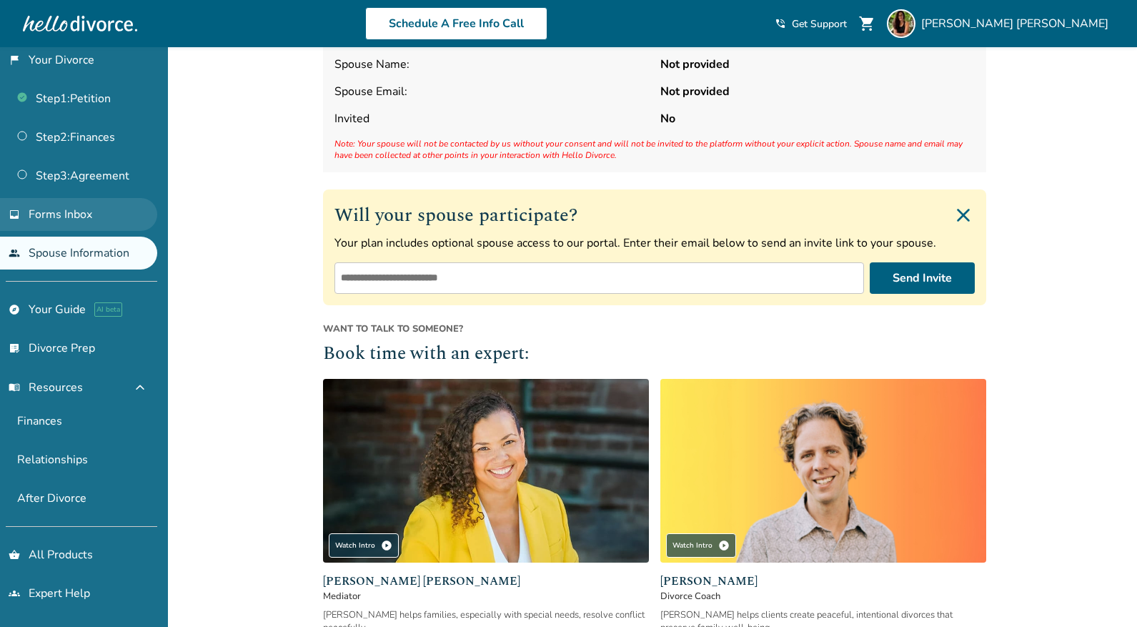
scroll to position [0, 0]
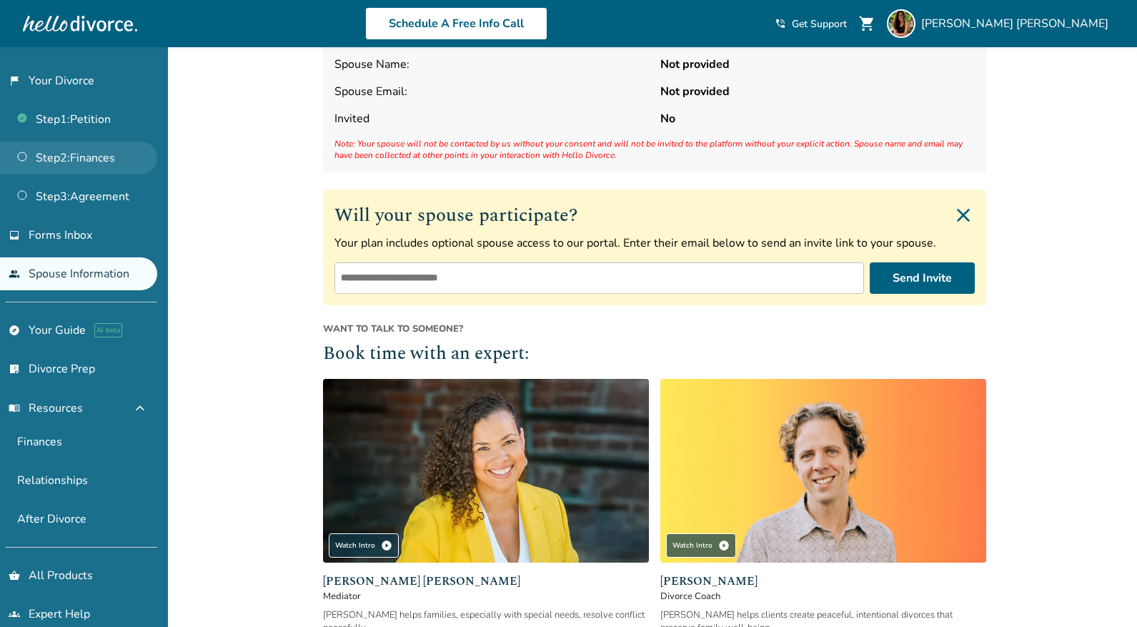
click at [89, 151] on link "Step 2 : Finances" at bounding box center [78, 158] width 157 height 33
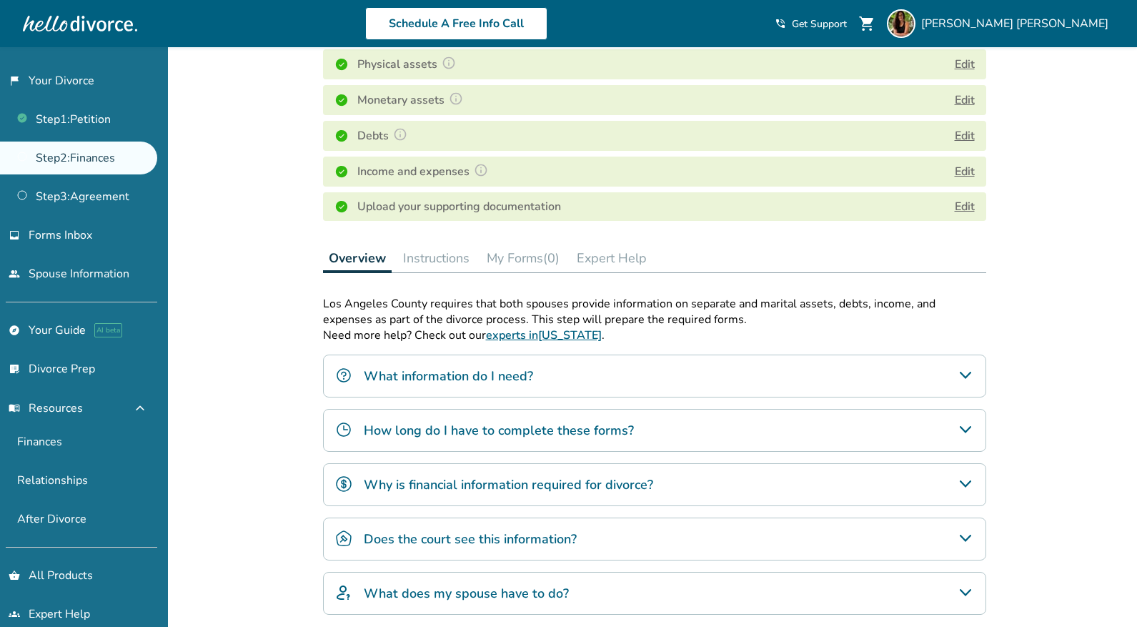
scroll to position [346, 0]
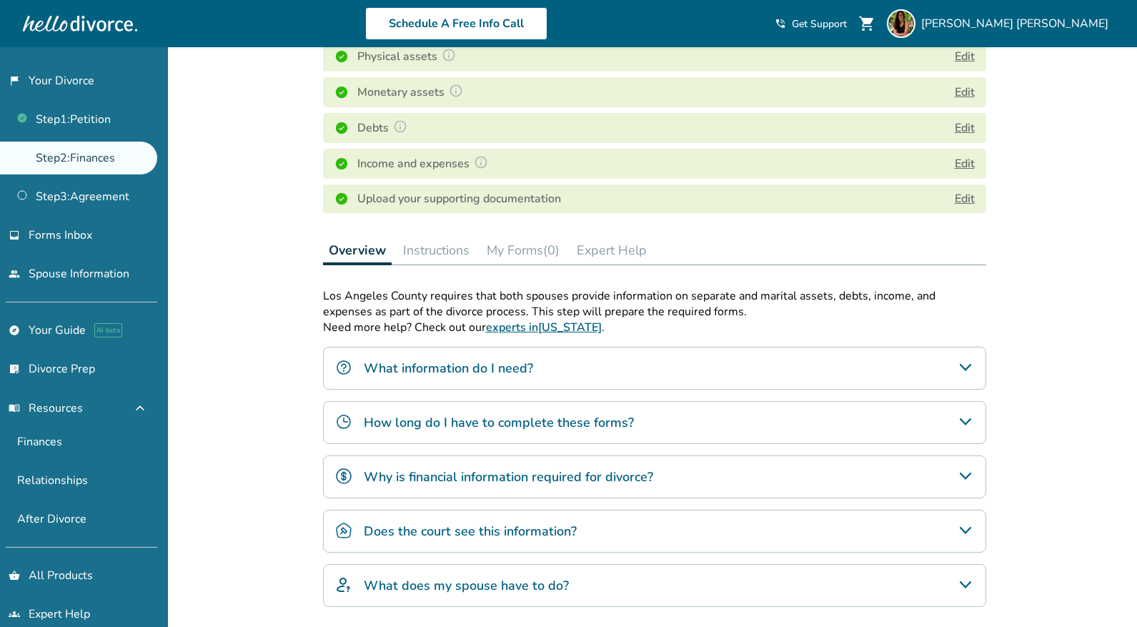
click at [452, 236] on button "Instructions" at bounding box center [437, 250] width 78 height 29
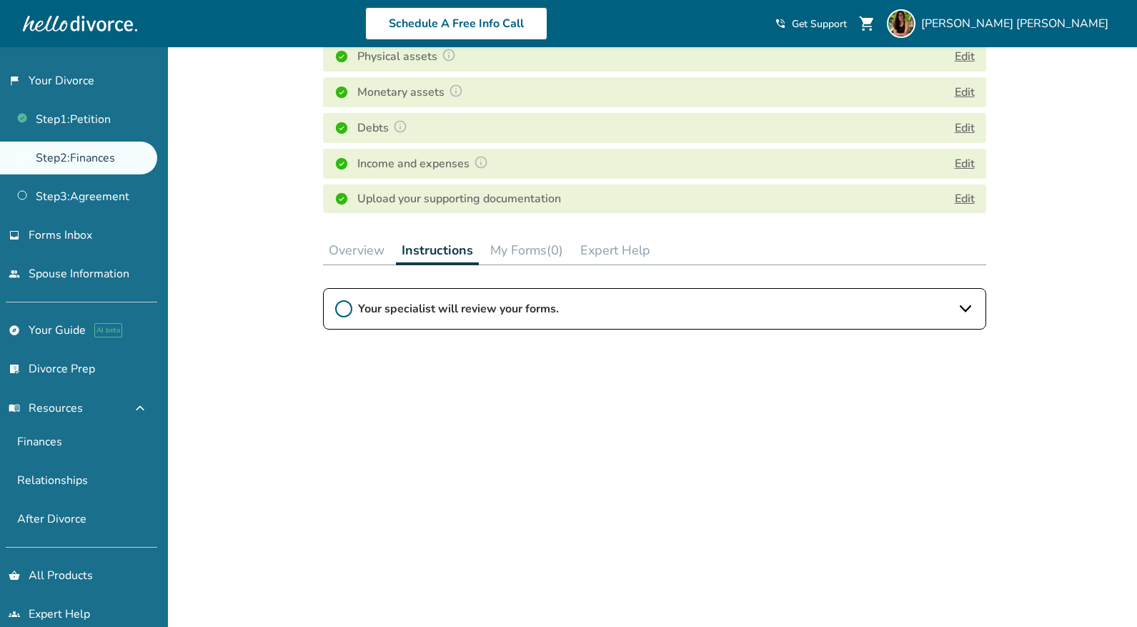
scroll to position [337, 0]
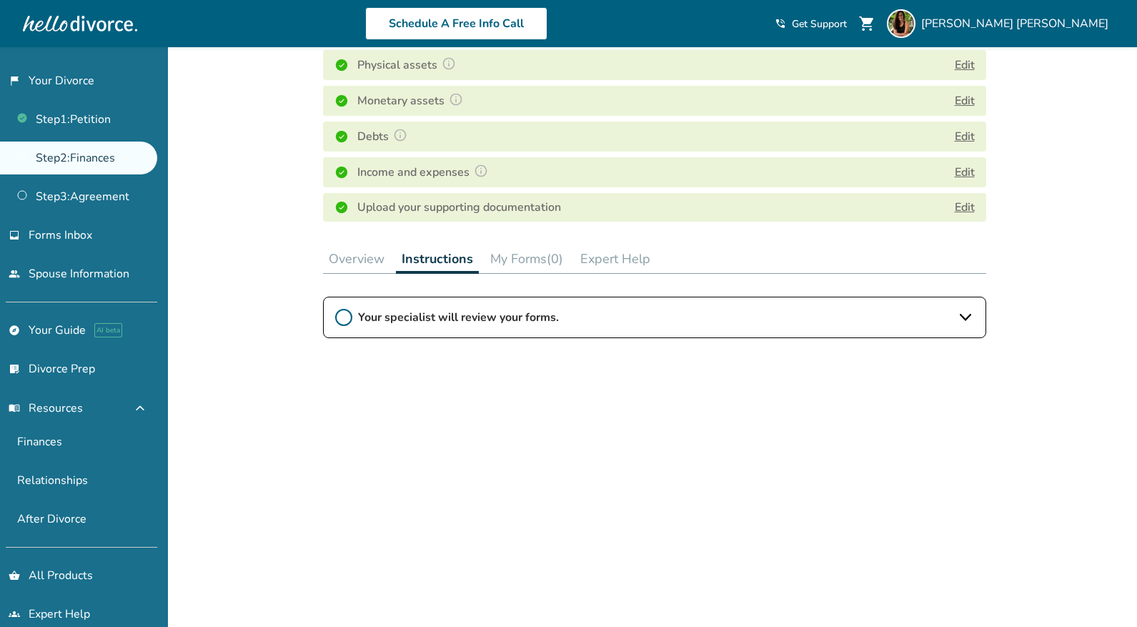
click at [546, 245] on button "My Forms (0)" at bounding box center [527, 259] width 84 height 29
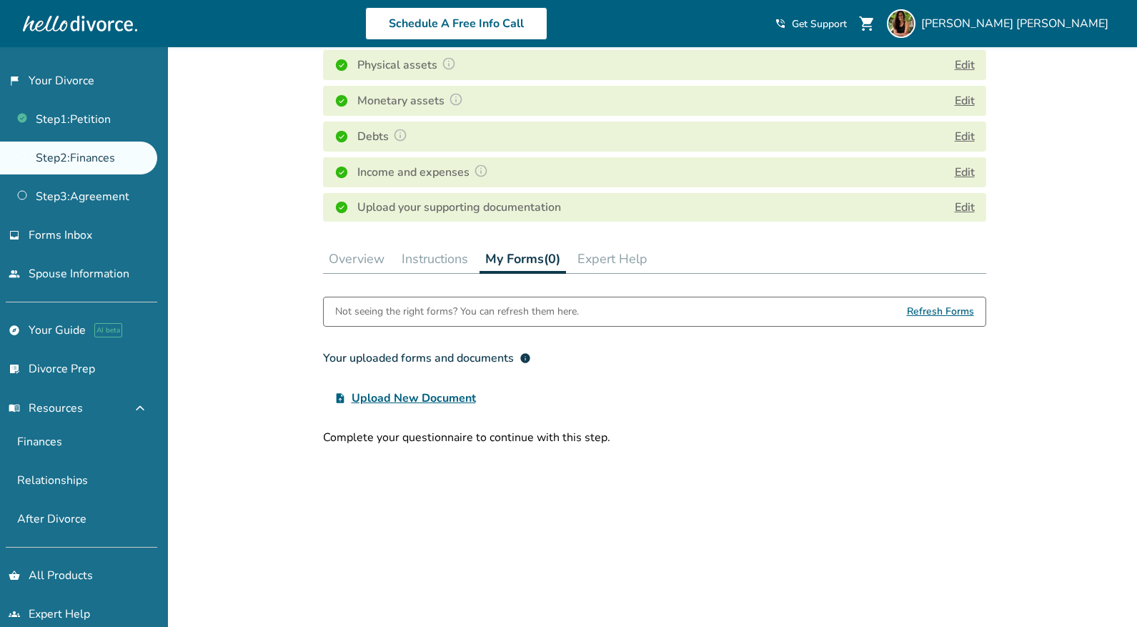
click at [616, 245] on button "Expert Help" at bounding box center [613, 259] width 82 height 29
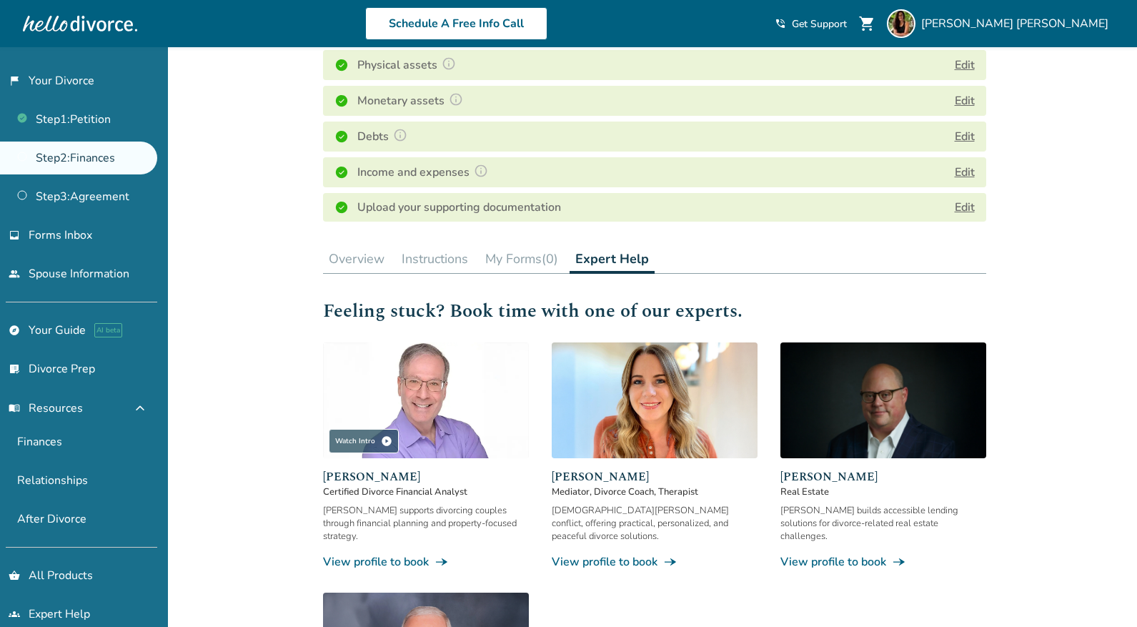
click at [463, 245] on button "Instructions" at bounding box center [435, 259] width 78 height 29
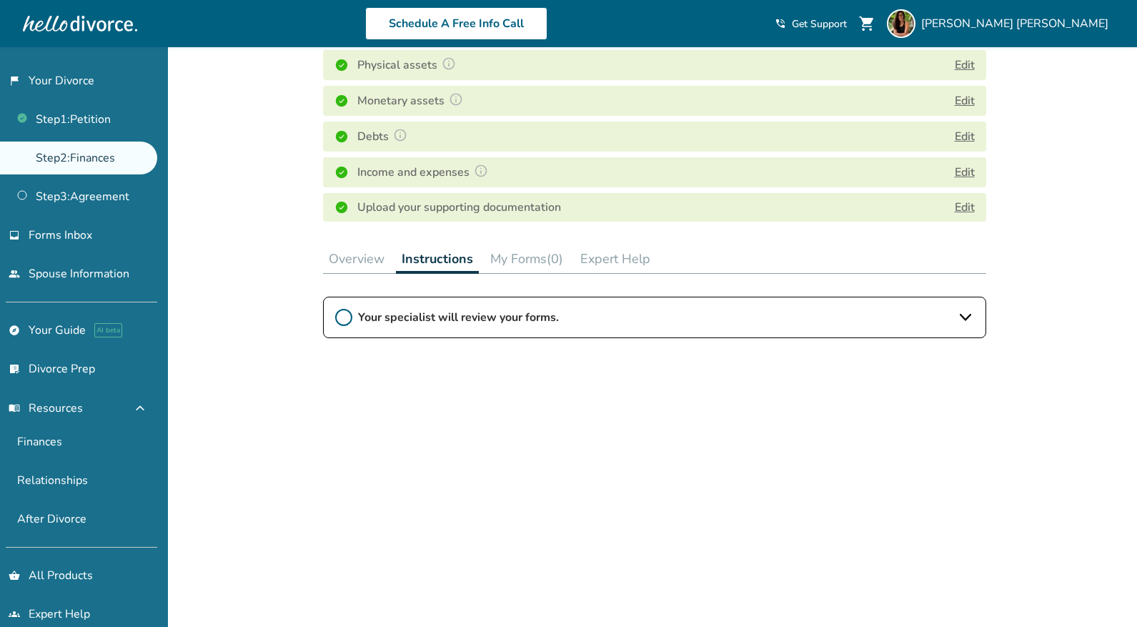
scroll to position [288, 0]
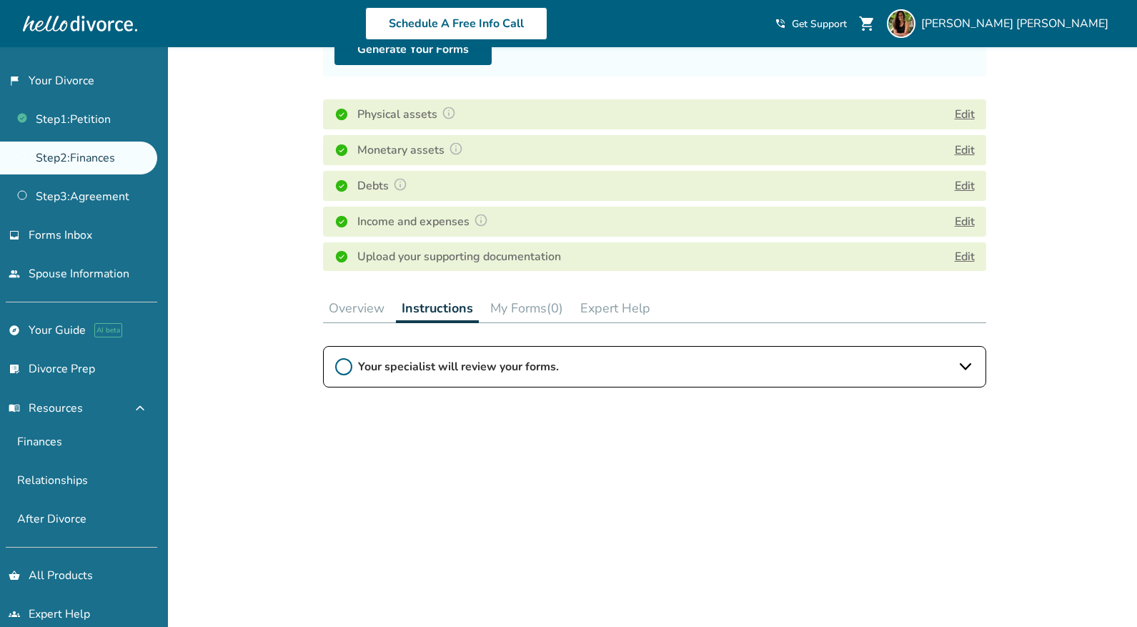
click at [364, 294] on button "Overview" at bounding box center [356, 308] width 67 height 29
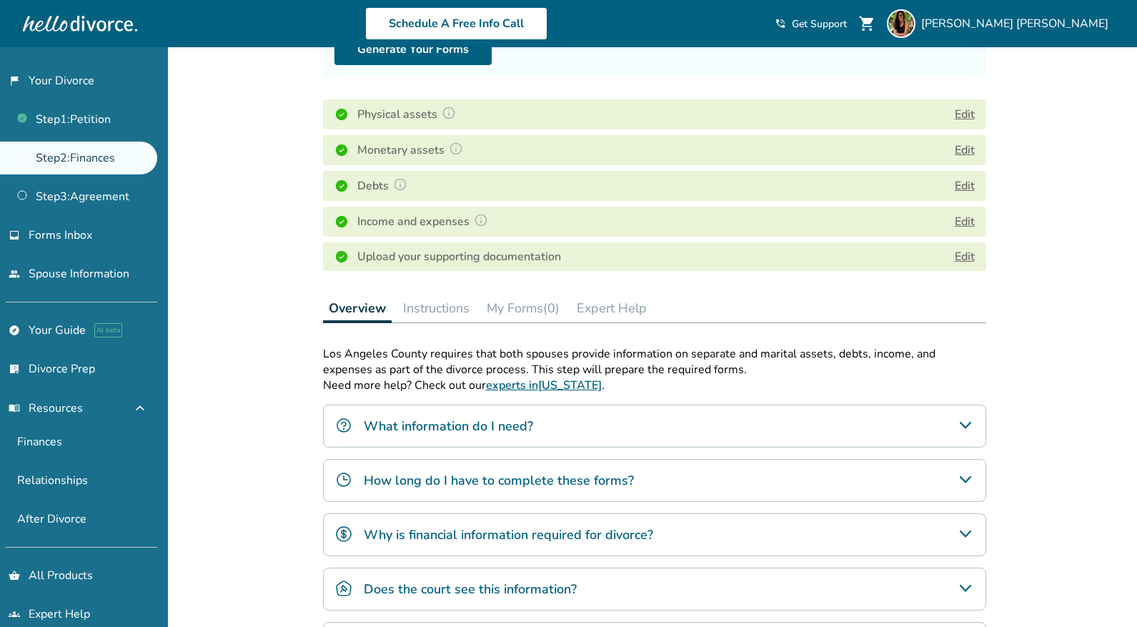
click at [463, 405] on div "What information do I need?" at bounding box center [654, 426] width 663 height 43
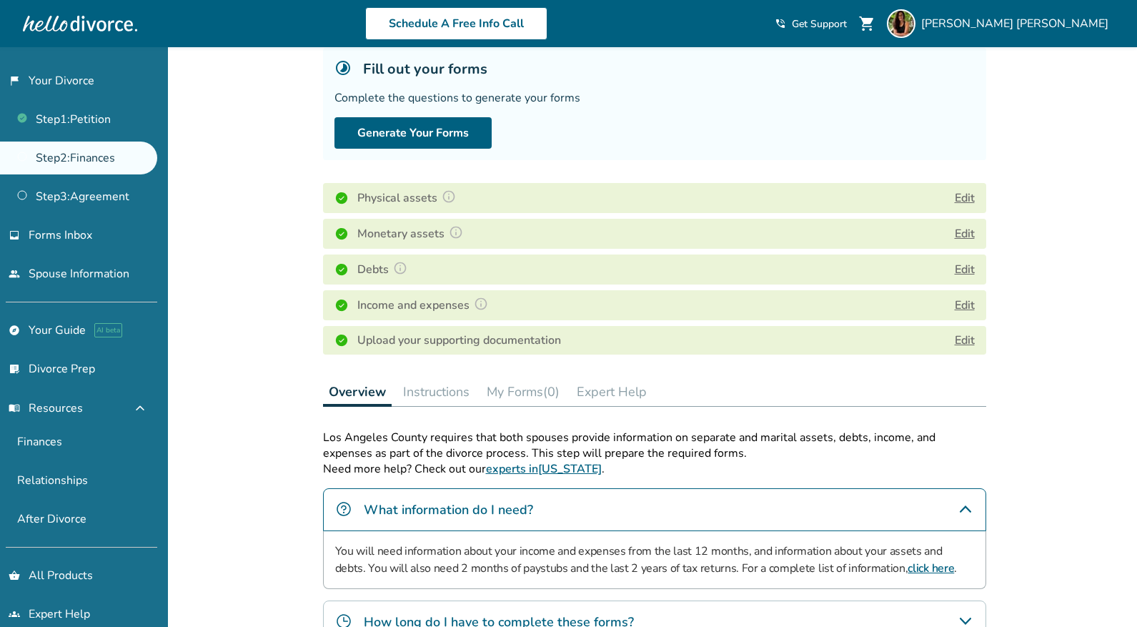
scroll to position [97, 0]
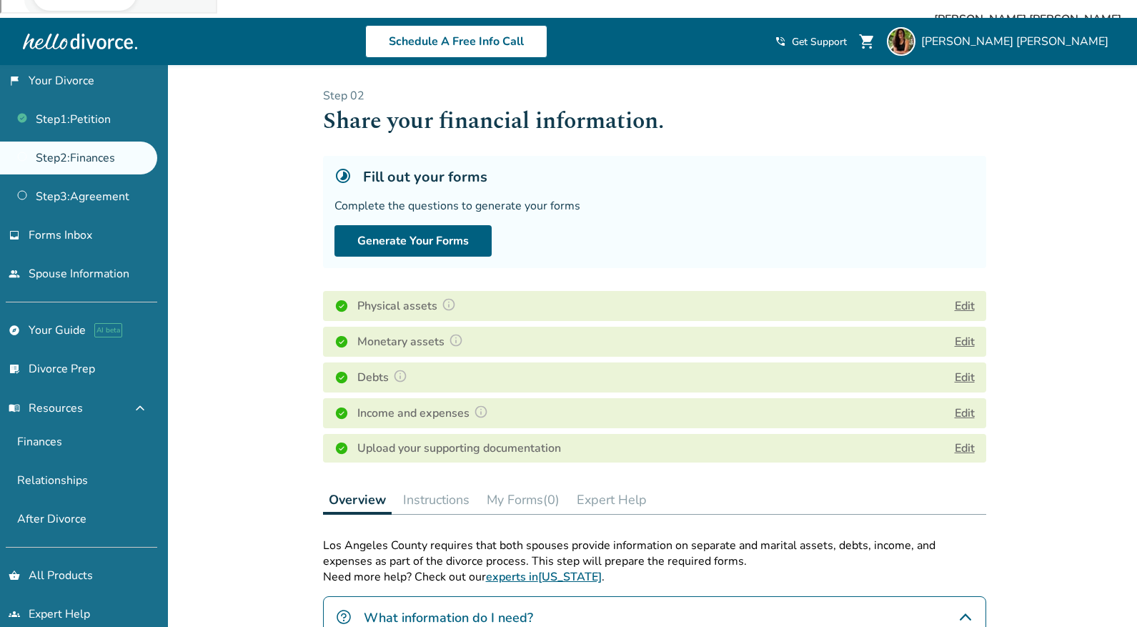
click at [972, 440] on link "Edit" at bounding box center [965, 448] width 20 height 16
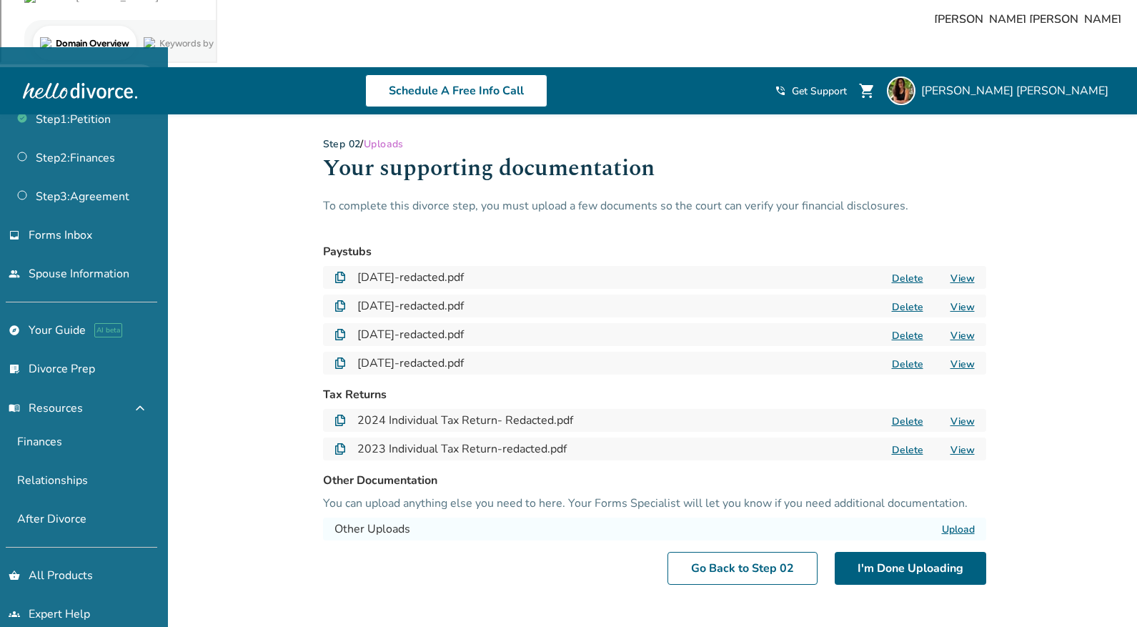
click at [73, 76] on link "flag_2 Your Divorce" at bounding box center [78, 80] width 157 height 33
